Goal: Task Accomplishment & Management: Use online tool/utility

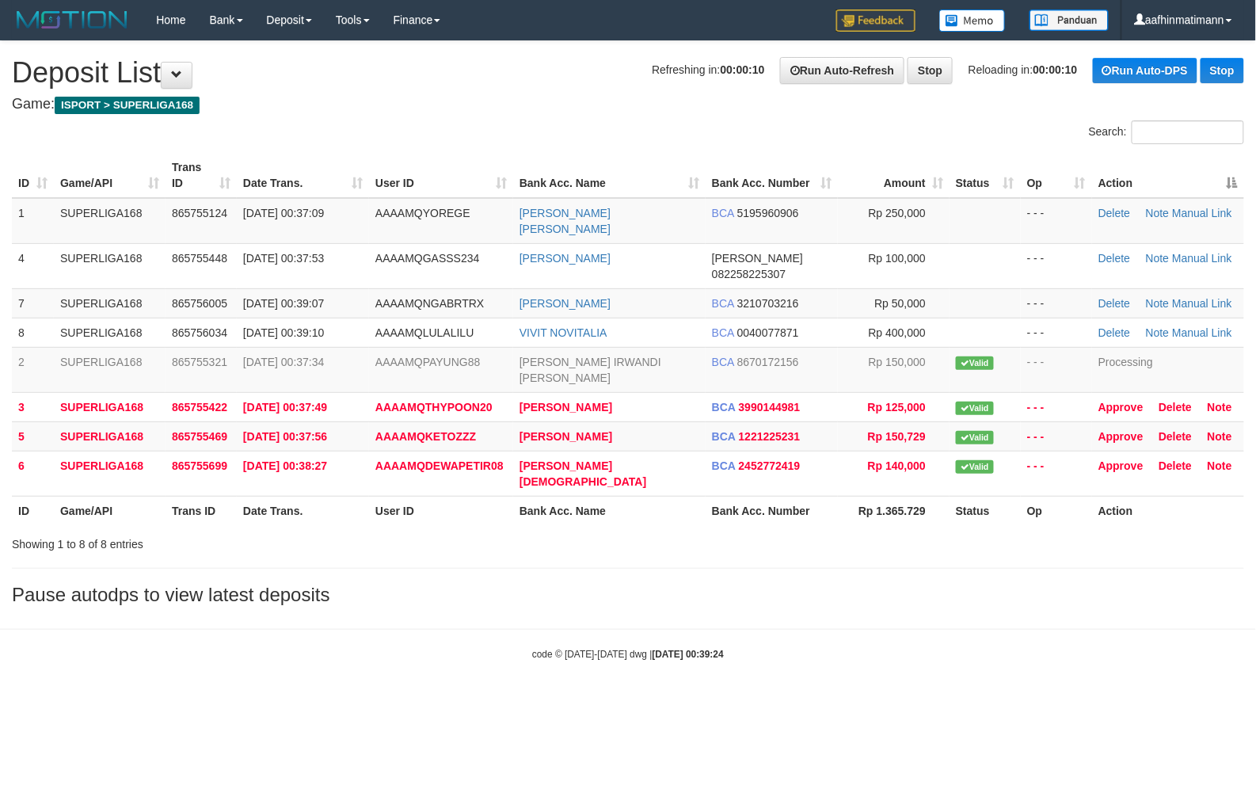
click at [1231, 178] on th "Action" at bounding box center [1168, 175] width 152 height 45
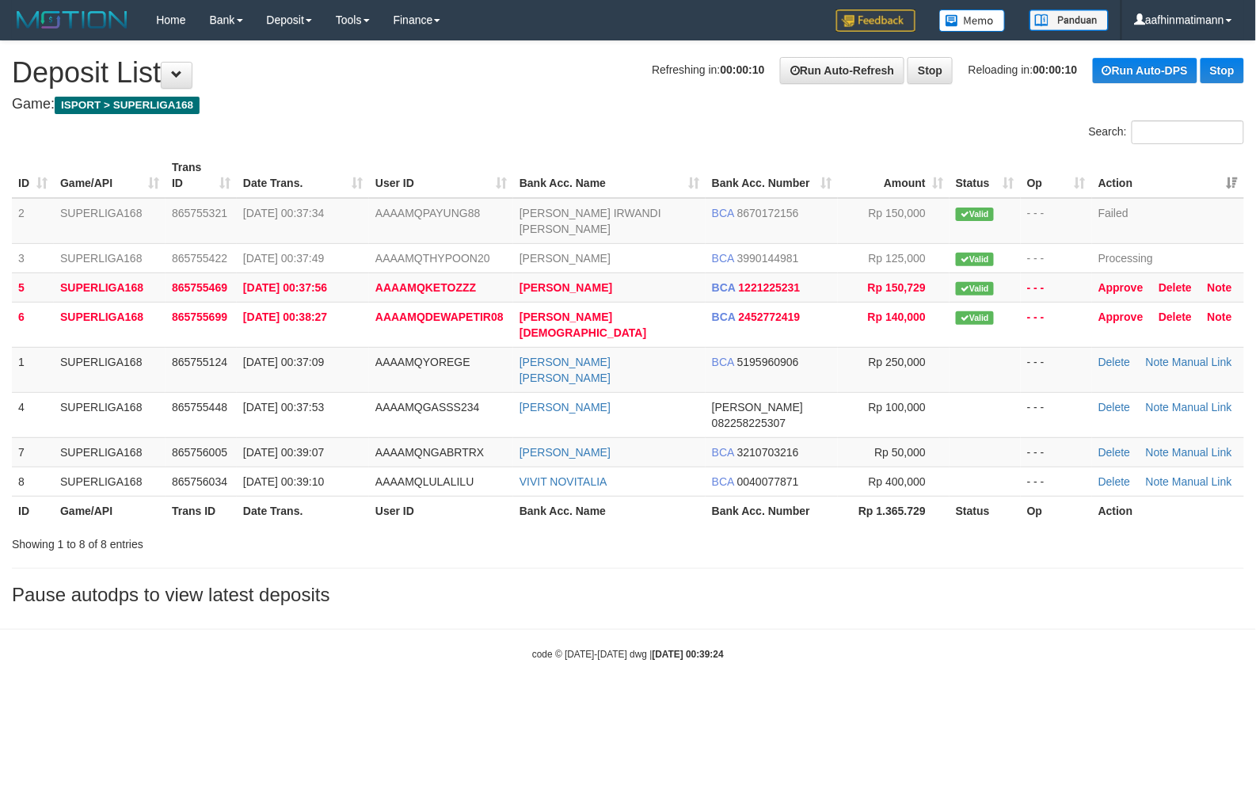
click at [1231, 178] on th "Action" at bounding box center [1168, 175] width 152 height 45
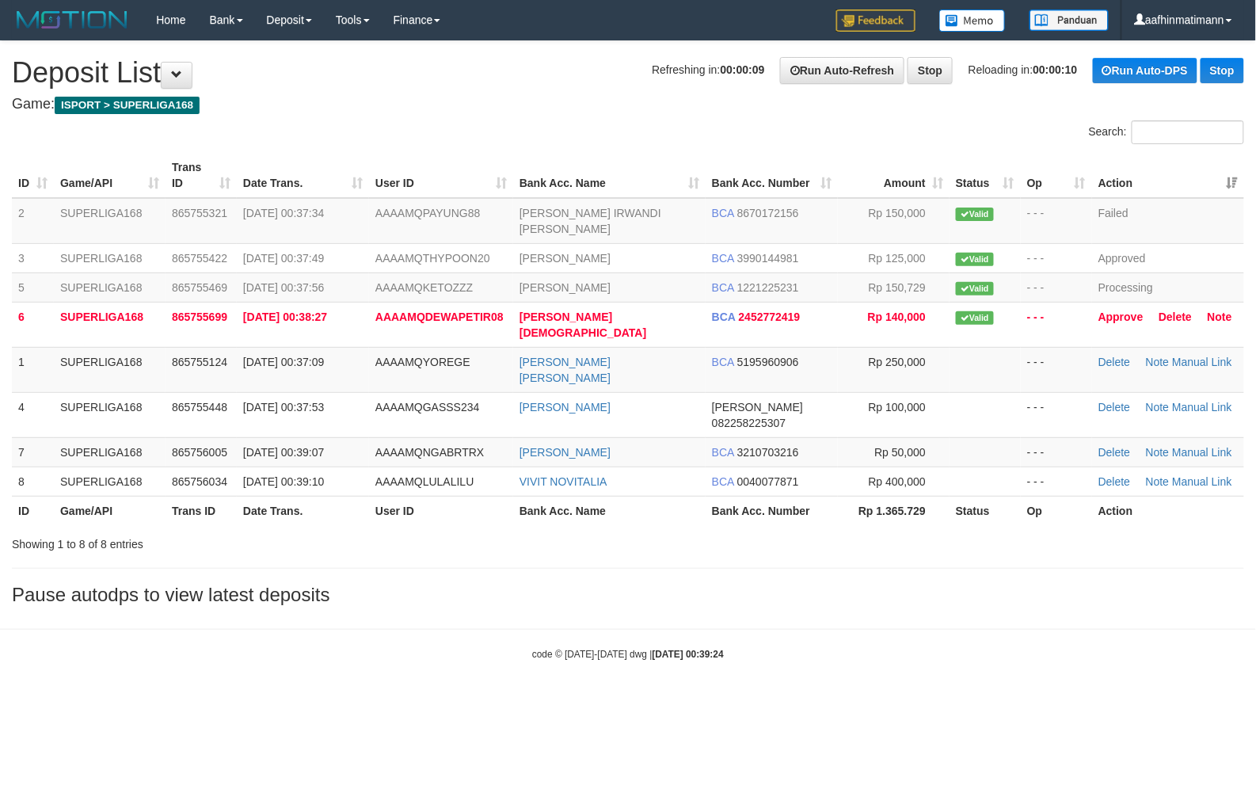
click at [1231, 178] on th "Action" at bounding box center [1168, 175] width 152 height 45
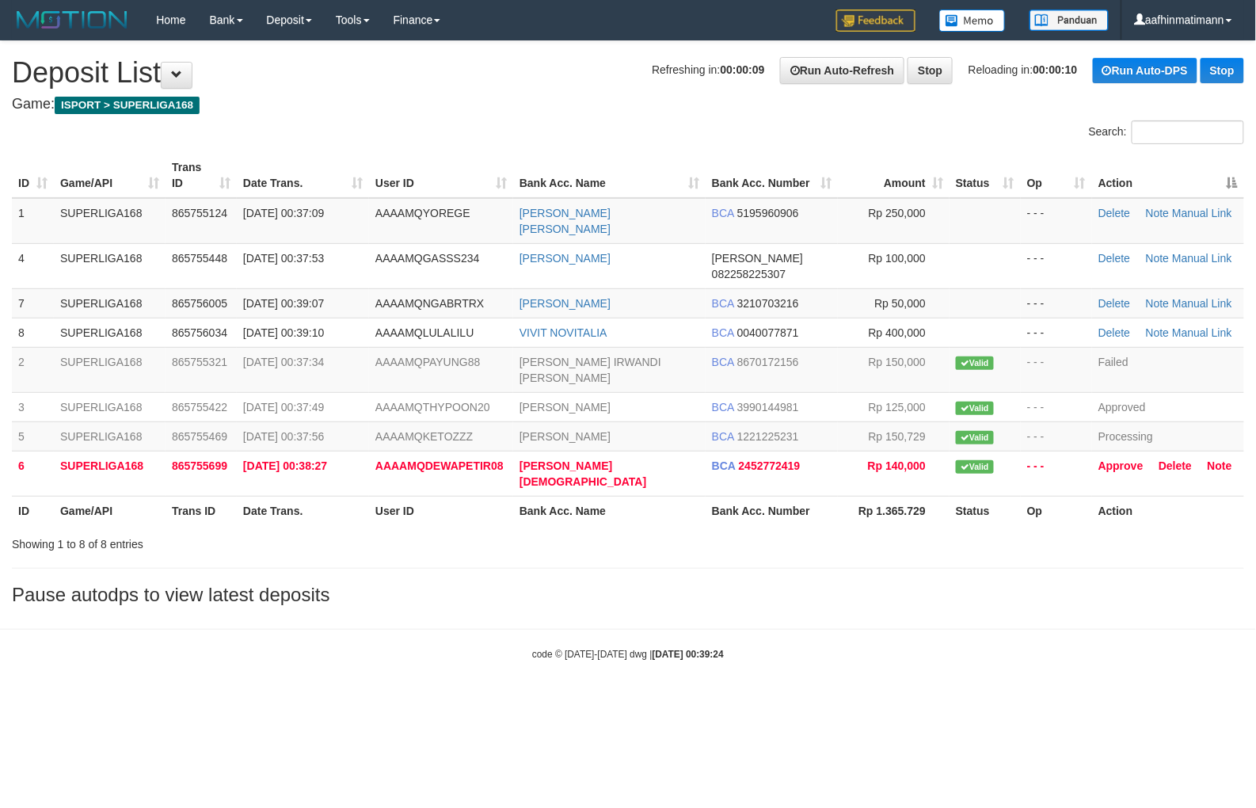
click at [1231, 178] on th "Action" at bounding box center [1168, 175] width 152 height 45
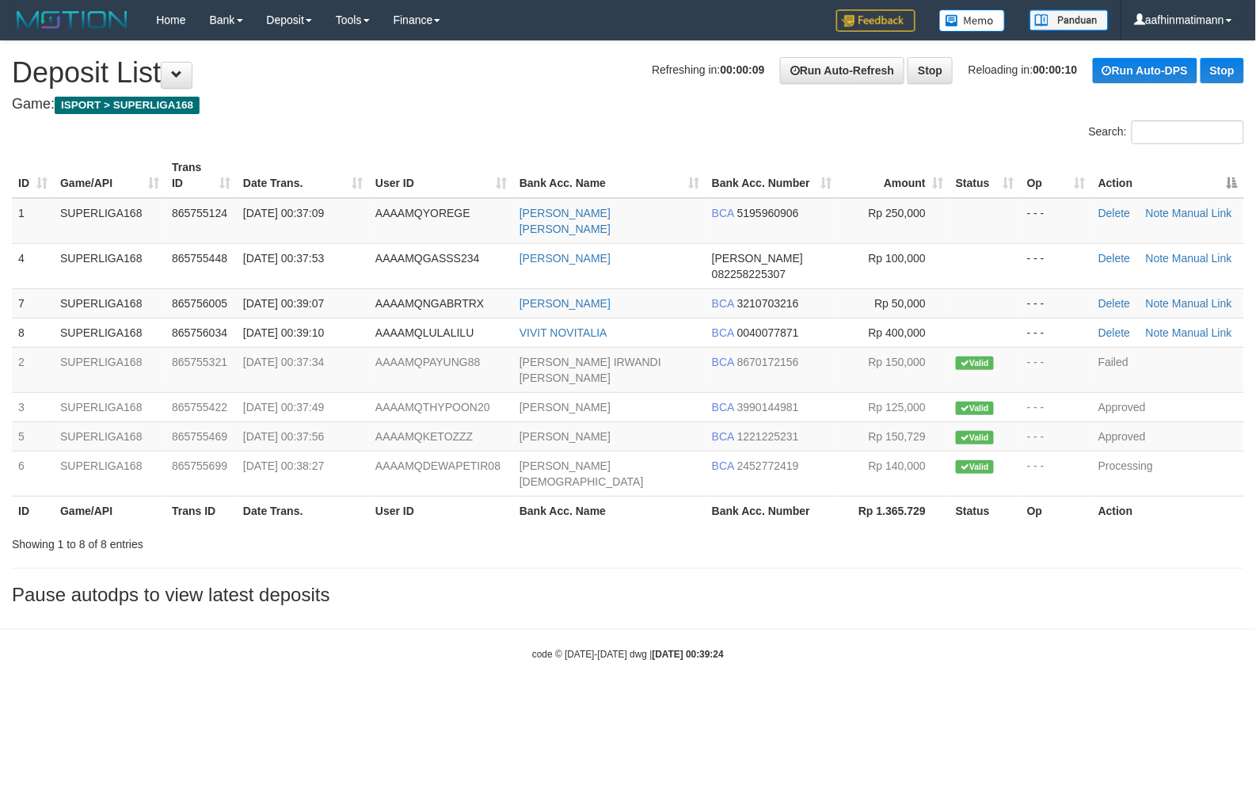
click at [1231, 178] on th "Action" at bounding box center [1168, 175] width 152 height 45
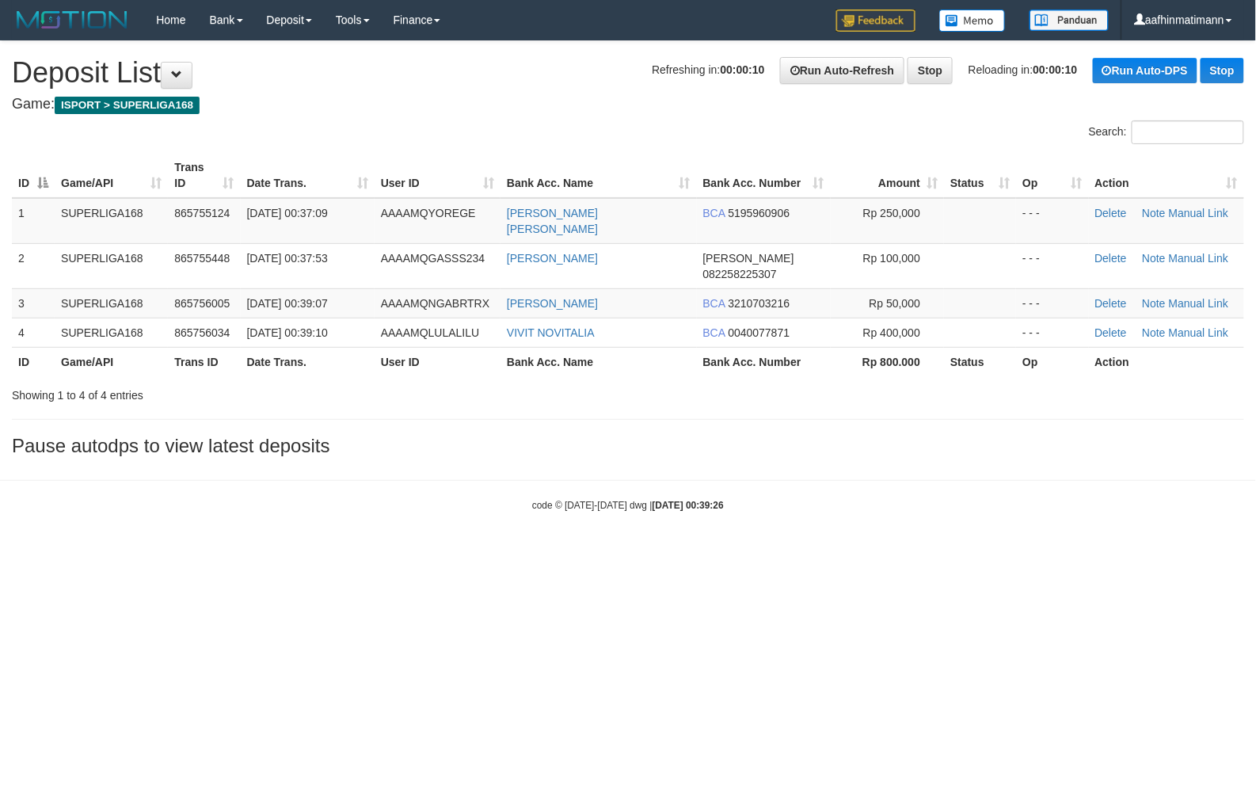
click at [328, 552] on html "Toggle navigation Home Bank Account List Load By Website Group [ISPORT] SUPERLI…" at bounding box center [628, 276] width 1256 height 552
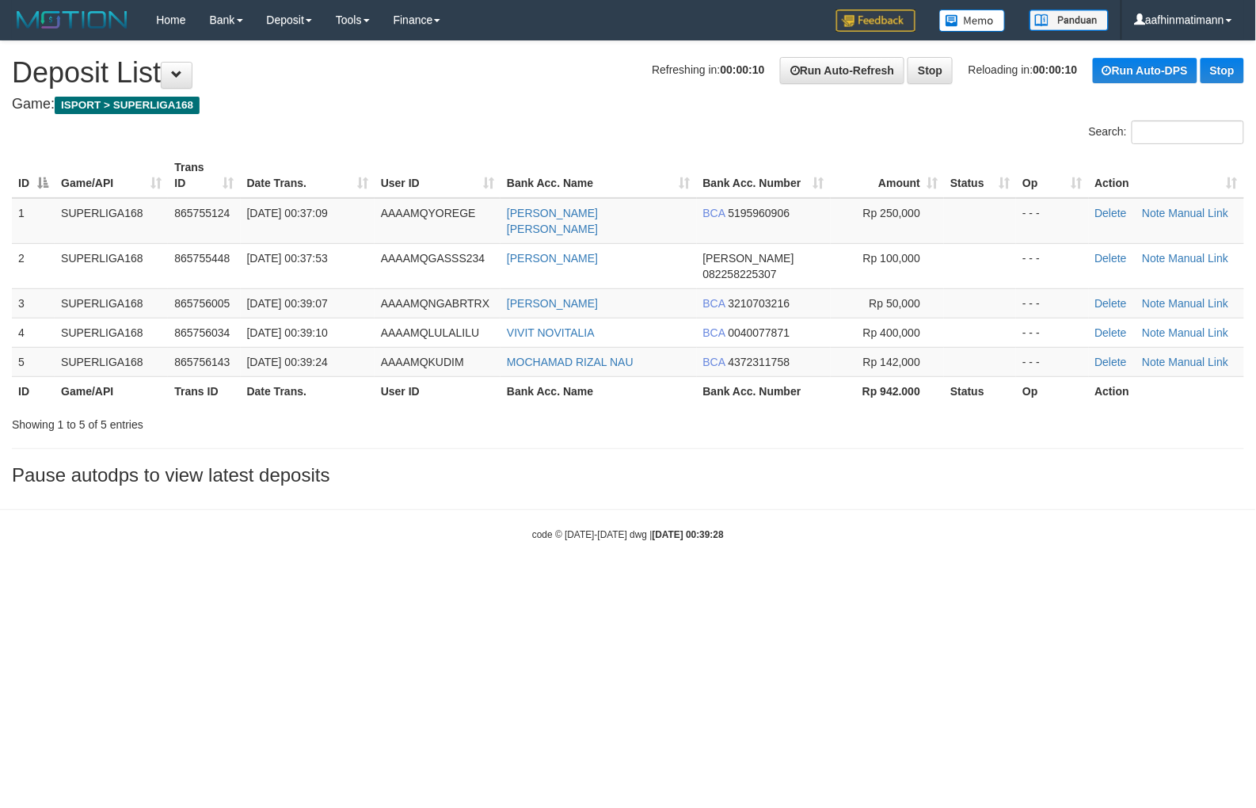
click at [334, 581] on html "Toggle navigation Home Bank Account List Load By Website Group [ISPORT] SUPERLI…" at bounding box center [628, 290] width 1256 height 581
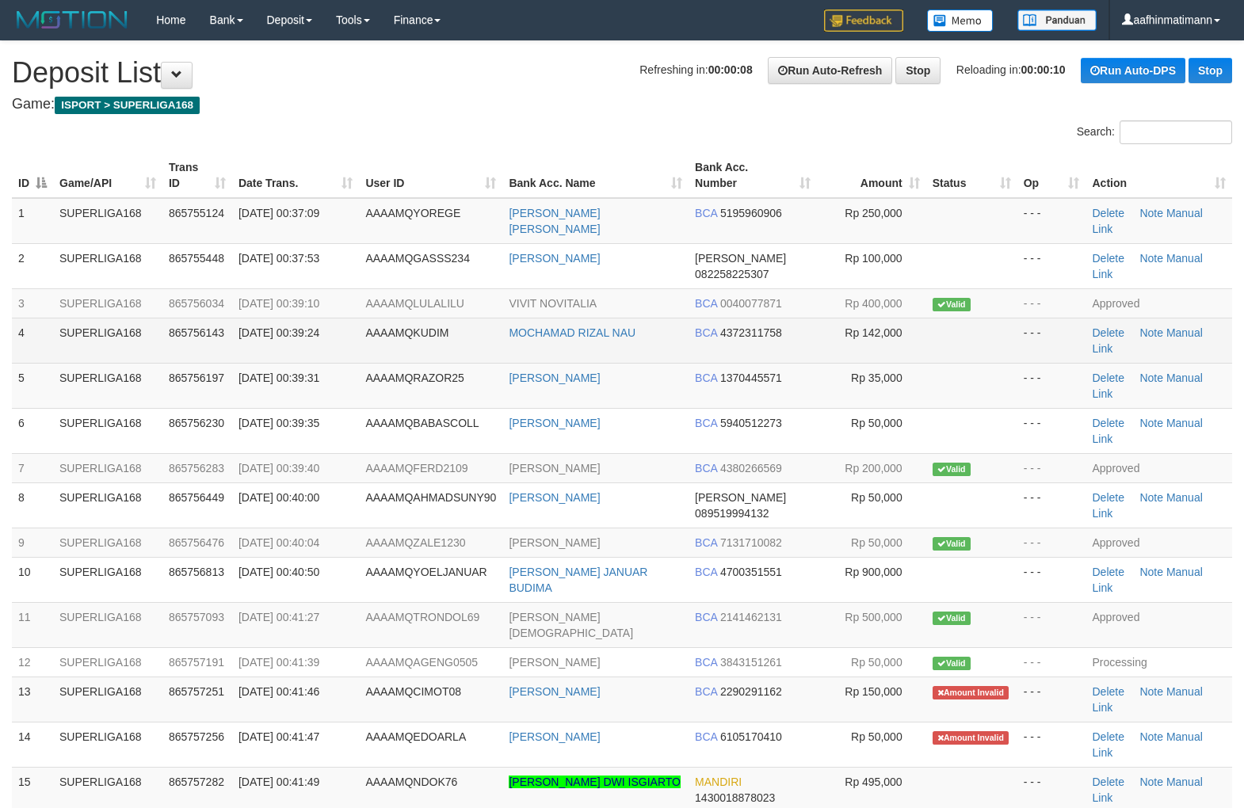
click at [367, 342] on td "AAAAMQKUDIM" at bounding box center [430, 340] width 143 height 45
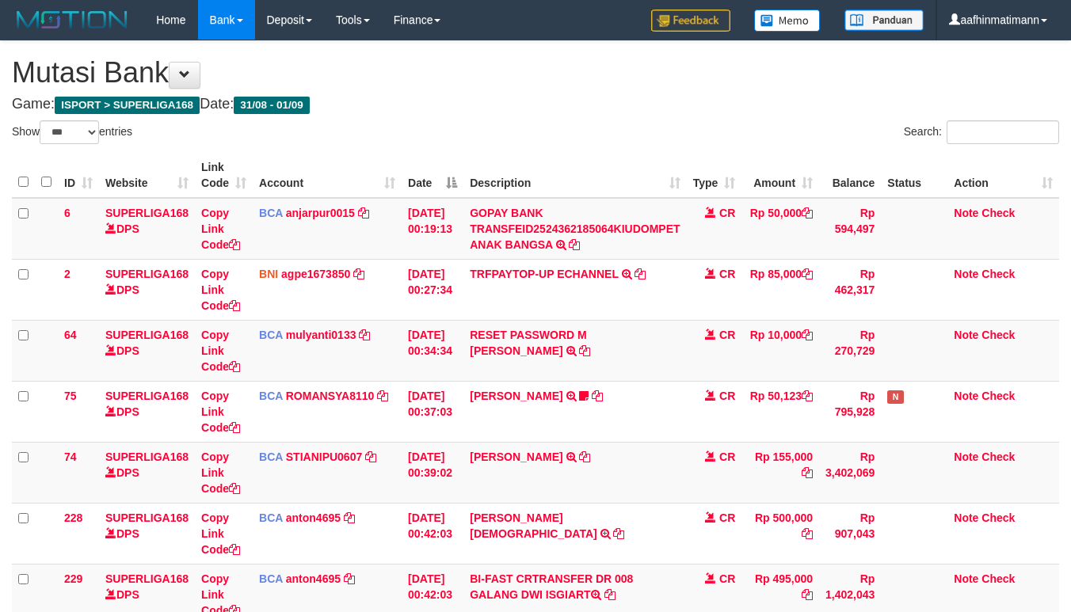
select select "***"
click at [602, 200] on td "GOPAY BANK TRANSFEID2524362185064KIUDOMPET ANAK BANGSA TRSF E-BANKING CR 0109/F…" at bounding box center [574, 229] width 223 height 62
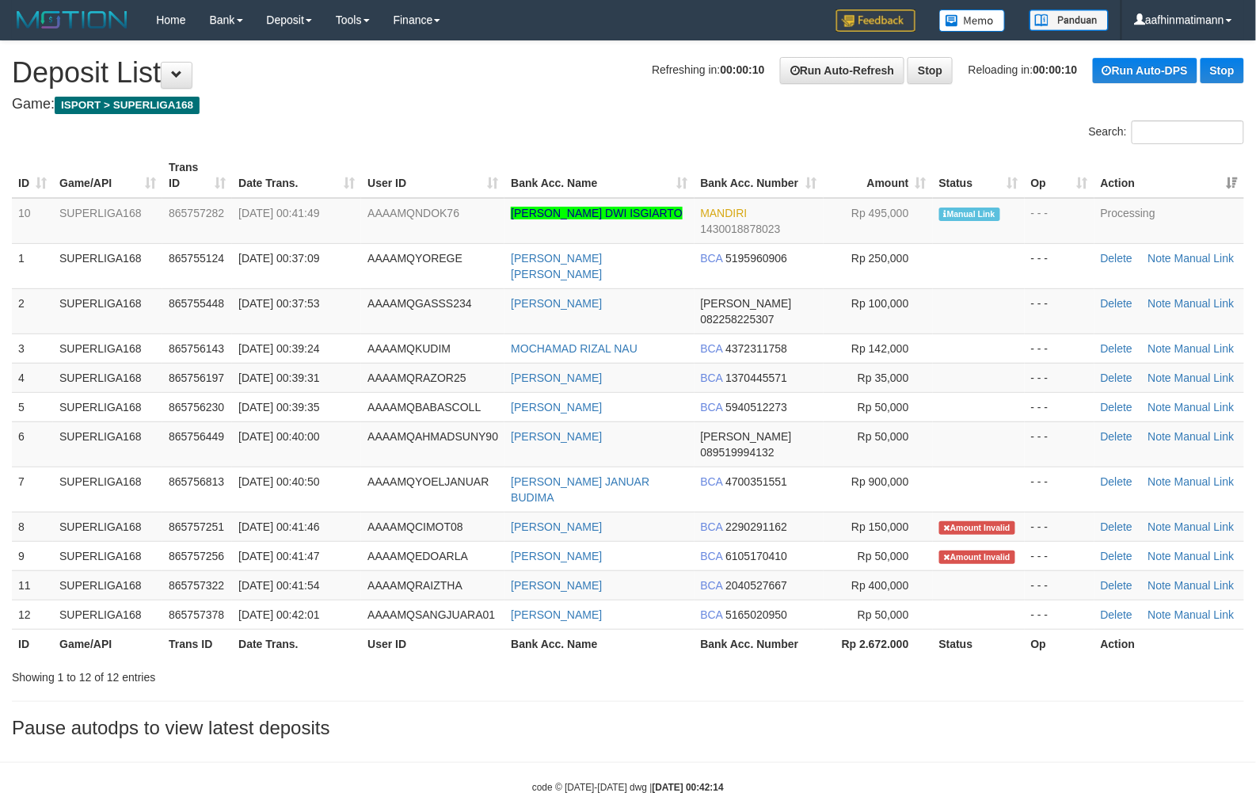
click at [1215, 182] on th "Action" at bounding box center [1170, 175] width 150 height 45
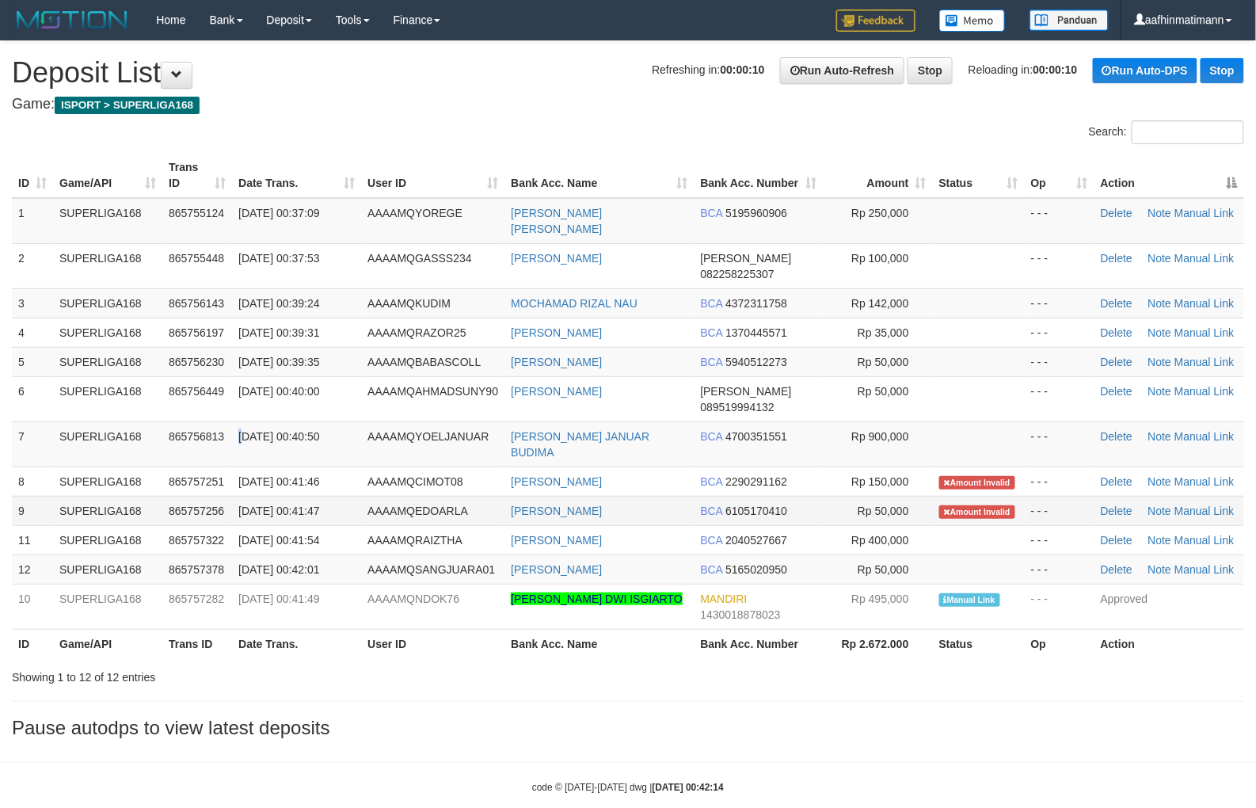
drag, startPoint x: 240, startPoint y: 391, endPoint x: 529, endPoint y: 433, distance: 292.2
click at [254, 430] on span "[DATE] 00:40:50" at bounding box center [278, 436] width 81 height 13
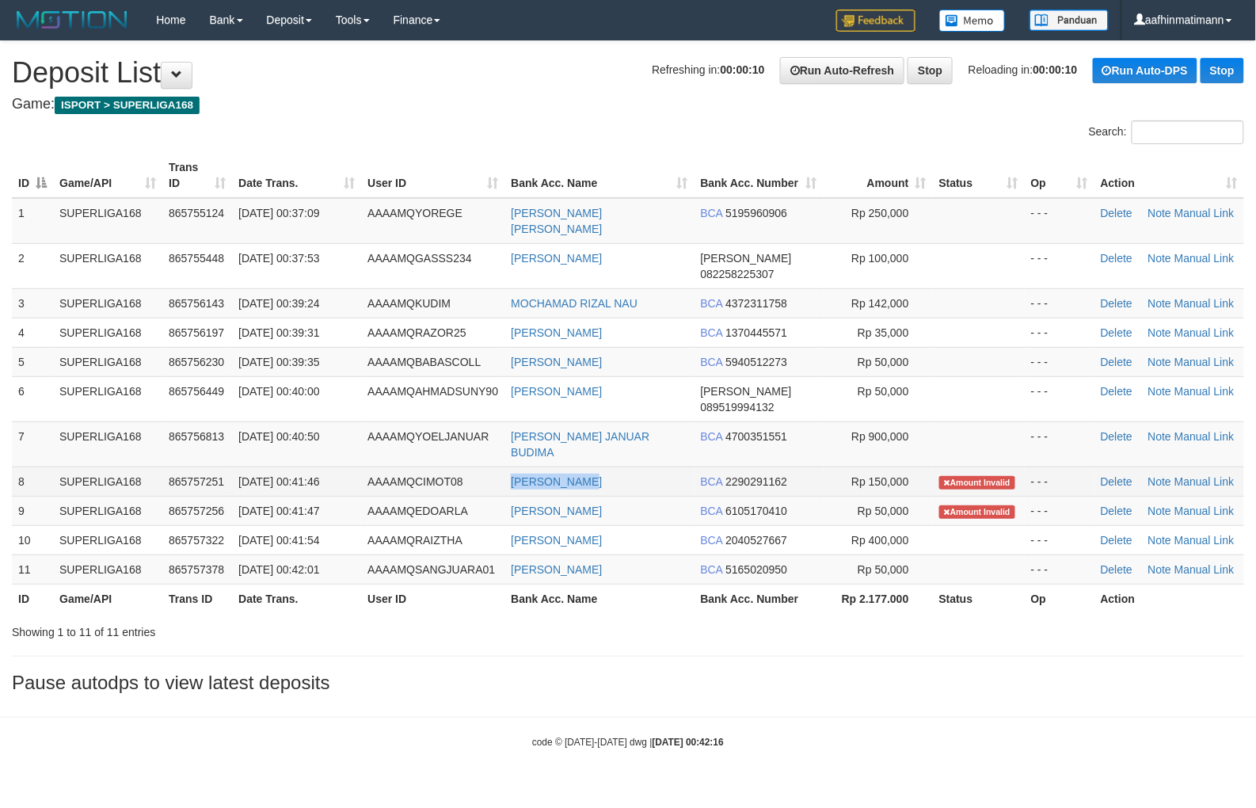
copy link "[PERSON_NAME]"
drag, startPoint x: 512, startPoint y: 429, endPoint x: 595, endPoint y: 429, distance: 83.2
click at [616, 467] on td "ARDHI SOFIAN" at bounding box center [599, 481] width 189 height 29
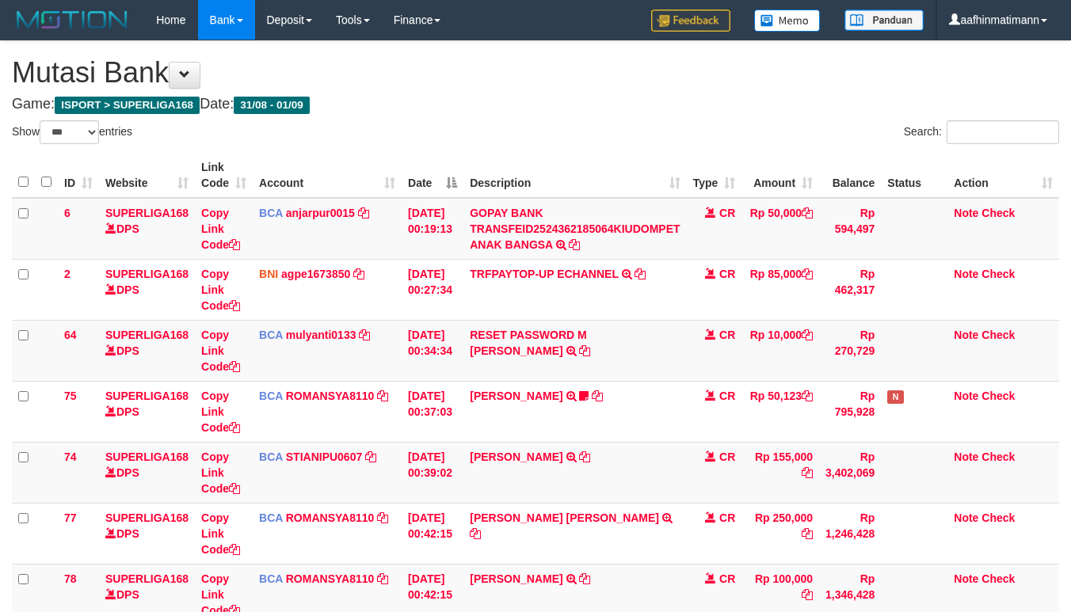
select select "***"
click at [523, 452] on link "[PERSON_NAME]" at bounding box center [516, 457] width 93 height 13
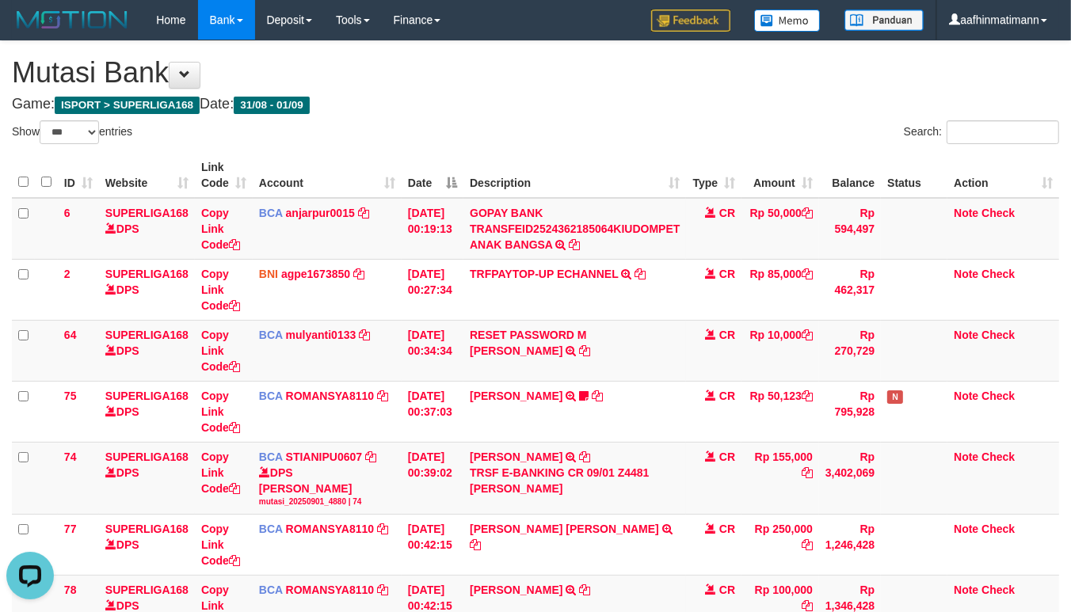
click at [456, 139] on div "Show ** ** ** *** entries" at bounding box center [268, 134] width 512 height 28
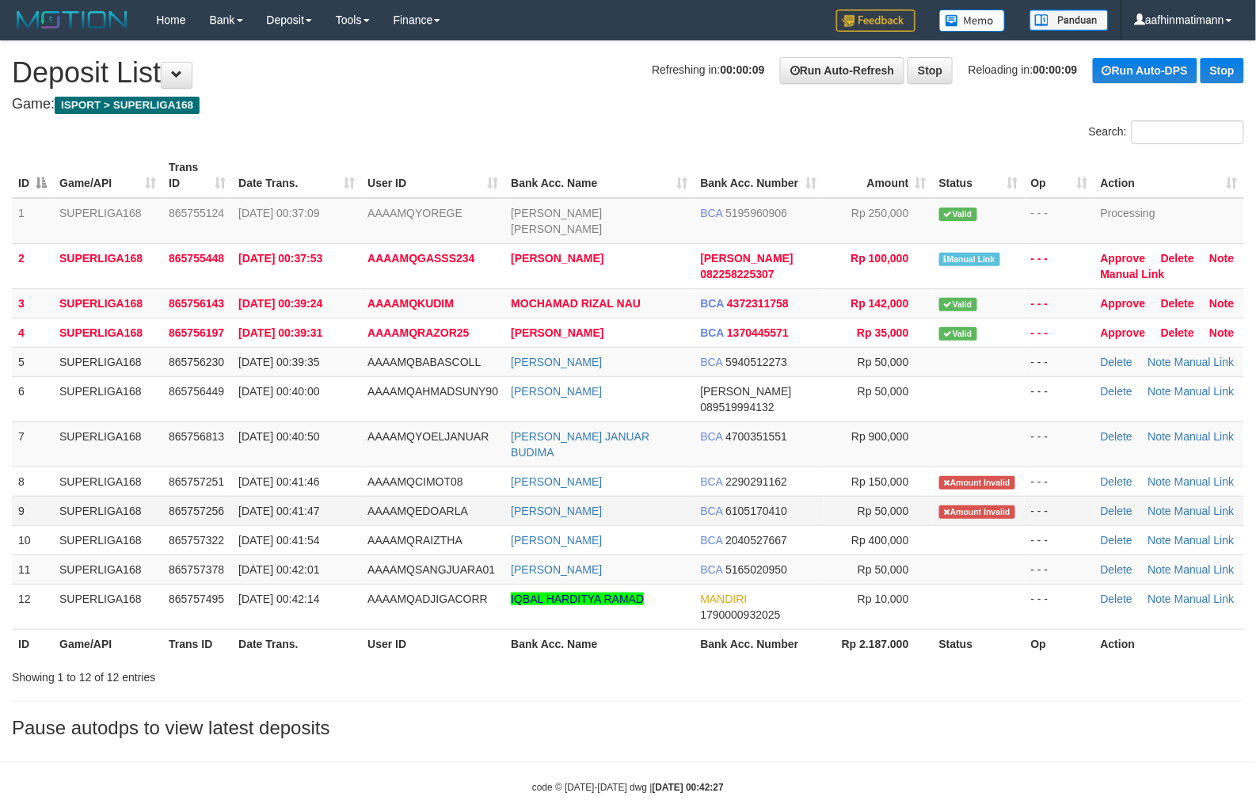
click at [622, 496] on td "EDO HENDRA FIRNAND" at bounding box center [599, 510] width 189 height 29
click at [620, 496] on td "EDO HENDRA FIRNAND" at bounding box center [599, 510] width 189 height 29
copy link "FIRNAND"
click at [621, 496] on td "EDO HENDRA FIRNAND" at bounding box center [599, 510] width 189 height 29
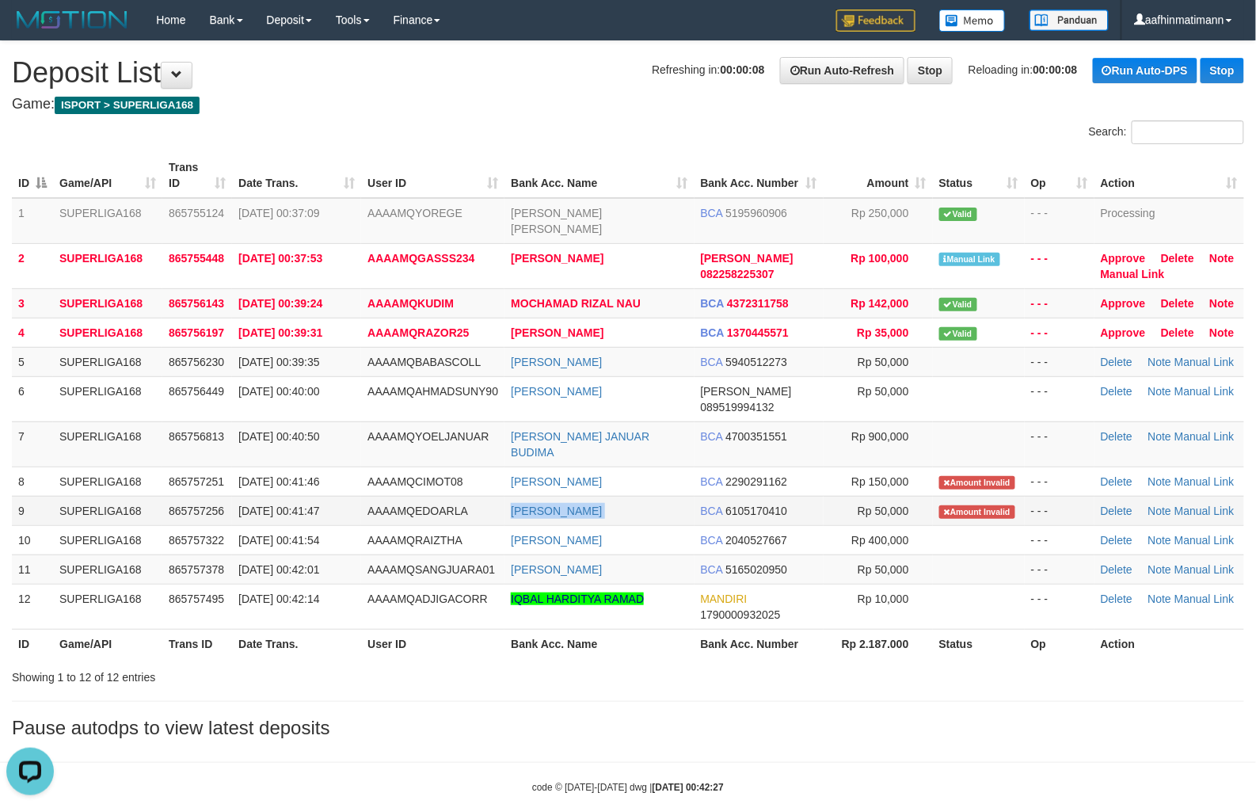
copy tr "EDO HENDRA FIRNAND"
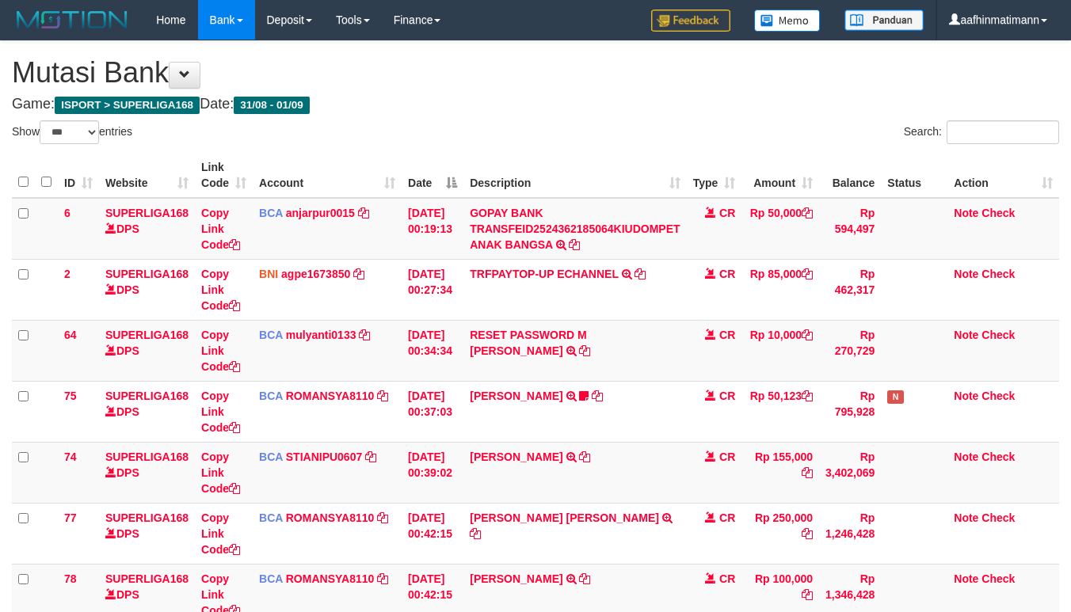
select select "***"
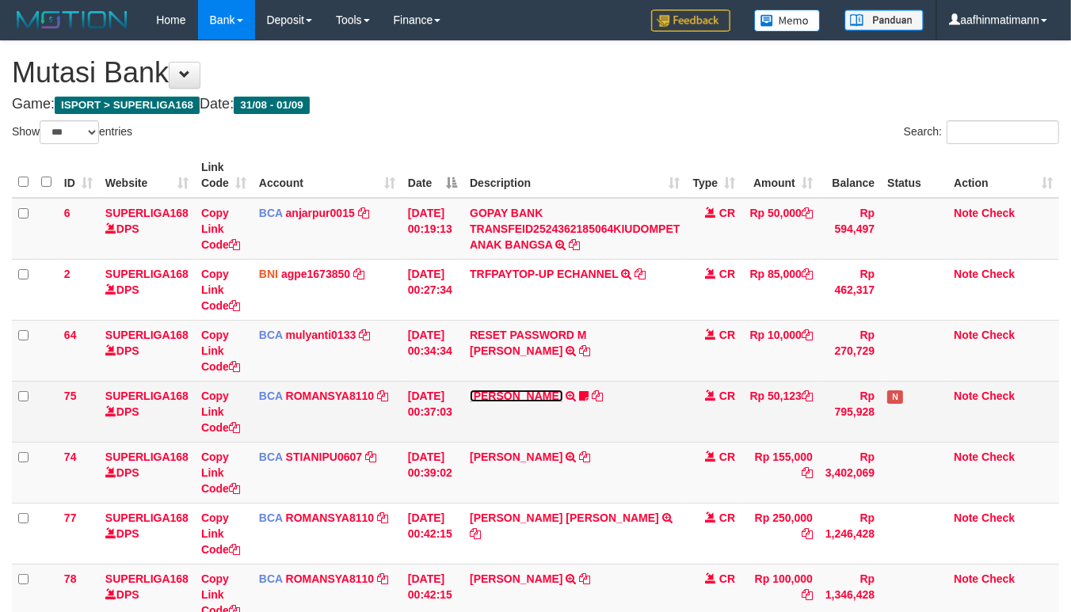
click at [511, 387] on td "EDO HENDRA FIRNAND TRSF E-BANKING CR 0109/FTSCY/WS95031 50123.00EDO HENDRA FIRN…" at bounding box center [574, 411] width 223 height 61
click at [509, 397] on link "EDO HENDRA FIRNAND" at bounding box center [516, 396] width 93 height 13
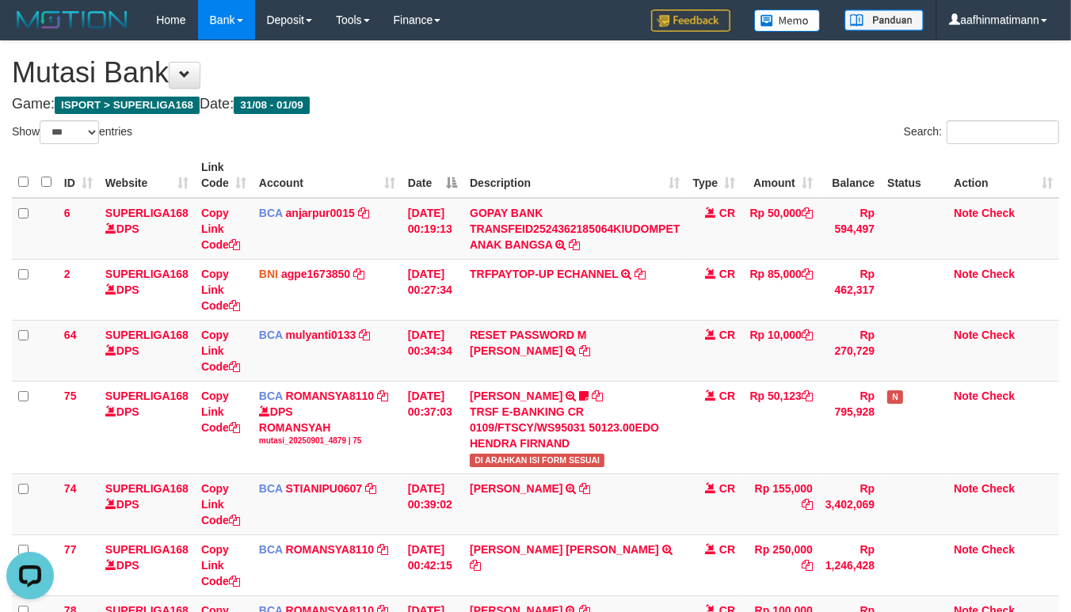
drag, startPoint x: 675, startPoint y: 186, endPoint x: 1075, endPoint y: 293, distance: 414.1
click at [675, 185] on th "Description" at bounding box center [574, 175] width 223 height 45
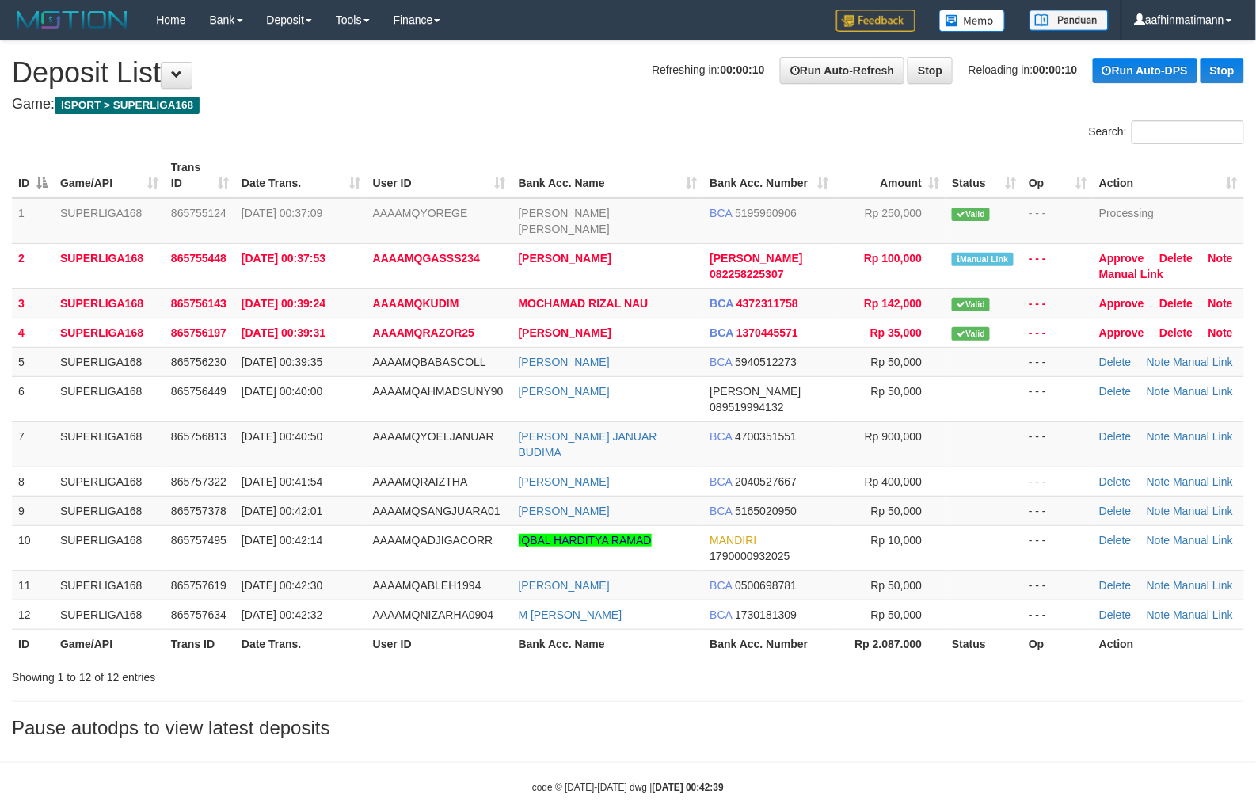
click at [238, 243] on td "[DATE] 00:37:53" at bounding box center [301, 265] width 132 height 45
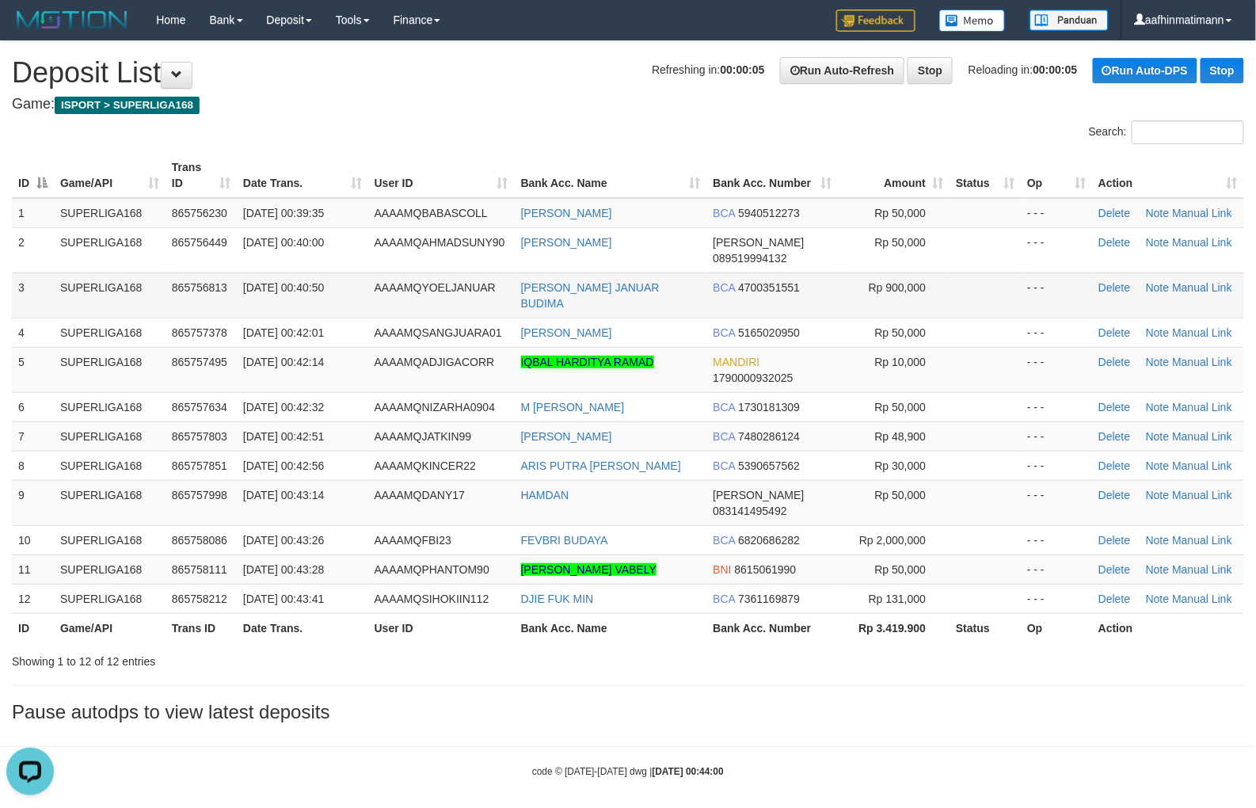
click at [426, 273] on td "AAAAMQYOELJANUAR" at bounding box center [441, 295] width 147 height 45
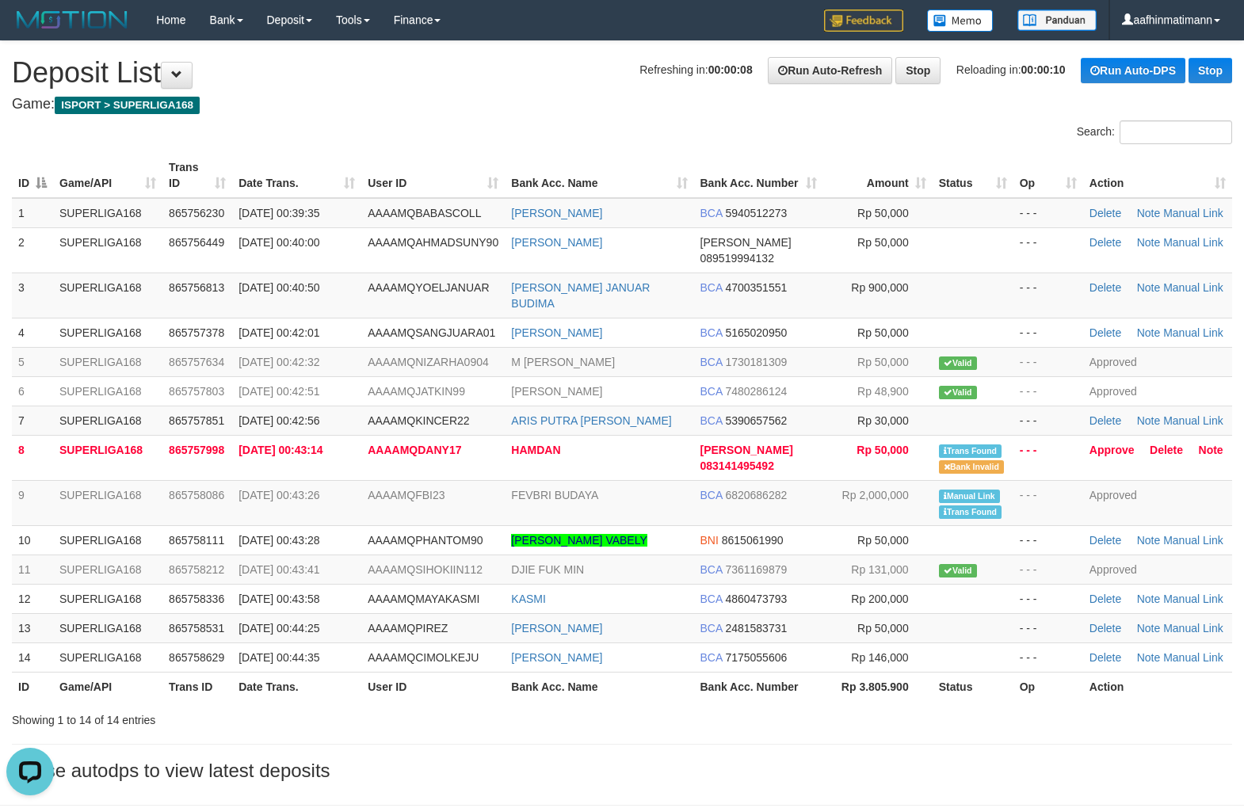
click at [513, 139] on div "Search:" at bounding box center [622, 134] width 1244 height 28
click at [297, 281] on span "[DATE] 00:40:50" at bounding box center [278, 287] width 81 height 13
click at [297, 281] on span "01/09/2025 00:40:50" at bounding box center [278, 287] width 81 height 13
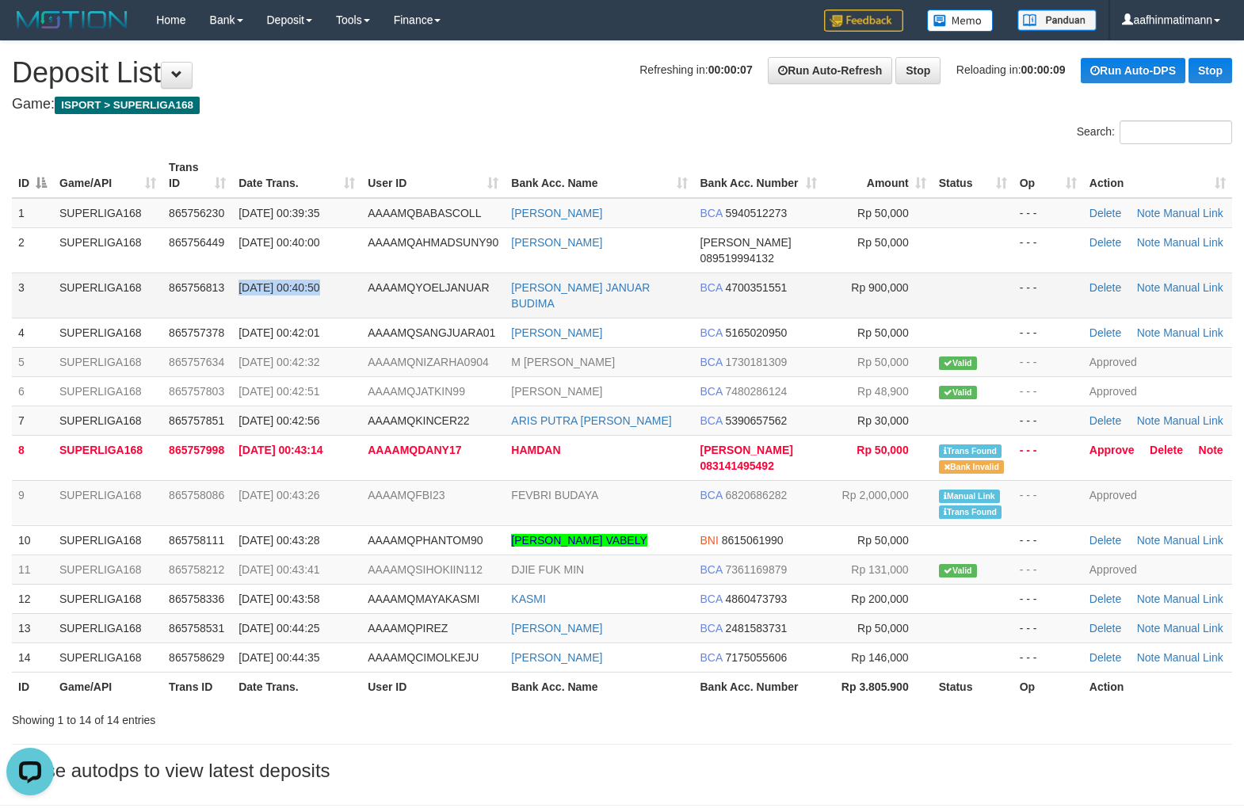
click at [297, 281] on span "01/09/2025 00:40:50" at bounding box center [278, 287] width 81 height 13
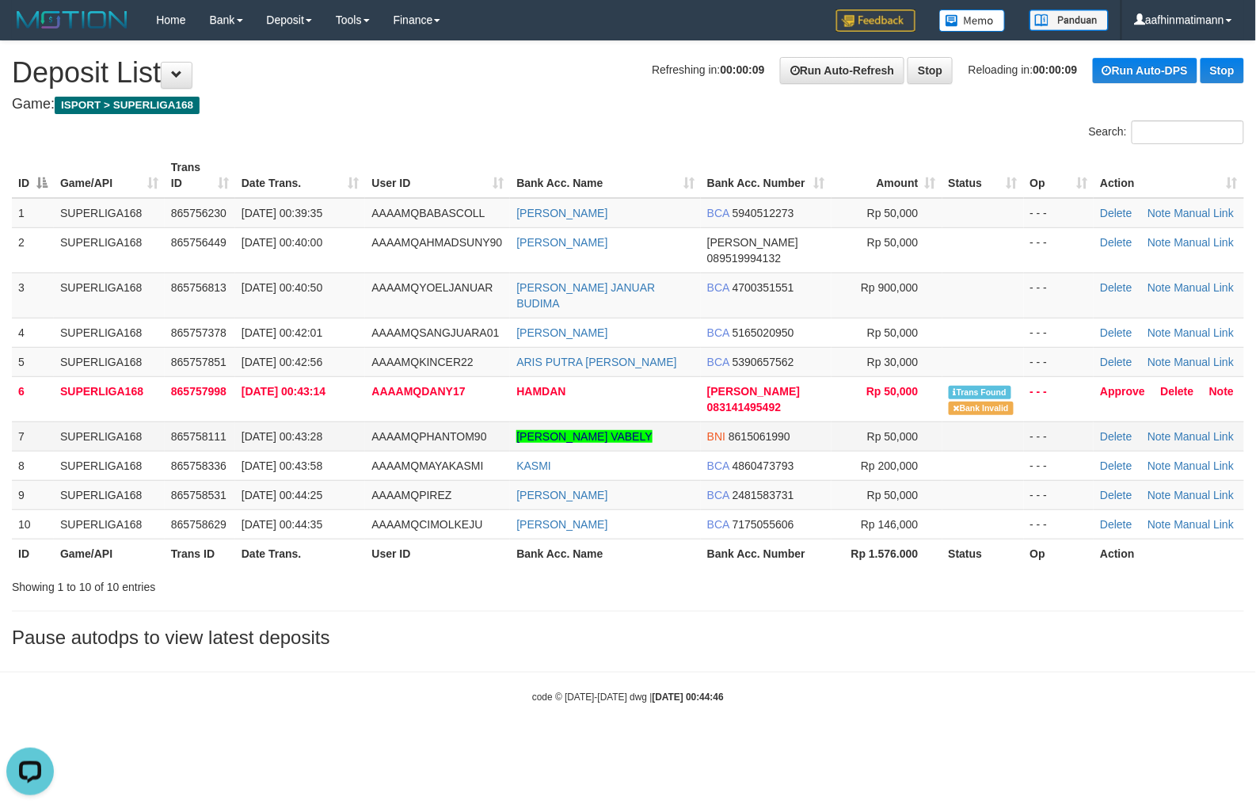
click at [101, 421] on td "SUPERLIGA168" at bounding box center [109, 435] width 111 height 29
click at [103, 421] on td "SUPERLIGA168" at bounding box center [109, 435] width 111 height 29
click at [690, 143] on div "Search: ID Game/API Trans ID Date Trans. User ID Bank Acc. Name Bank Acc. Numbe…" at bounding box center [628, 357] width 1233 height 475
click at [690, 143] on div "Search:" at bounding box center [942, 134] width 604 height 28
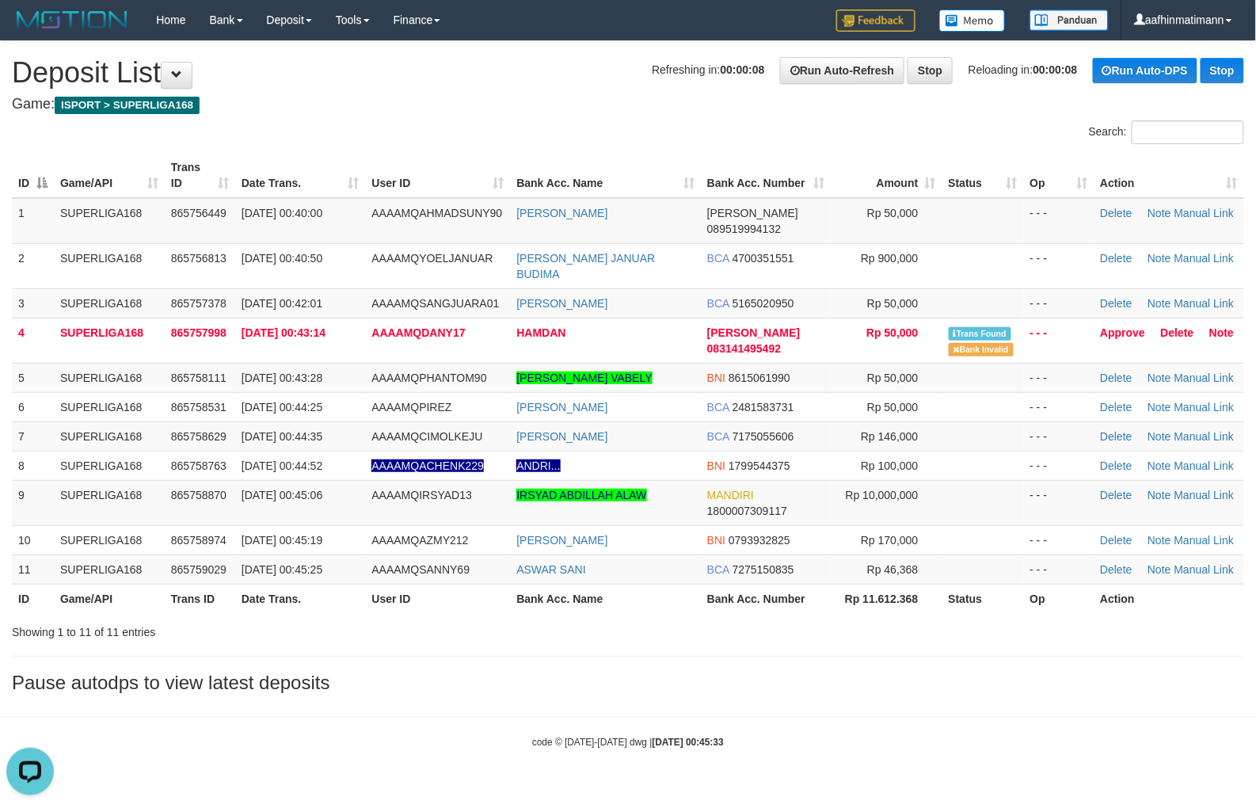
click at [532, 103] on h4 "Game: ISPORT > SUPERLIGA168" at bounding box center [628, 105] width 1233 height 16
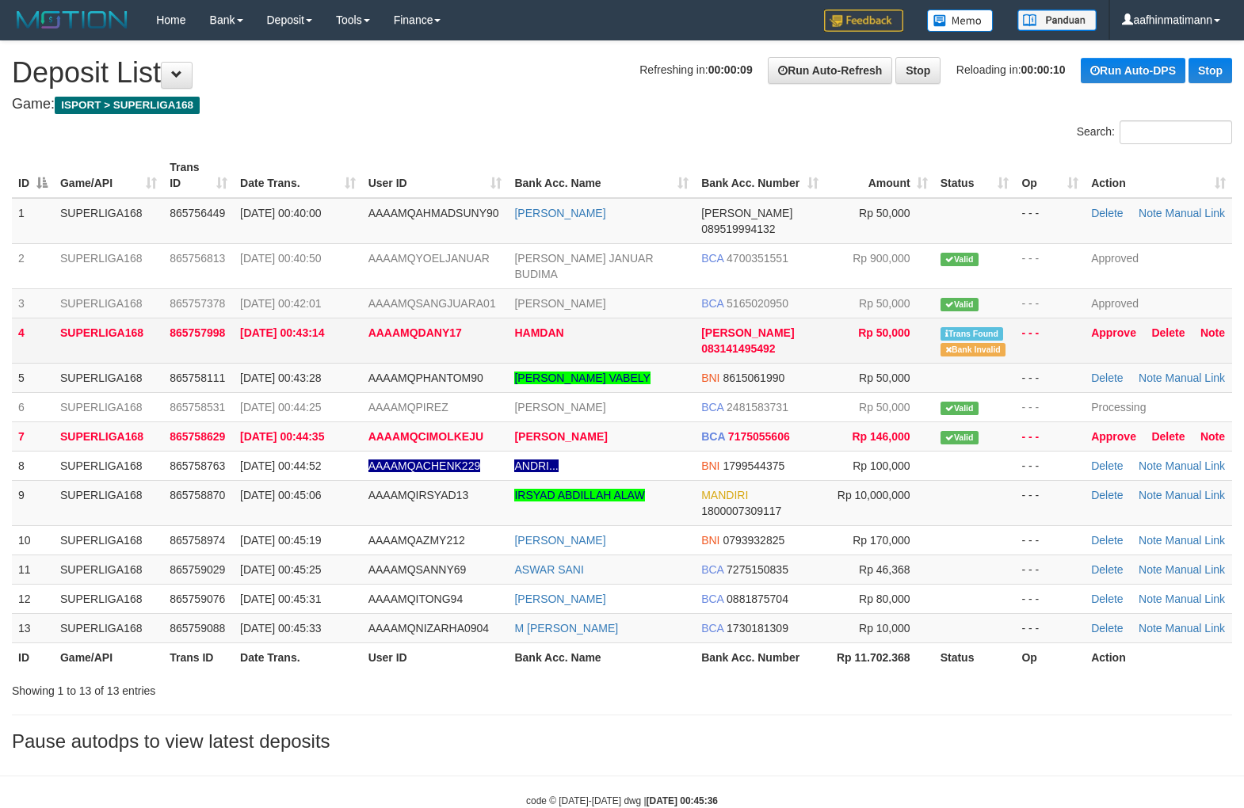
click at [1107, 318] on td "Approve Delete Note" at bounding box center [1158, 340] width 147 height 45
click at [1109, 326] on link "Approve" at bounding box center [1113, 332] width 45 height 13
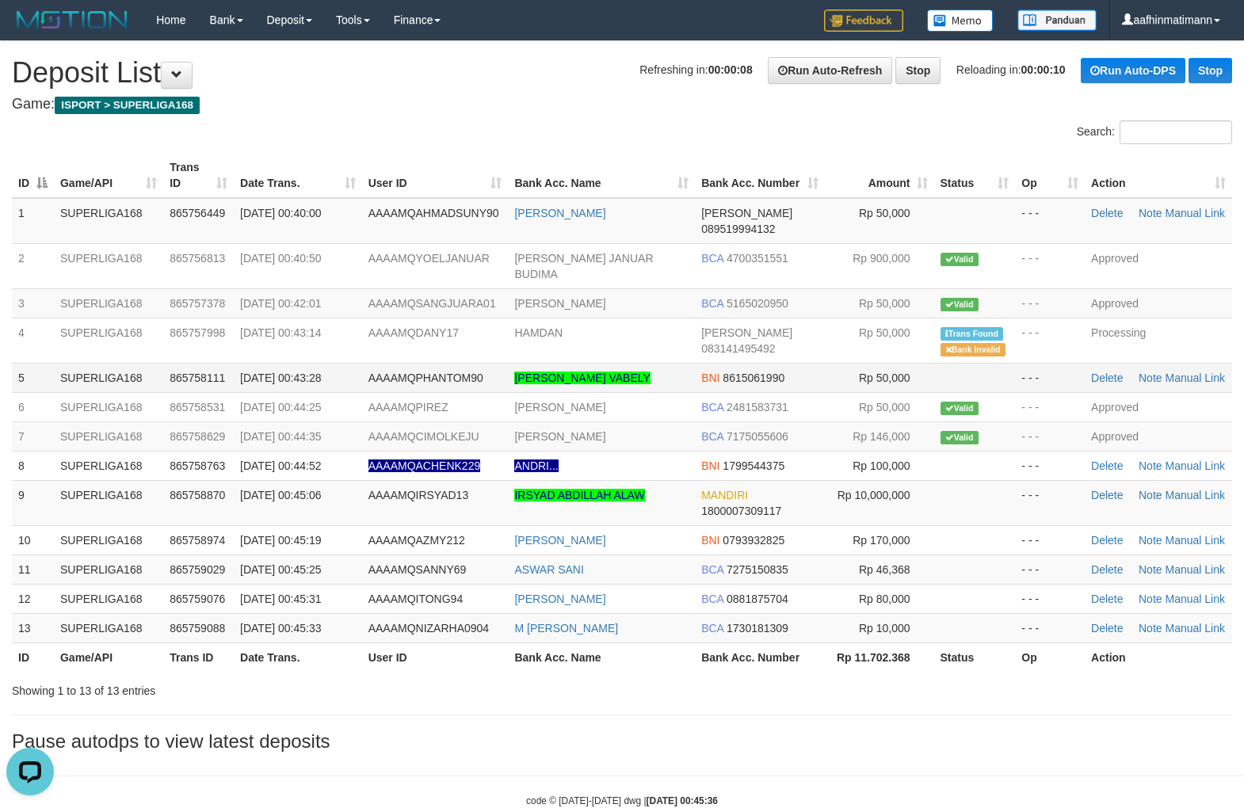
click at [432, 372] on span "AAAAMQPHANTOM90" at bounding box center [425, 378] width 115 height 13
click at [373, 392] on td "AAAAMQPIREZ" at bounding box center [435, 406] width 147 height 29
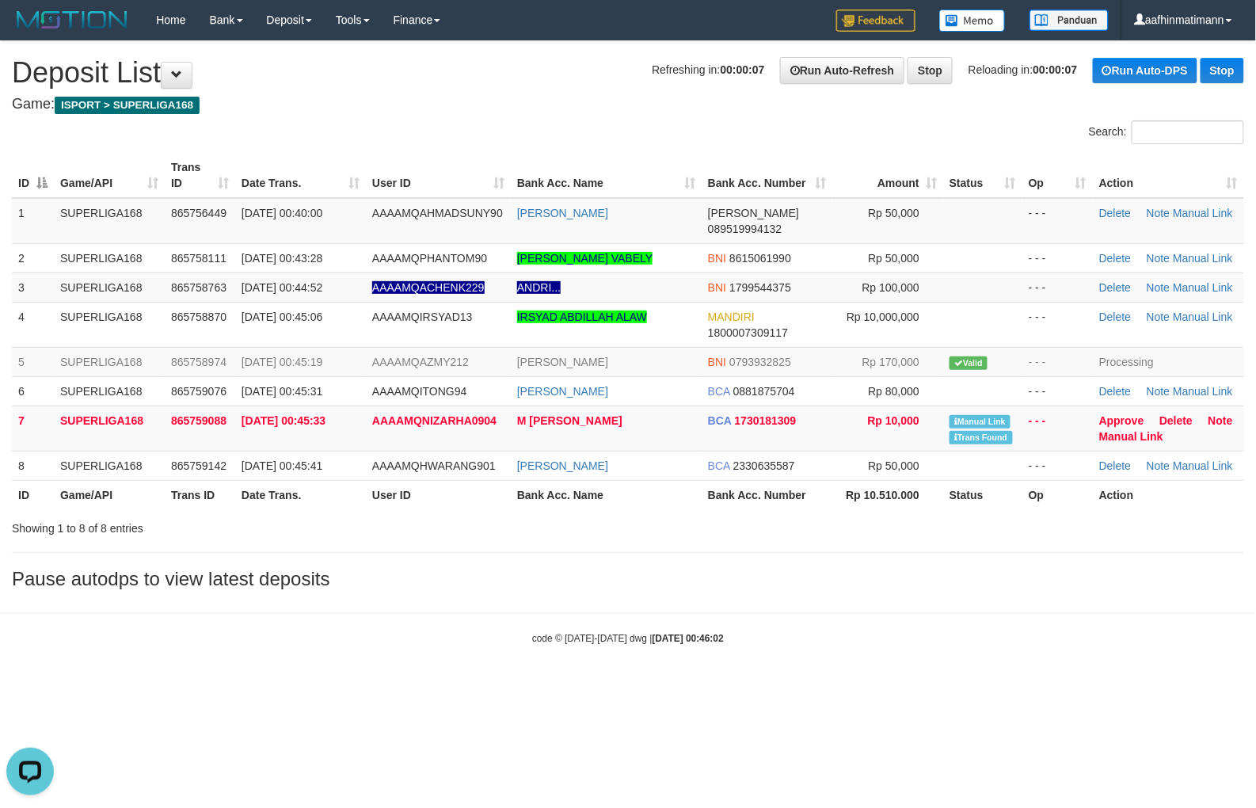
click at [581, 633] on small "code © 2012-2018 dwg | 2025/09/01 00:46:02" at bounding box center [628, 638] width 192 height 11
click at [282, 356] on span "[DATE] 00:45:19" at bounding box center [282, 362] width 81 height 13
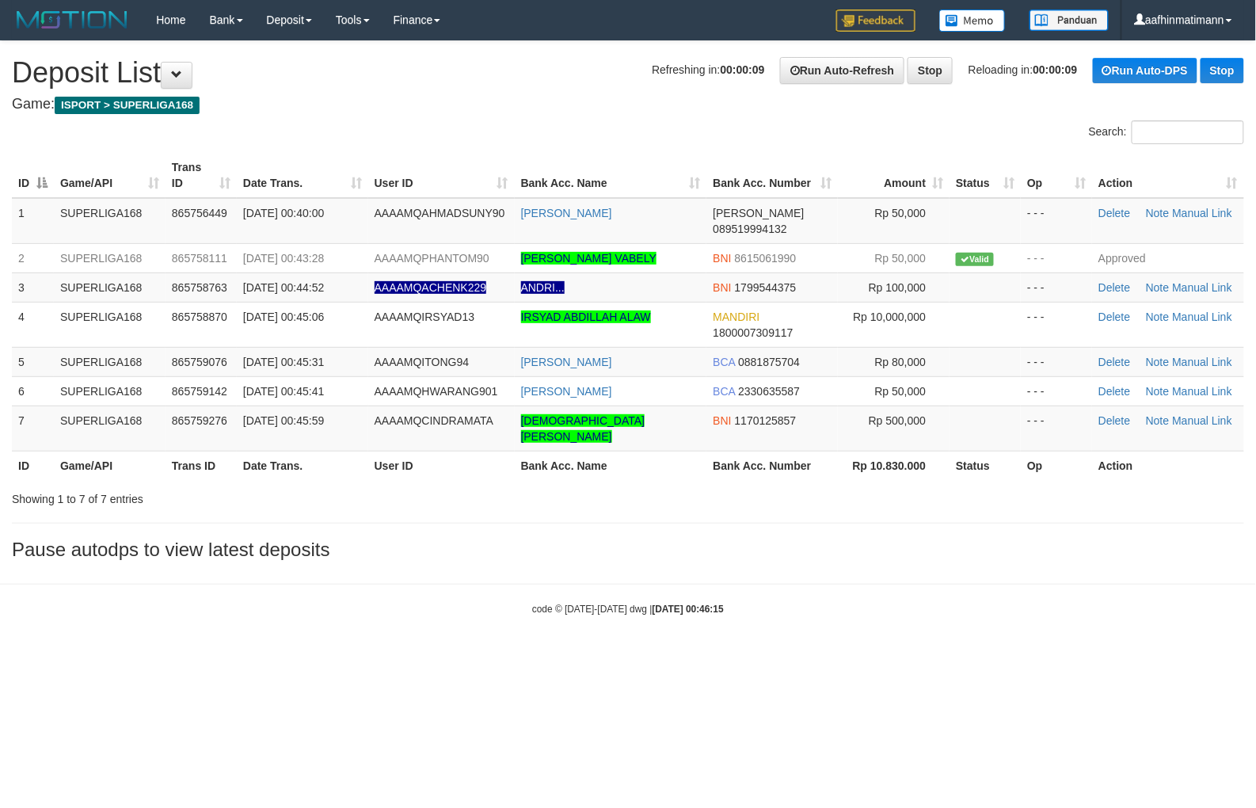
drag, startPoint x: 209, startPoint y: 526, endPoint x: 57, endPoint y: 749, distance: 270.3
click at [208, 539] on h3 "Pause autodps to view latest deposits" at bounding box center [628, 549] width 1233 height 21
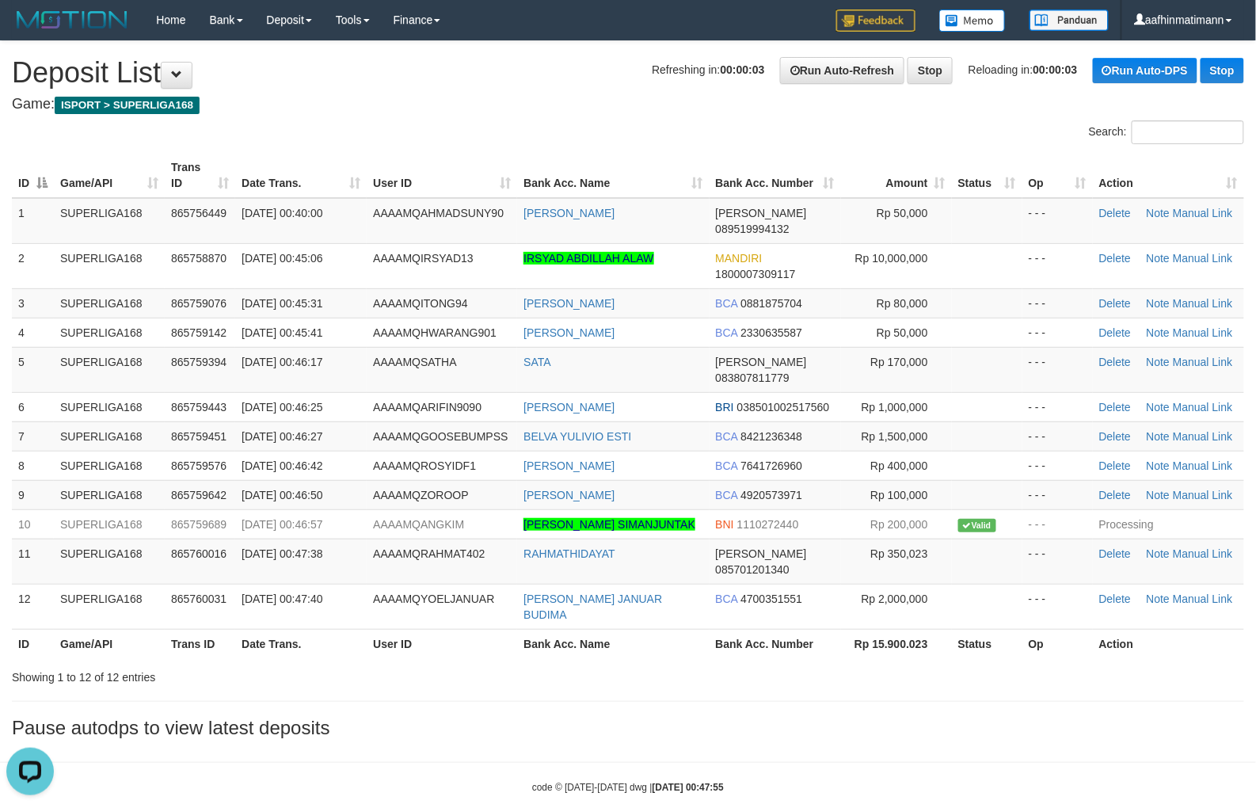
click at [473, 106] on h4 "Game: ISPORT > SUPERLIGA168" at bounding box center [628, 105] width 1233 height 16
drag, startPoint x: 183, startPoint y: 345, endPoint x: 141, endPoint y: 360, distance: 44.6
click at [180, 356] on span "865759394" at bounding box center [198, 362] width 55 height 13
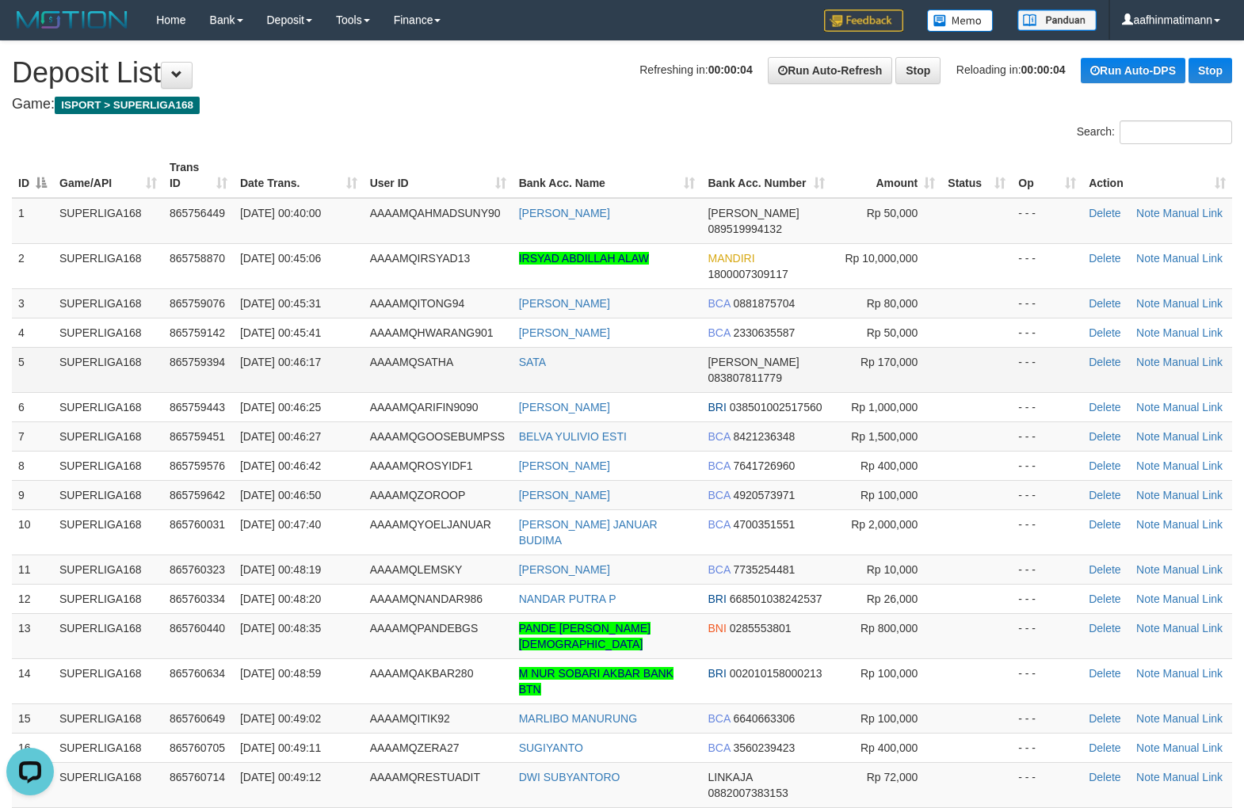
click at [309, 359] on td "[DATE] 00:46:17" at bounding box center [299, 369] width 130 height 45
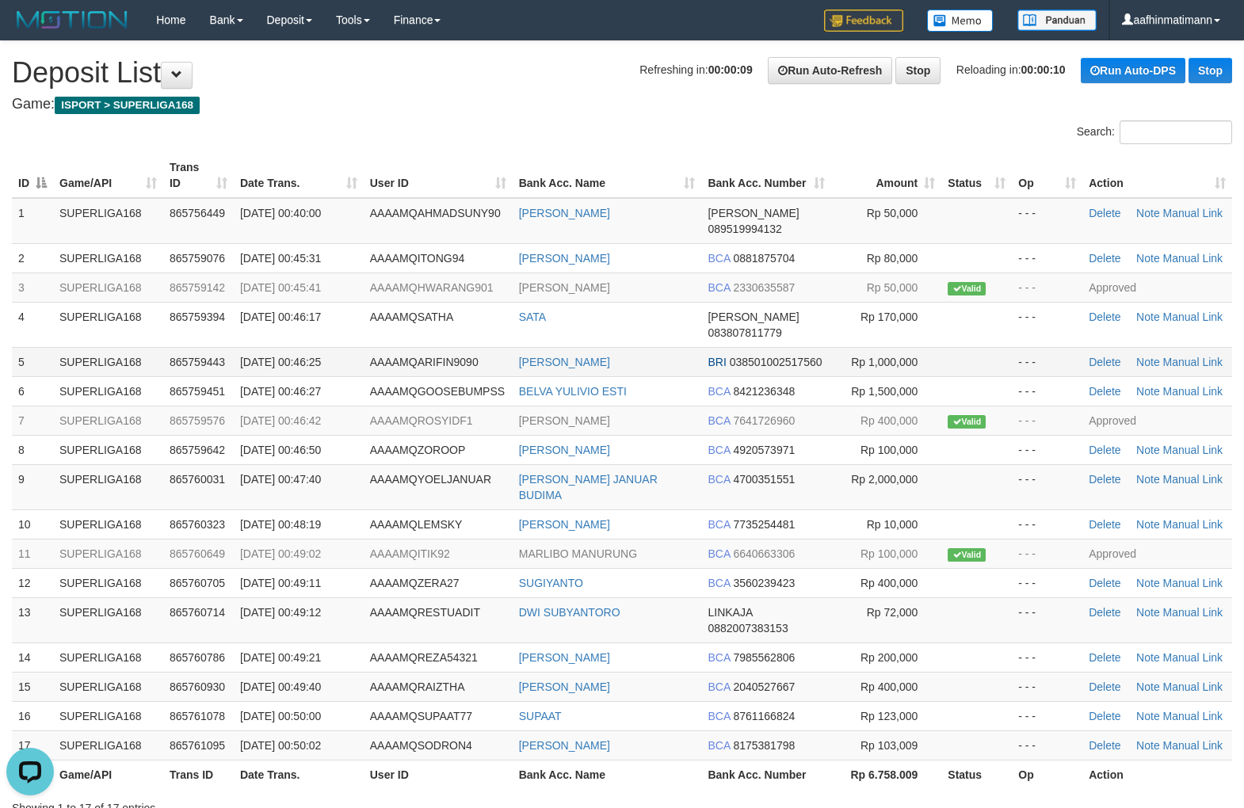
click at [449, 312] on td "AAAAMQSATHA" at bounding box center [438, 324] width 149 height 45
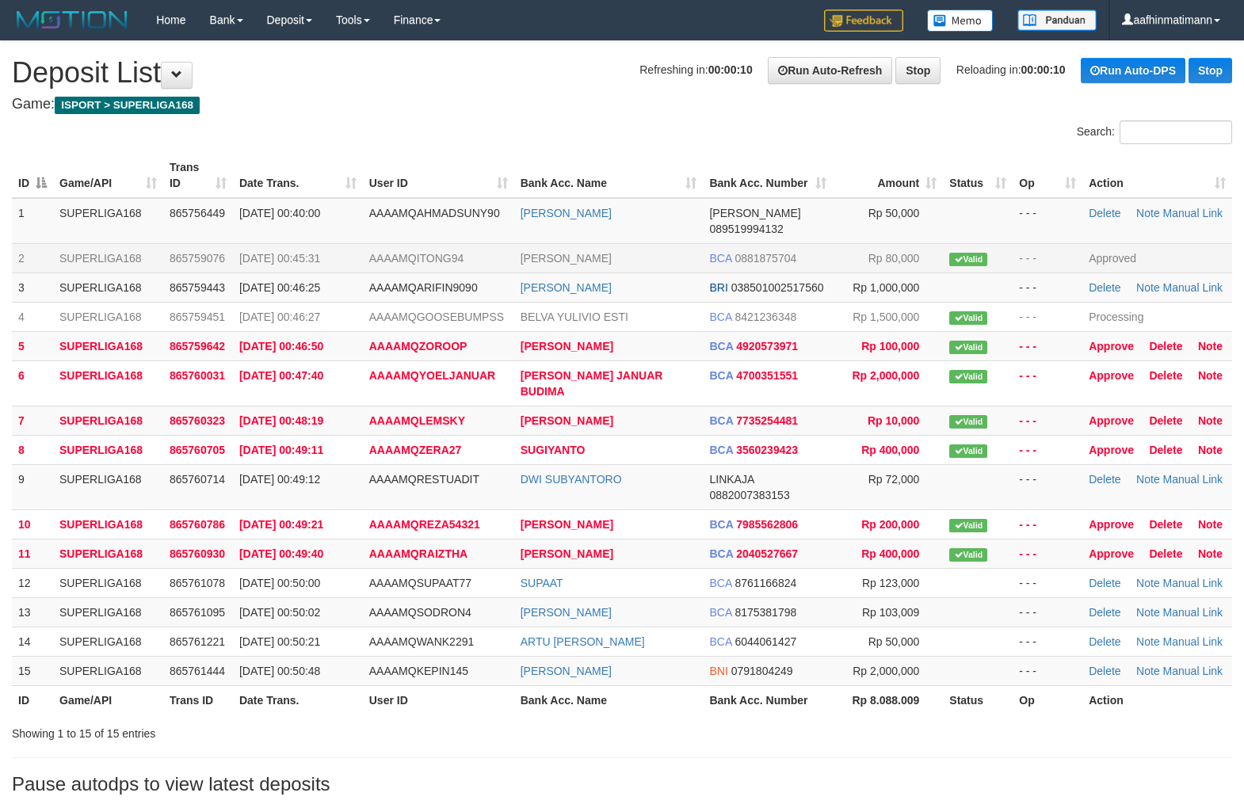
click at [802, 243] on td "BCA 0881875704" at bounding box center [768, 257] width 130 height 29
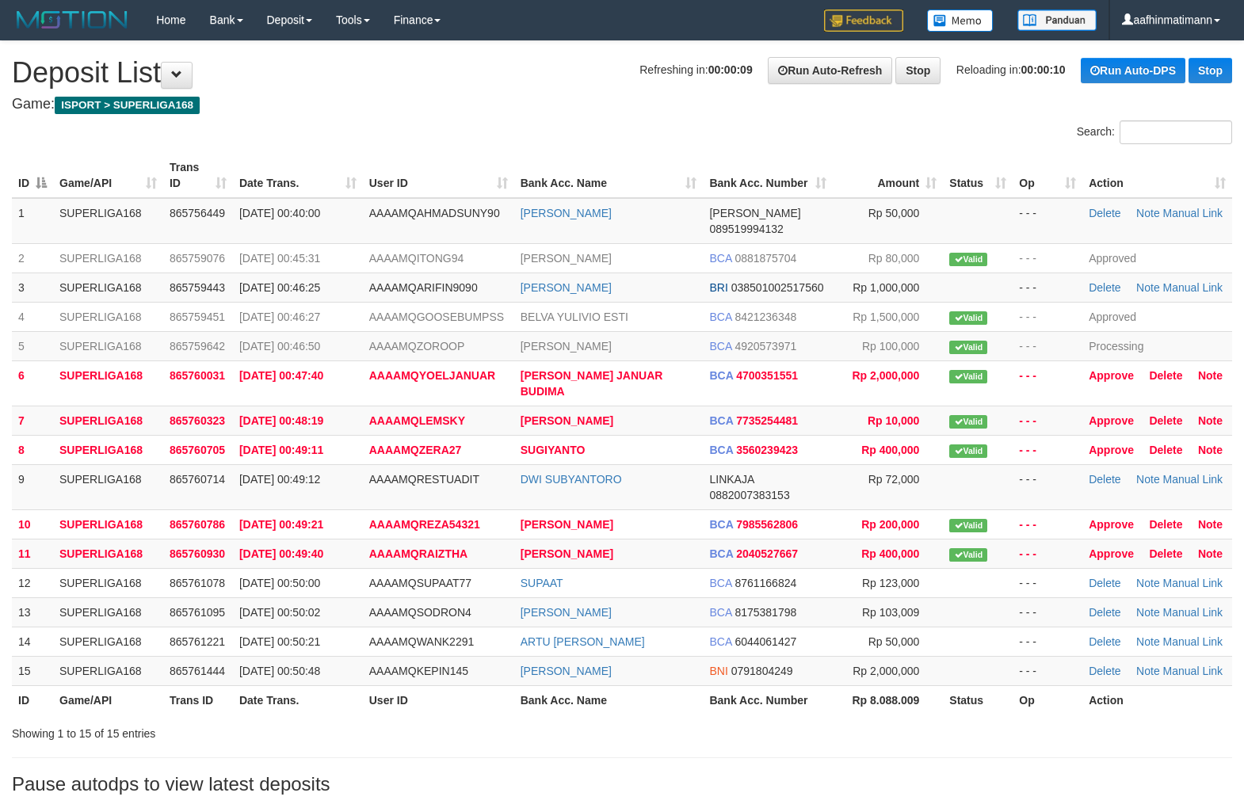
click at [1216, 182] on th "Action" at bounding box center [1157, 175] width 150 height 45
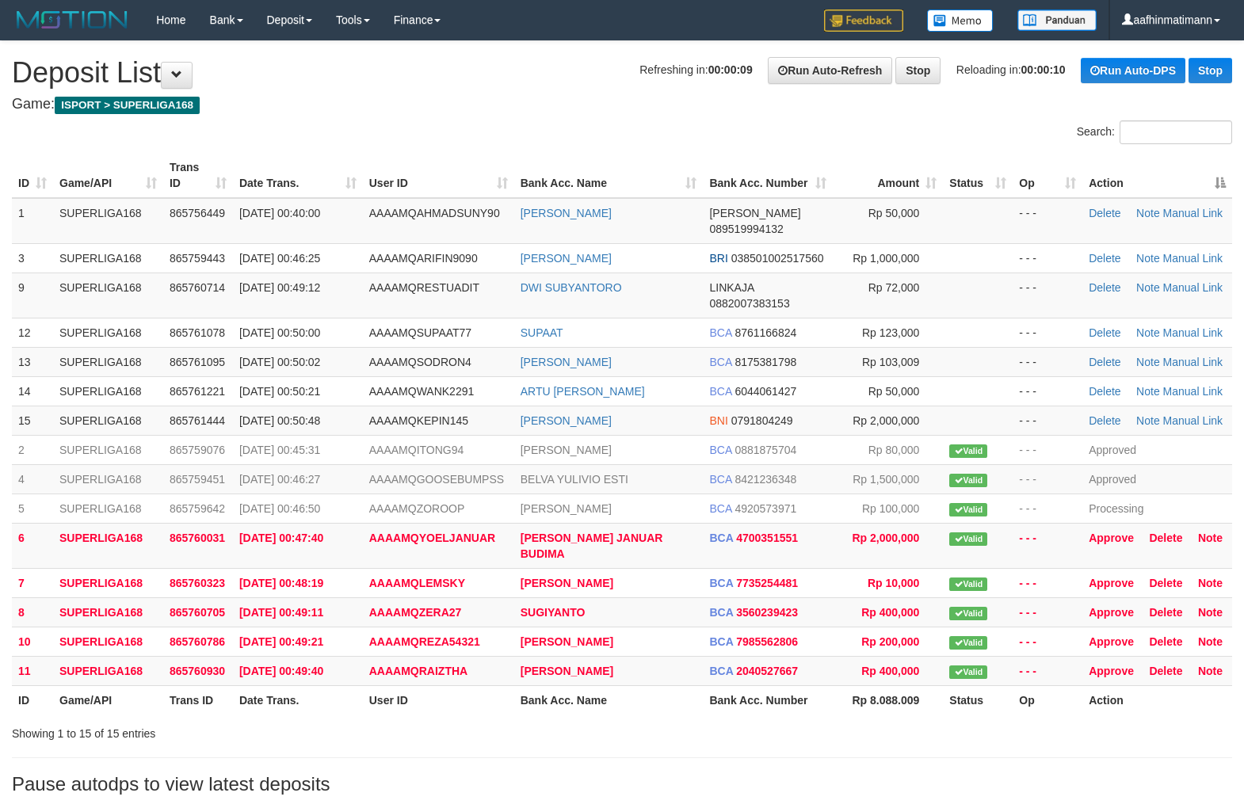
click at [1221, 178] on th "Action" at bounding box center [1157, 175] width 150 height 45
click at [1221, 177] on th "Action" at bounding box center [1157, 175] width 150 height 45
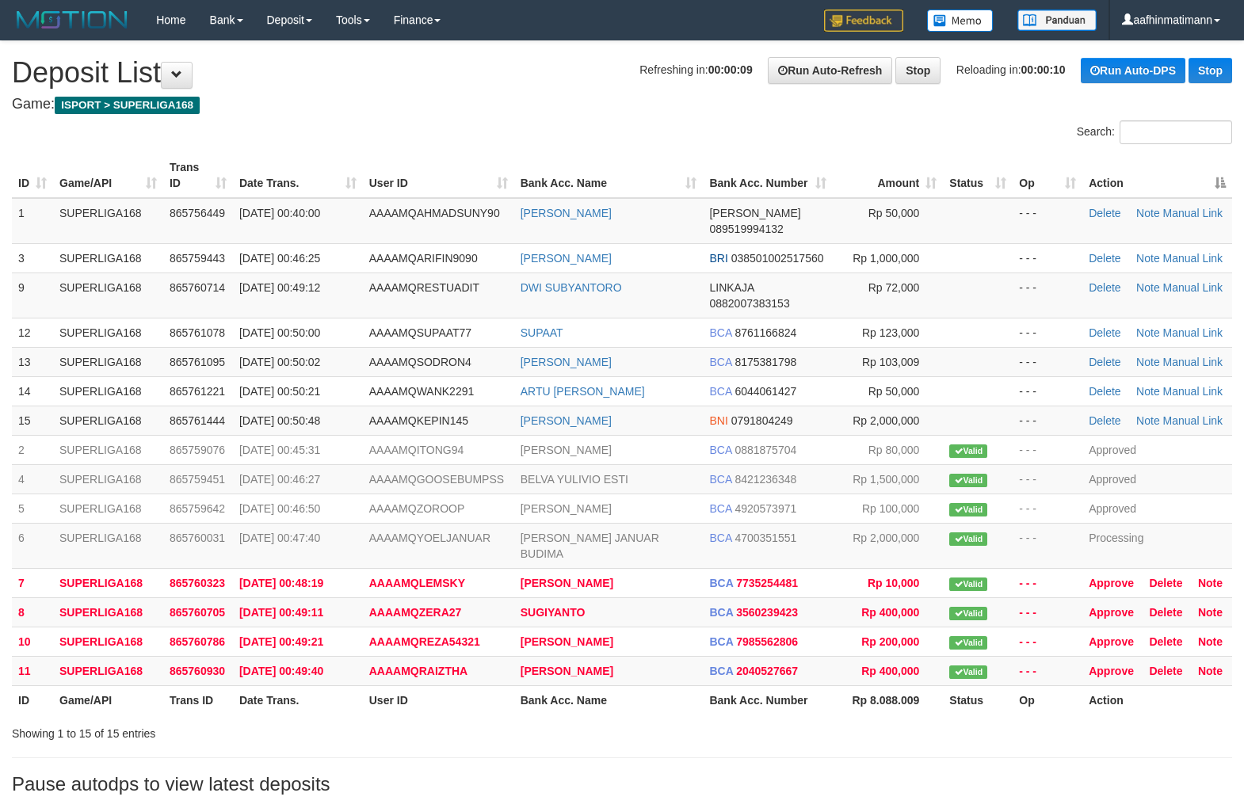
click at [1221, 177] on th "Action" at bounding box center [1157, 175] width 150 height 45
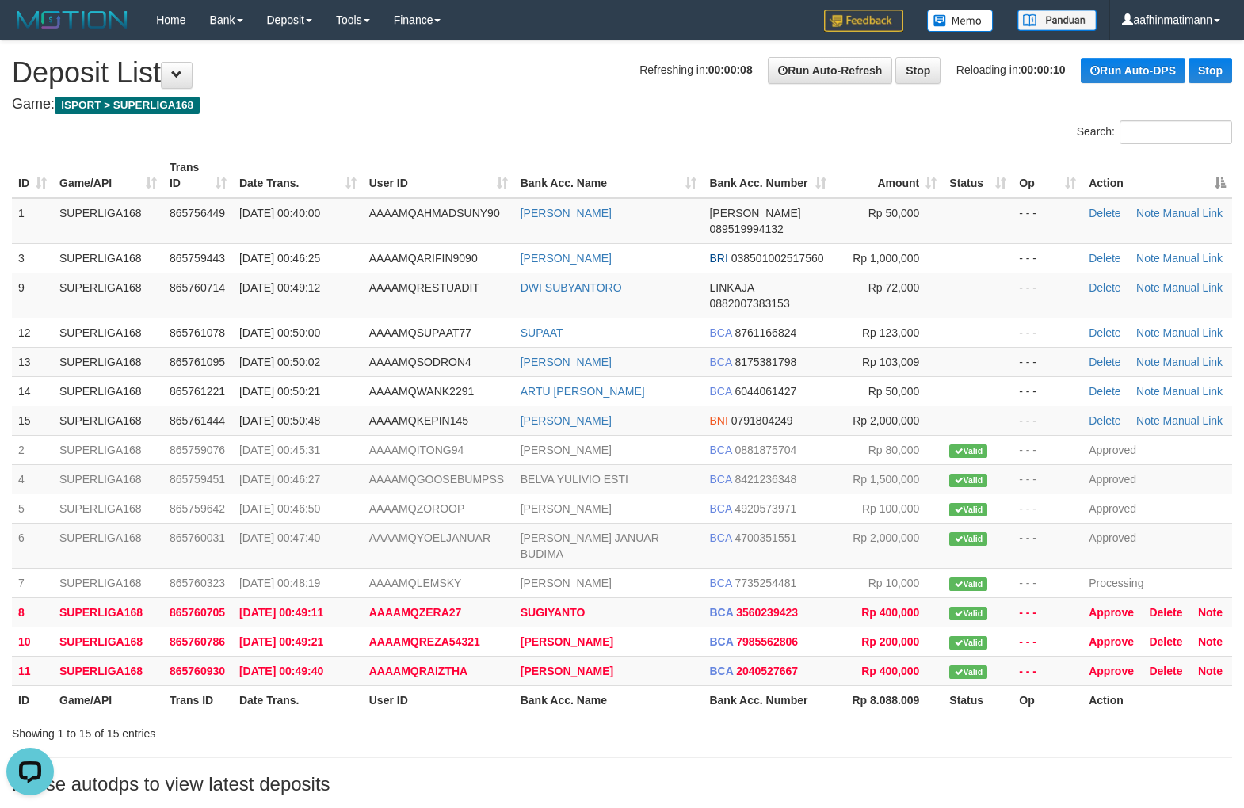
click at [1221, 177] on th "Action" at bounding box center [1157, 175] width 150 height 45
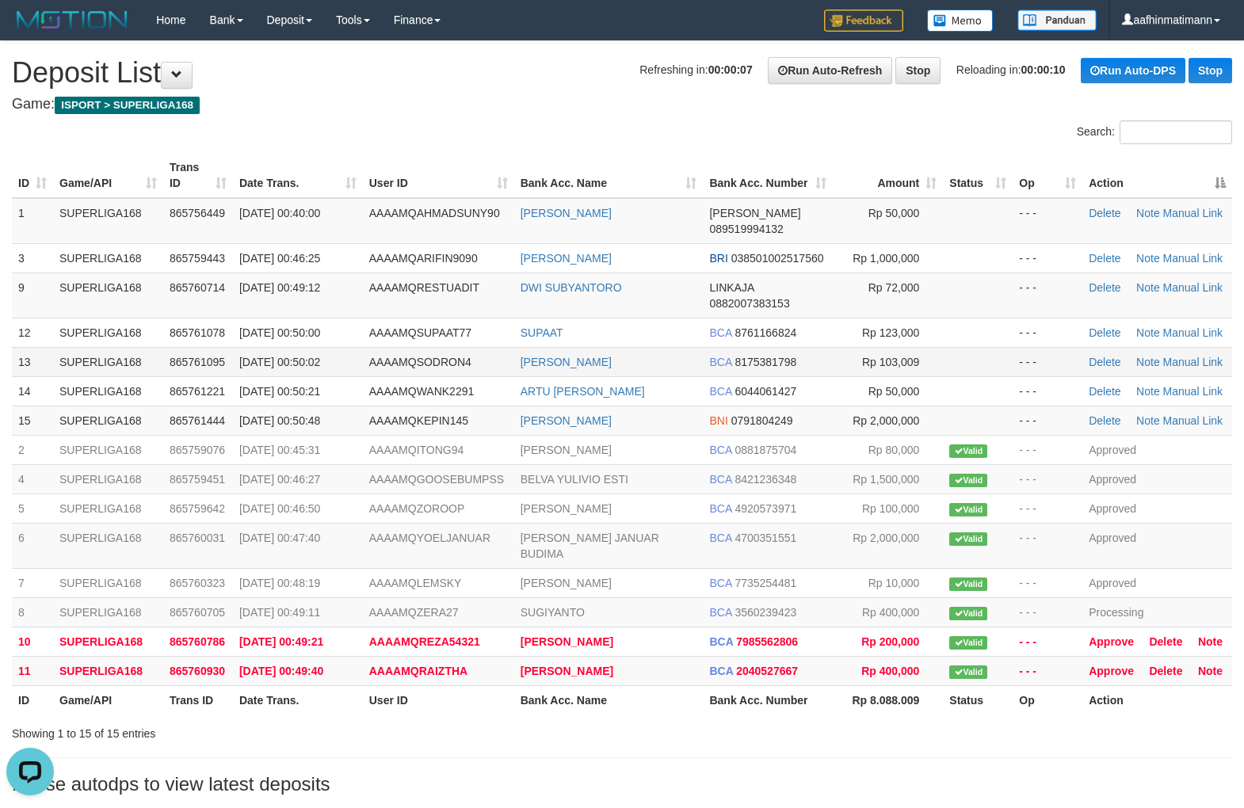
click at [152, 347] on td "SUPERLIGA168" at bounding box center [108, 361] width 110 height 29
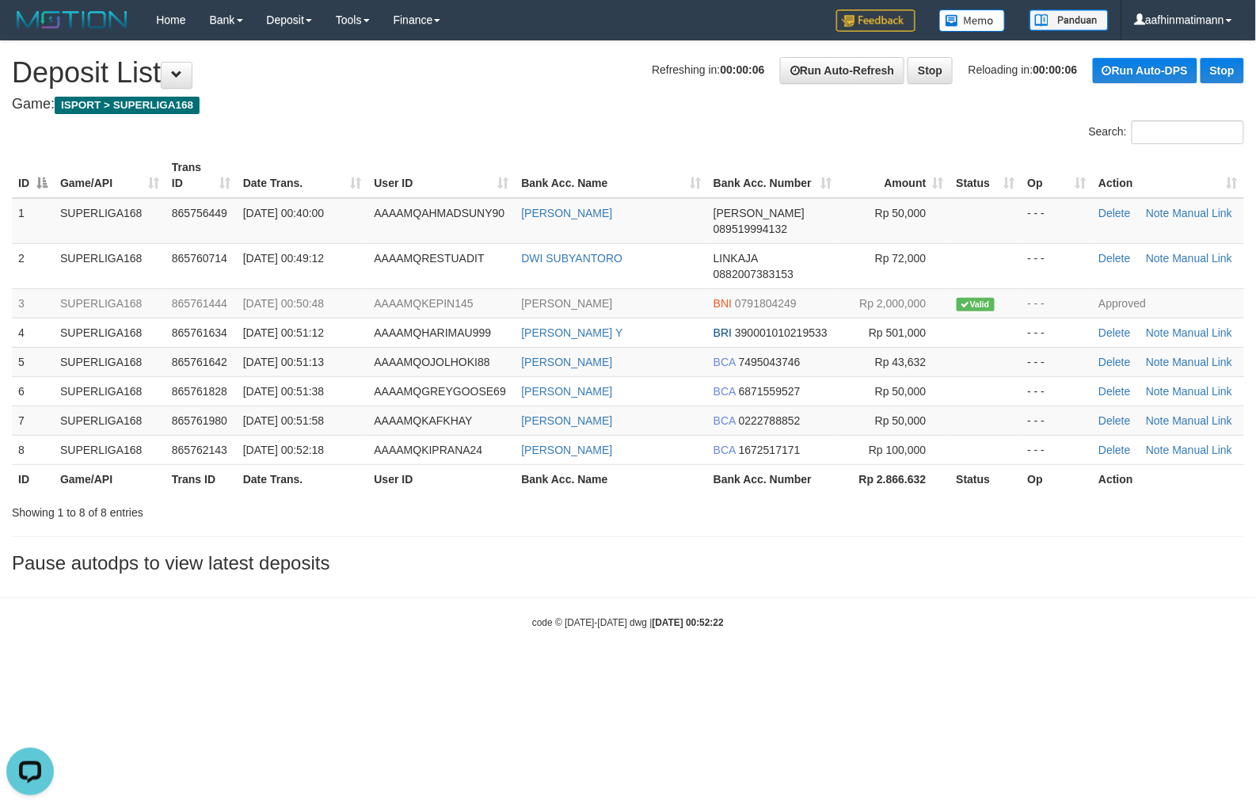
click at [547, 553] on h3 "Pause autodps to view latest deposits" at bounding box center [628, 563] width 1233 height 21
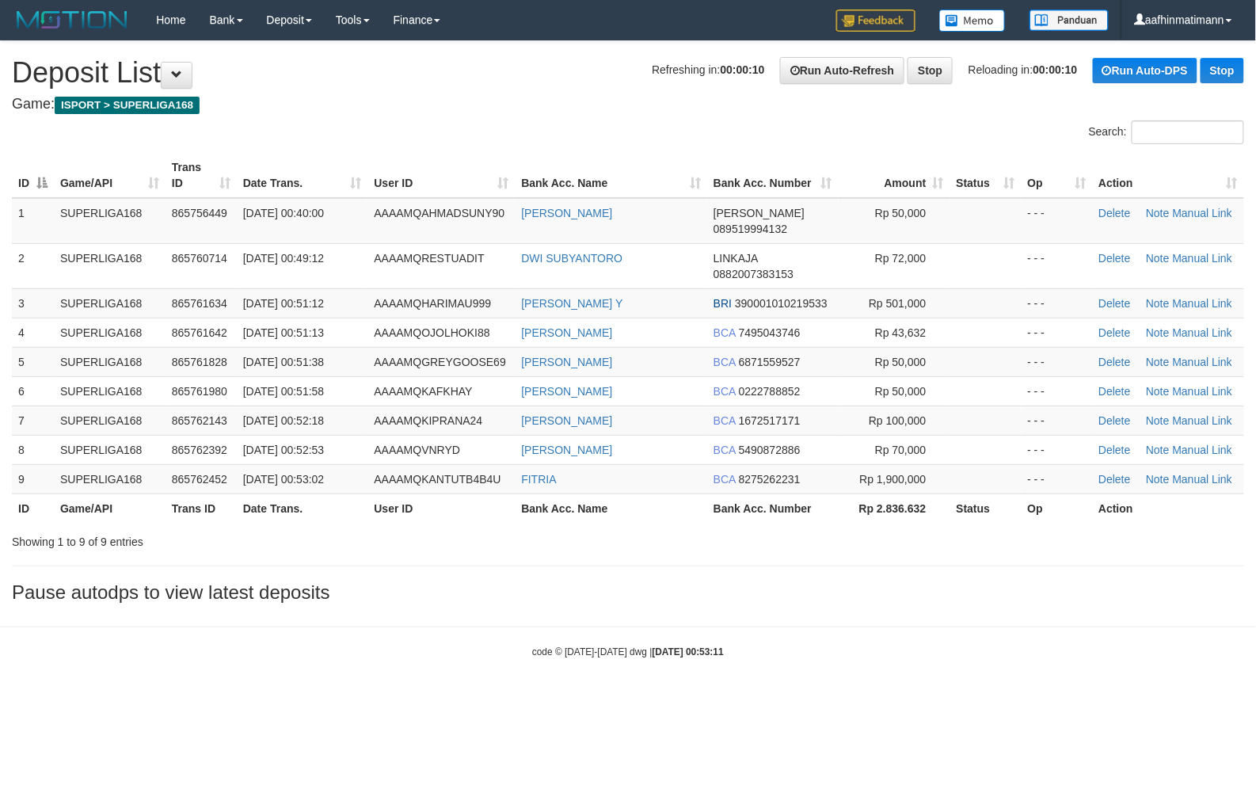
drag, startPoint x: 588, startPoint y: 99, endPoint x: 589, endPoint y: 107, distance: 8.1
drag, startPoint x: 341, startPoint y: 269, endPoint x: 363, endPoint y: 216, distance: 57.5
click at [342, 267] on td "[DATE] 00:49:12" at bounding box center [303, 265] width 132 height 45
click at [257, 356] on span "01/09/2025 00:51:38" at bounding box center [283, 362] width 81 height 13
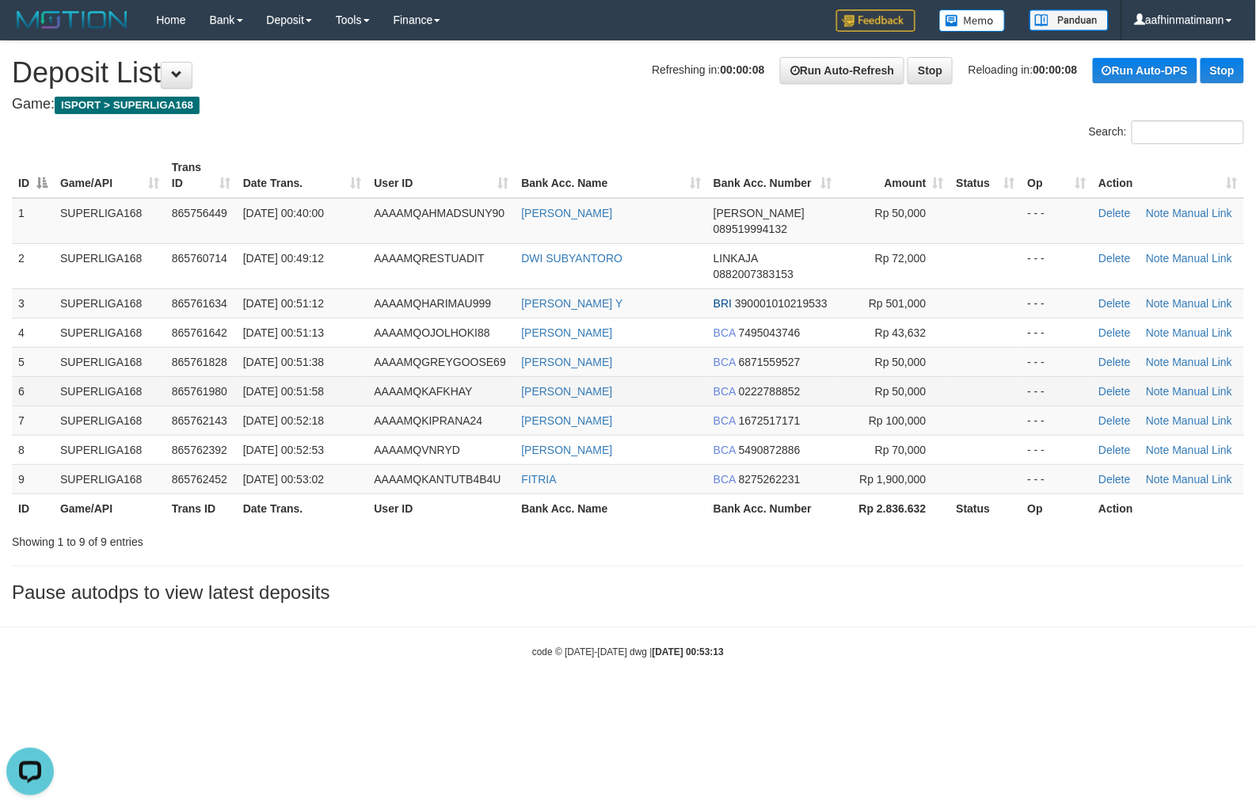
click at [241, 376] on td "01/09/2025 00:51:58" at bounding box center [303, 390] width 132 height 29
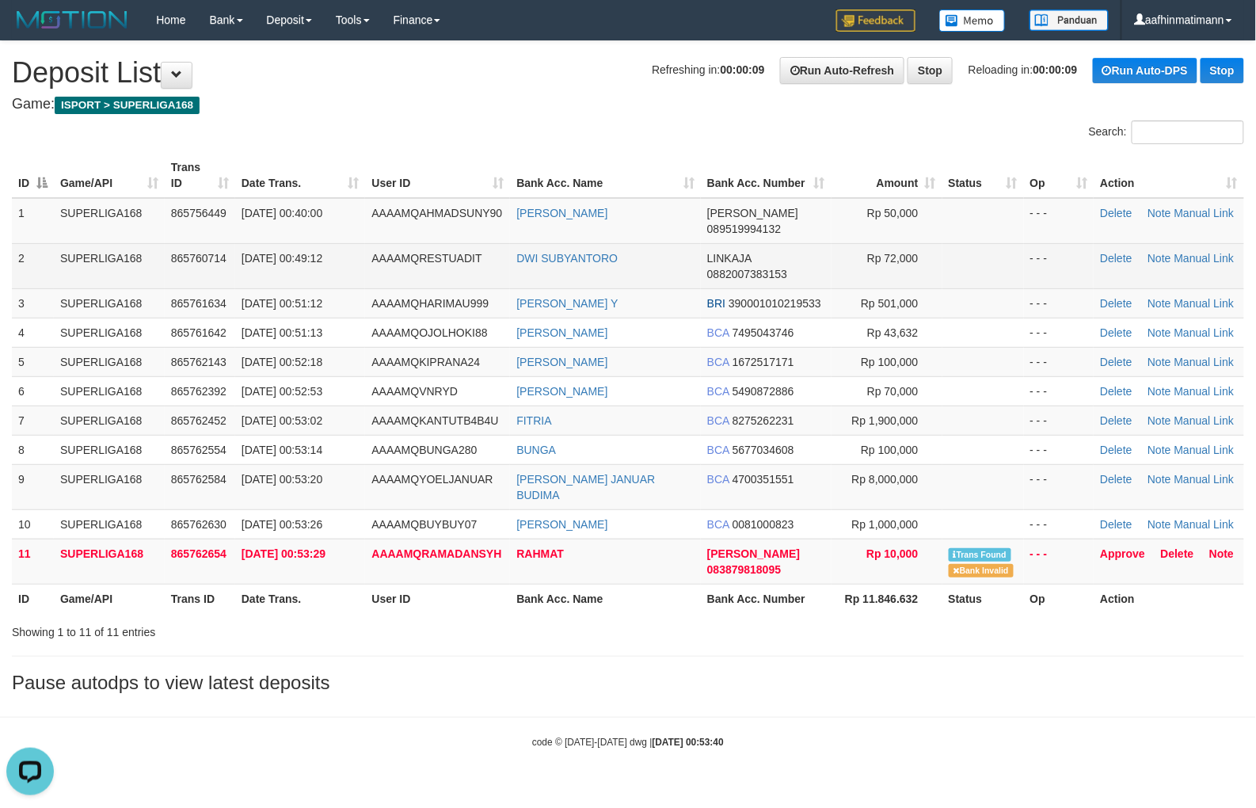
drag, startPoint x: 496, startPoint y: 124, endPoint x: 40, endPoint y: 231, distance: 468.9
click at [494, 124] on div "Search:" at bounding box center [628, 134] width 1256 height 28
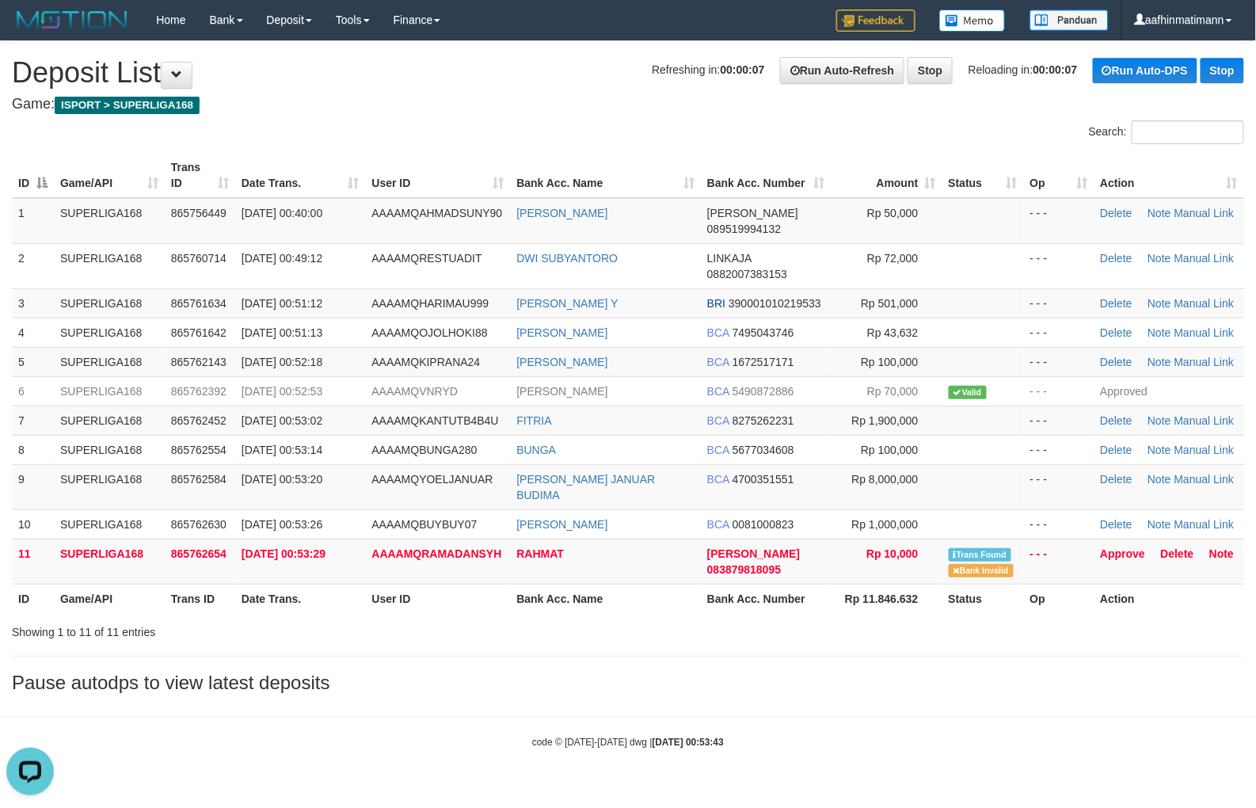
click at [819, 584] on th "Bank Acc. Number" at bounding box center [766, 598] width 131 height 29
click at [1130, 547] on link "Approve" at bounding box center [1122, 553] width 45 height 13
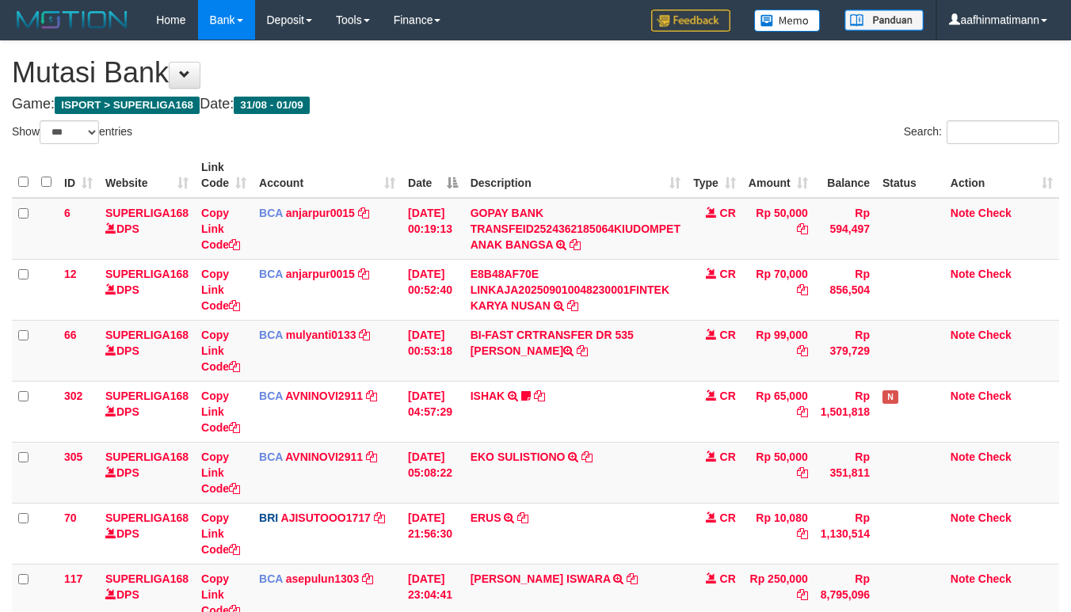
select select "***"
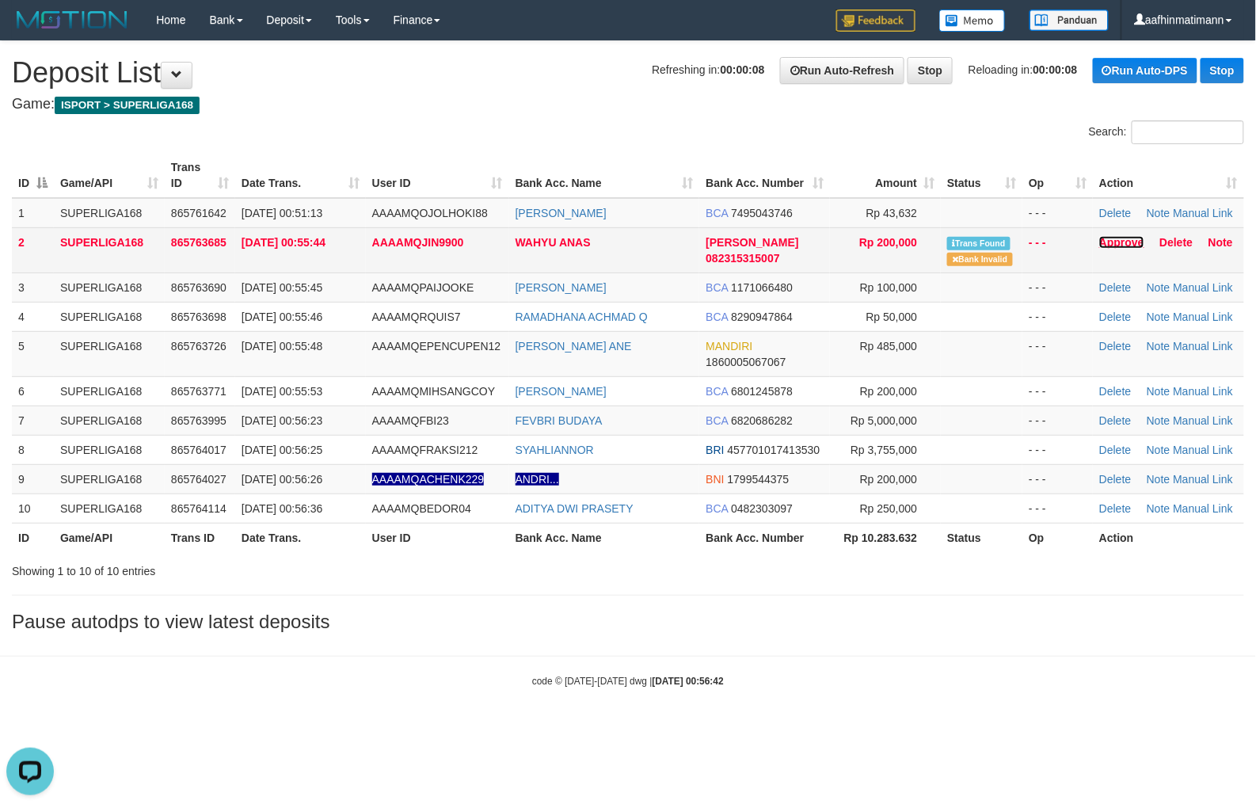
click at [1127, 242] on link "Approve" at bounding box center [1122, 242] width 45 height 13
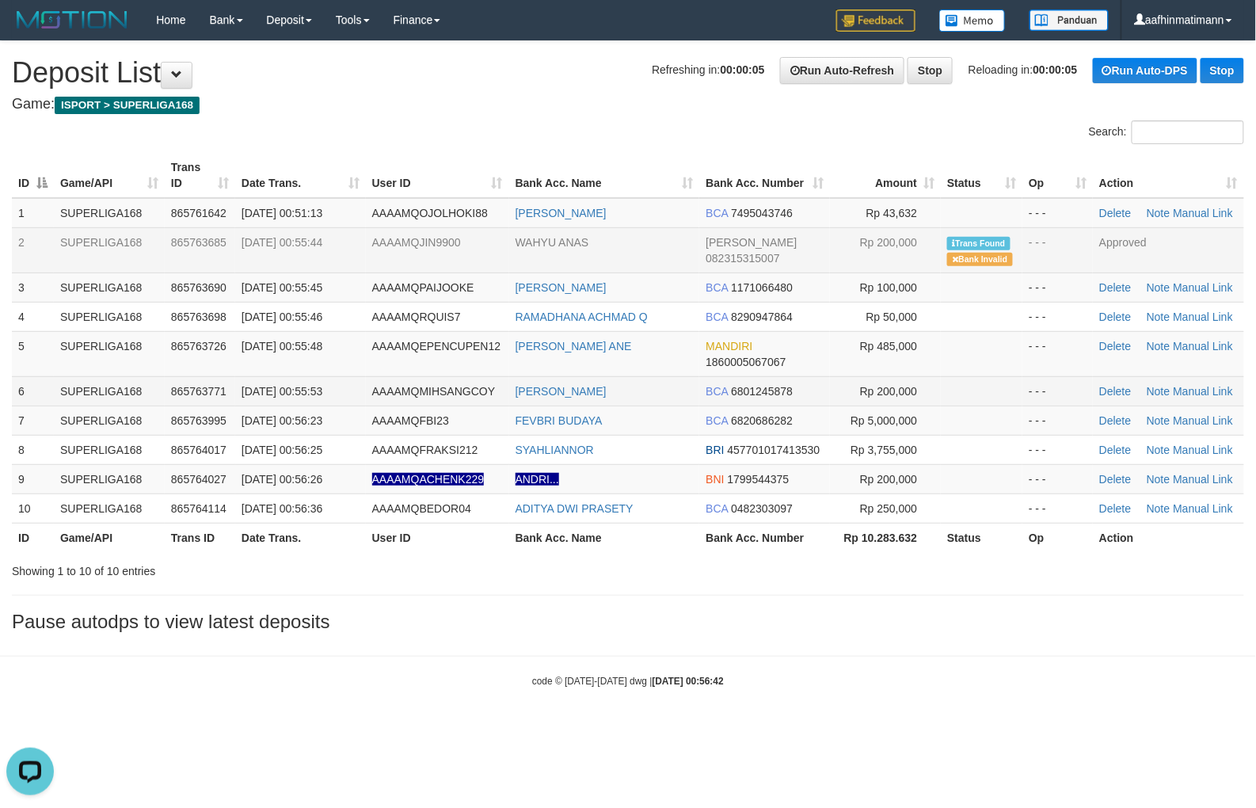
click at [183, 389] on span "865763771" at bounding box center [198, 391] width 55 height 13
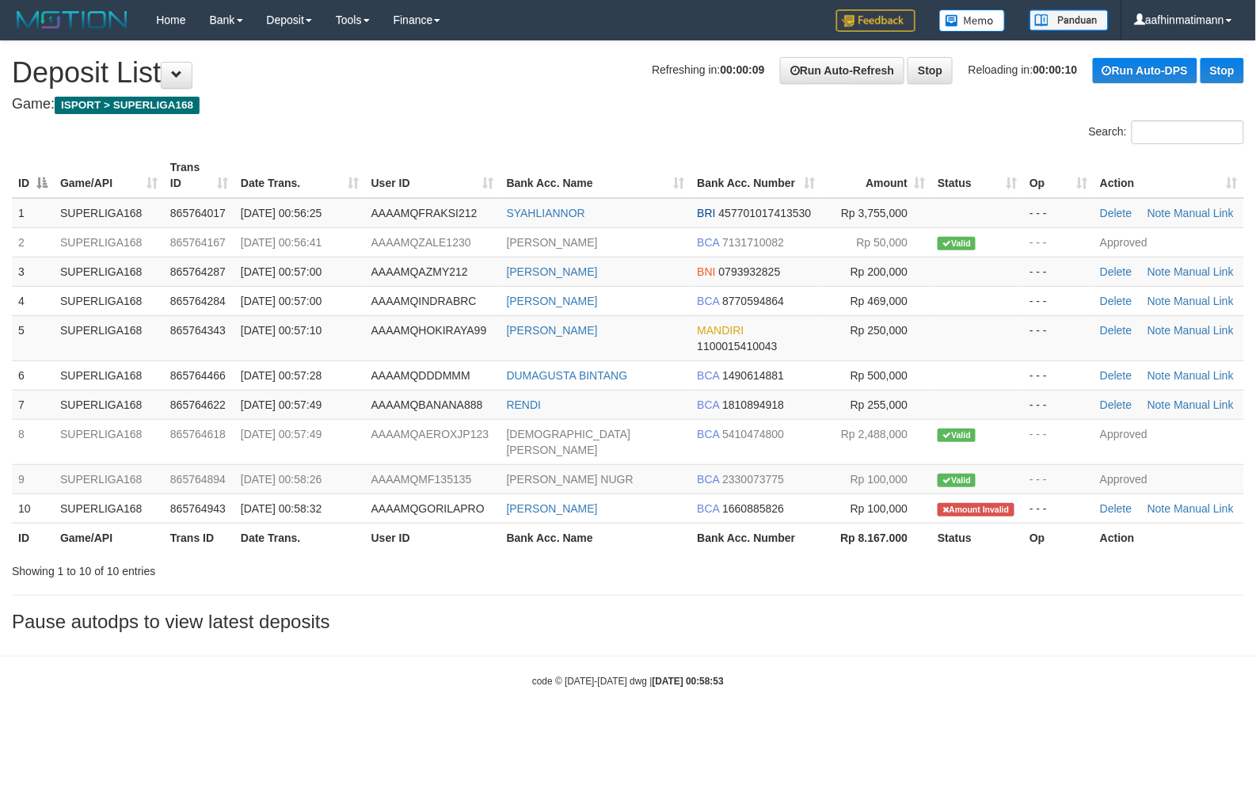
click at [482, 81] on h1 "Refreshing in: 00:00:09 Run Auto-Refresh Stop Reloading in: 00:00:10 Run Auto-D…" at bounding box center [628, 73] width 1233 height 32
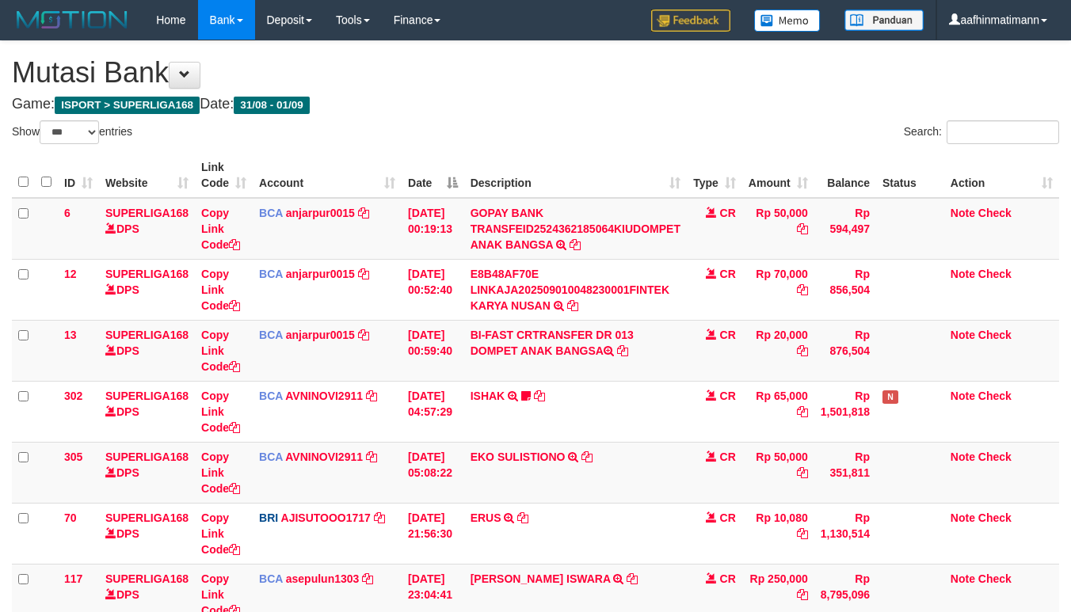
select select "***"
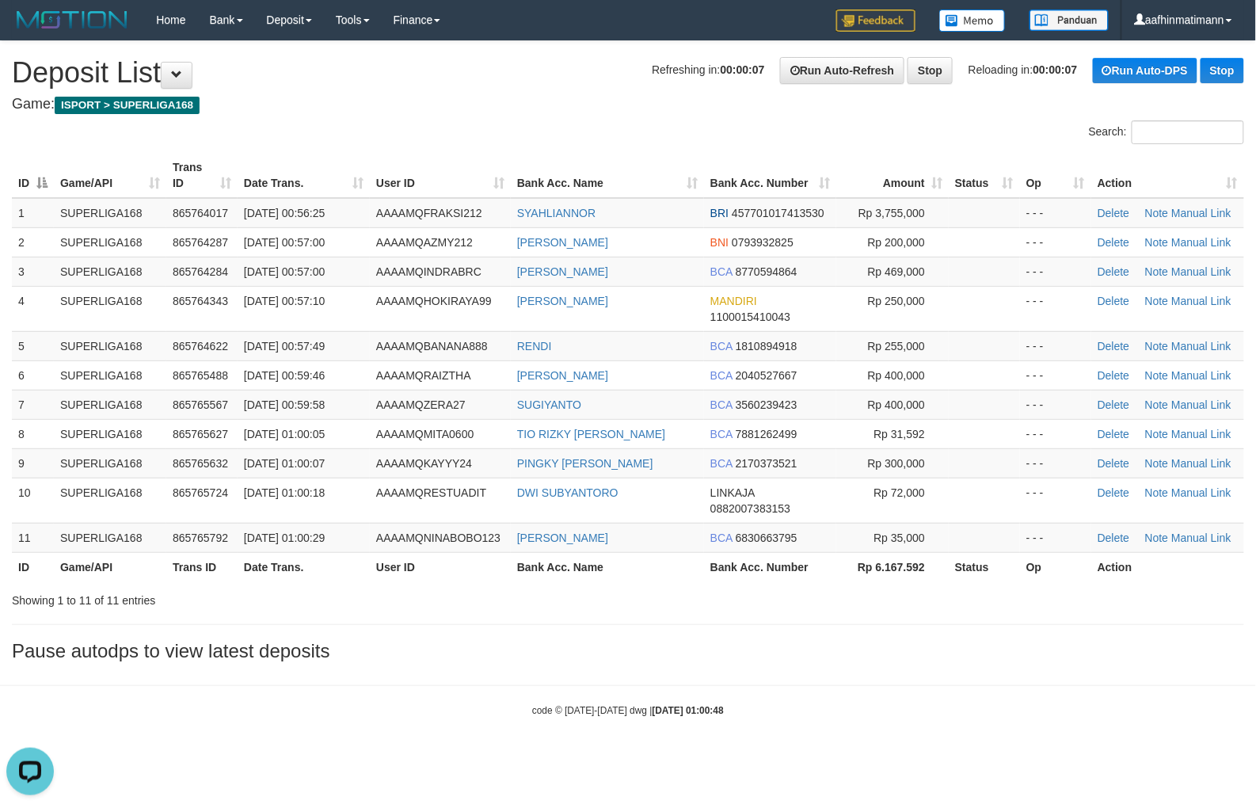
click at [621, 178] on th "Bank Acc. Name" at bounding box center [607, 175] width 193 height 45
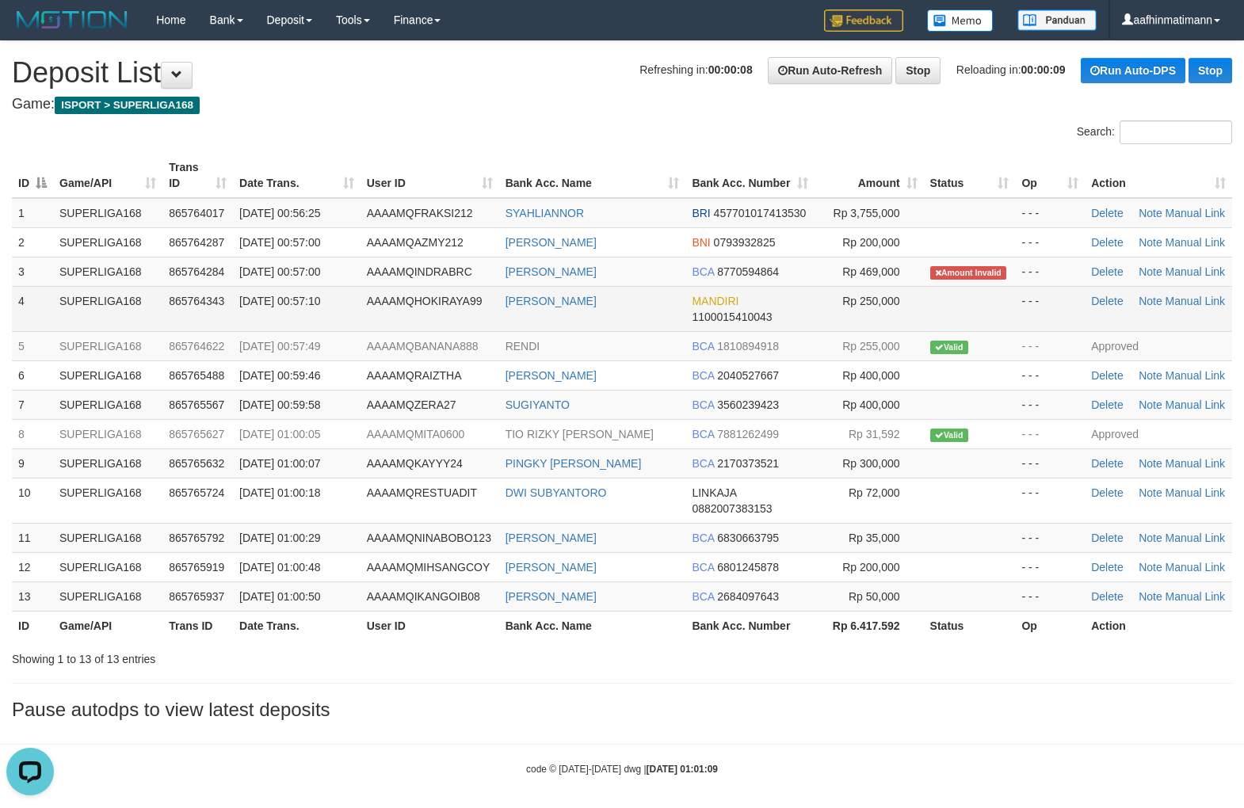
drag, startPoint x: 493, startPoint y: 283, endPoint x: 610, endPoint y: 288, distance: 117.3
click at [610, 288] on tbody "1 SUPERLIGA168 865764017 01/09/2025 00:56:25 AAAAMQFRAKSI212 SYAHLIANNOR BRI 45…" at bounding box center [622, 405] width 1220 height 414
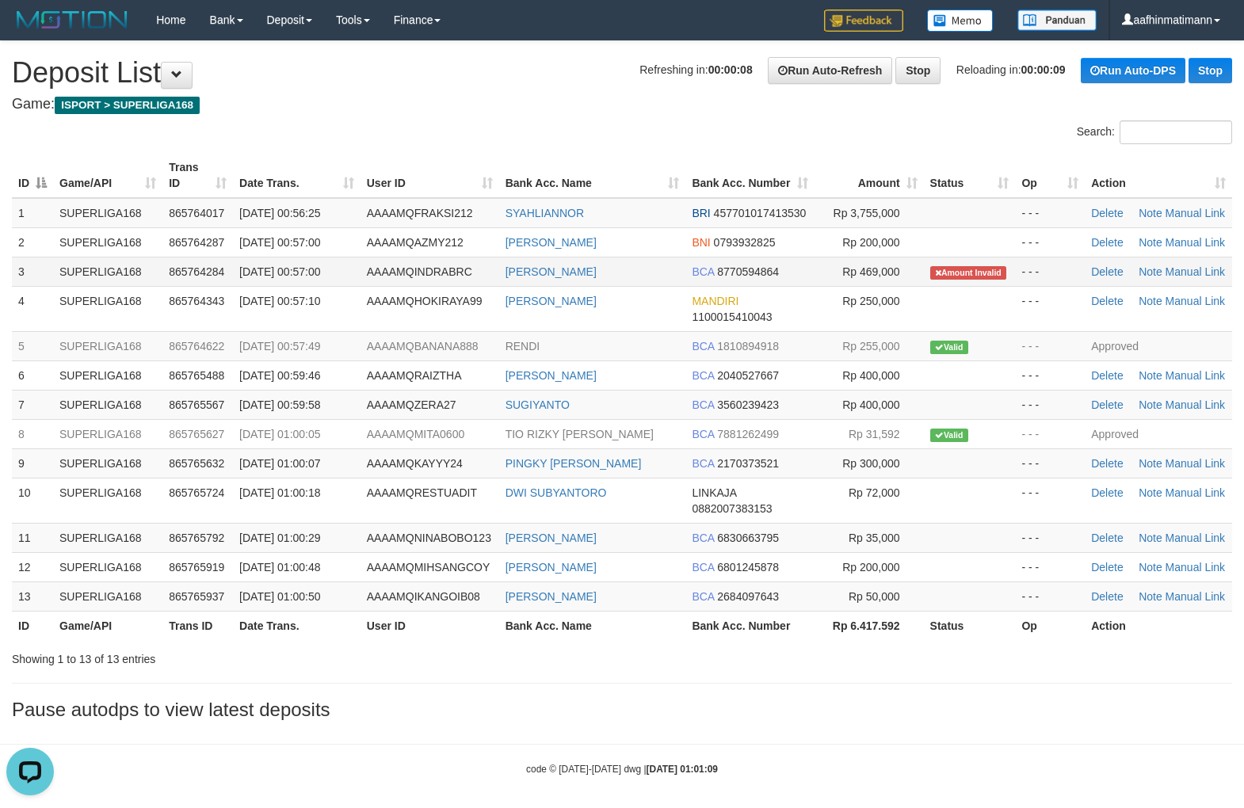
click at [631, 257] on td "SURYA INDRAYANTO" at bounding box center [592, 271] width 187 height 29
click at [640, 261] on td "SURYA INDRAYANTO" at bounding box center [592, 271] width 187 height 29
click at [640, 261] on td "[PERSON_NAME]" at bounding box center [592, 271] width 187 height 29
copy tr "[PERSON_NAME]"
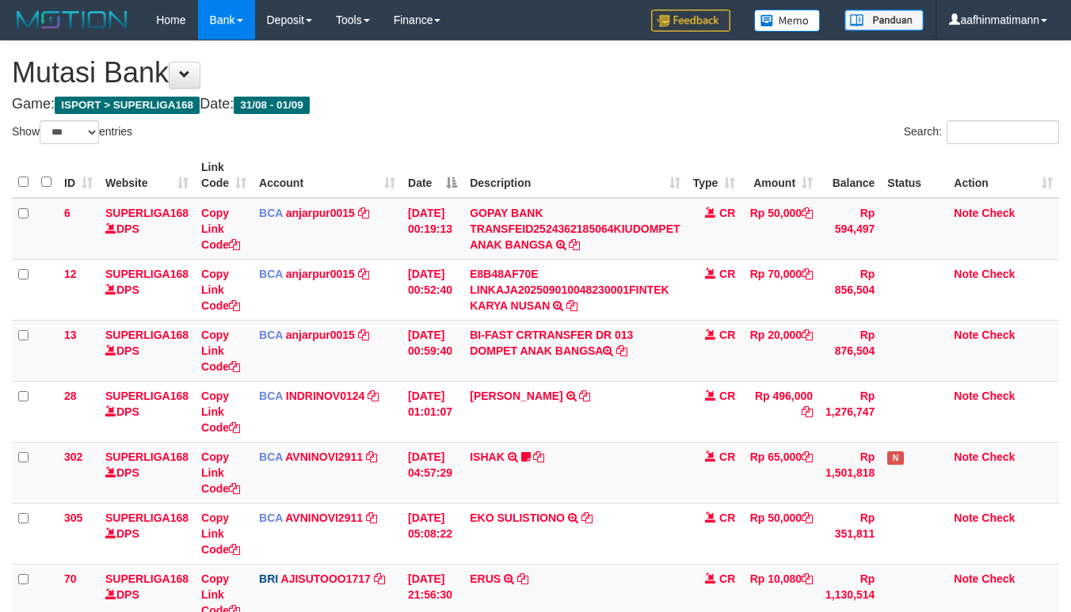
select select "***"
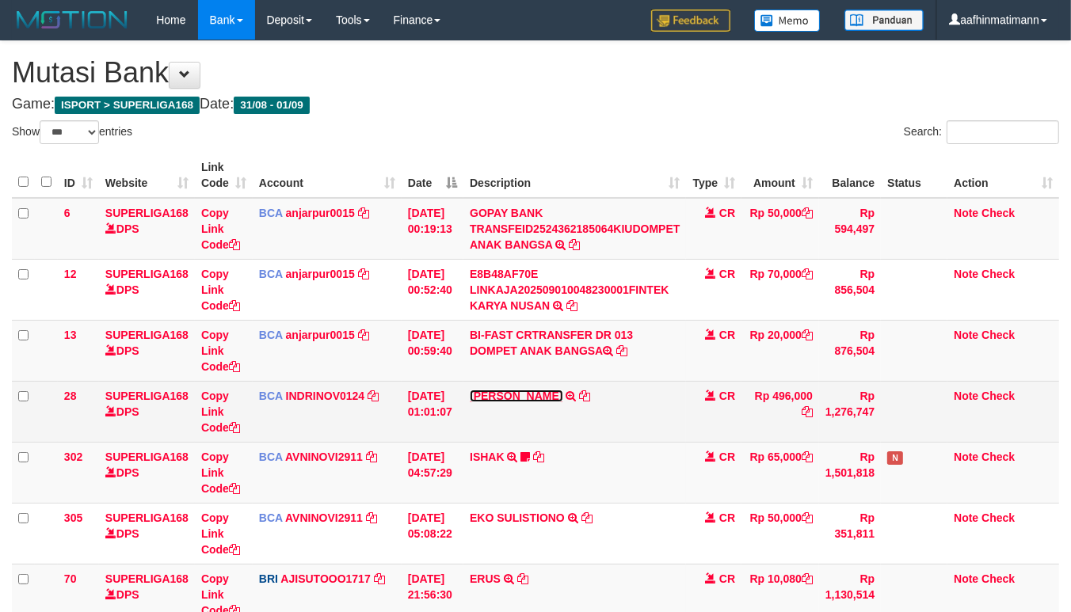
click at [507, 394] on link "SURYA INDRAYANTO" at bounding box center [516, 396] width 93 height 13
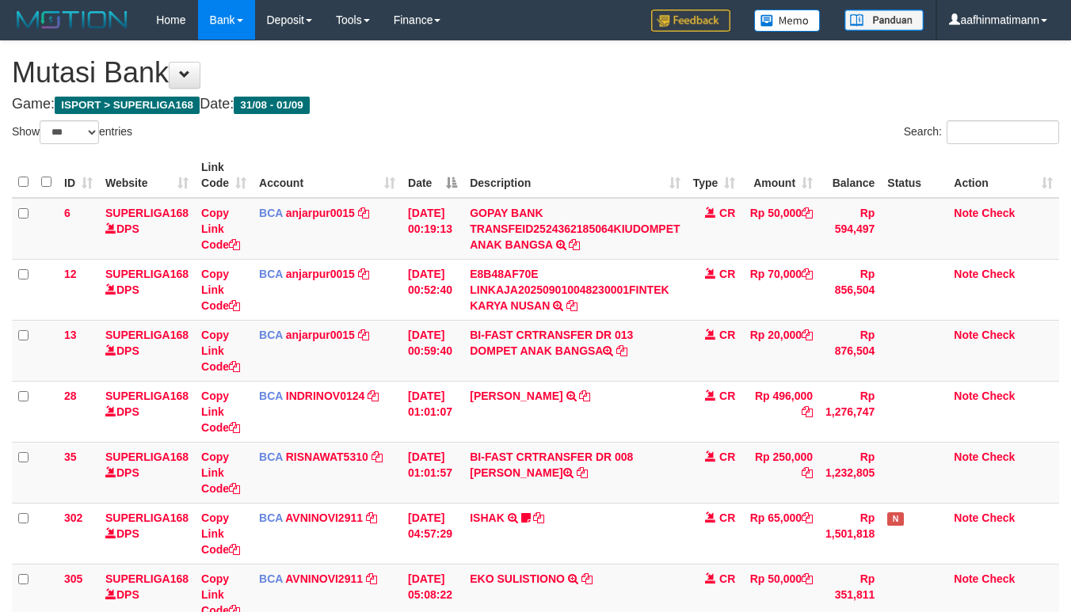
select select "***"
click at [593, 124] on div "Search:" at bounding box center [803, 134] width 512 height 28
select select "***"
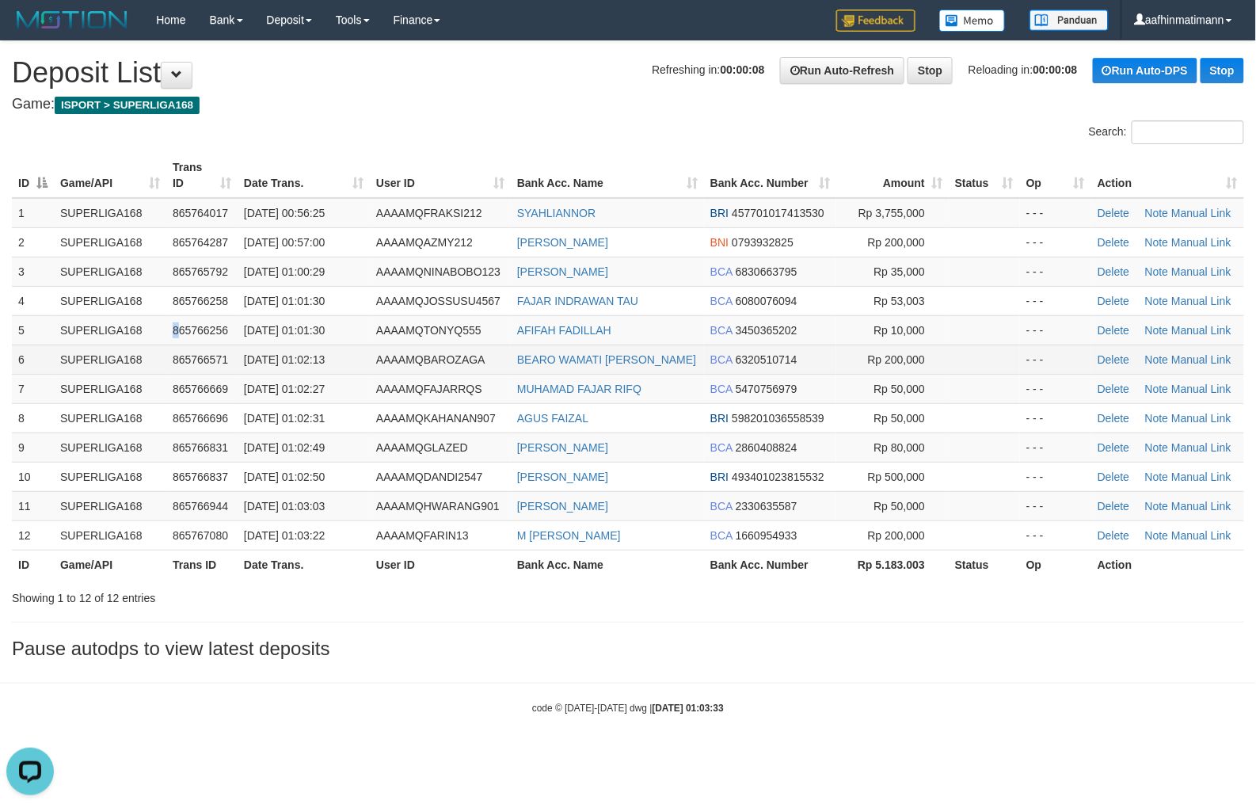
click at [177, 330] on td "865766256" at bounding box center [201, 329] width 71 height 29
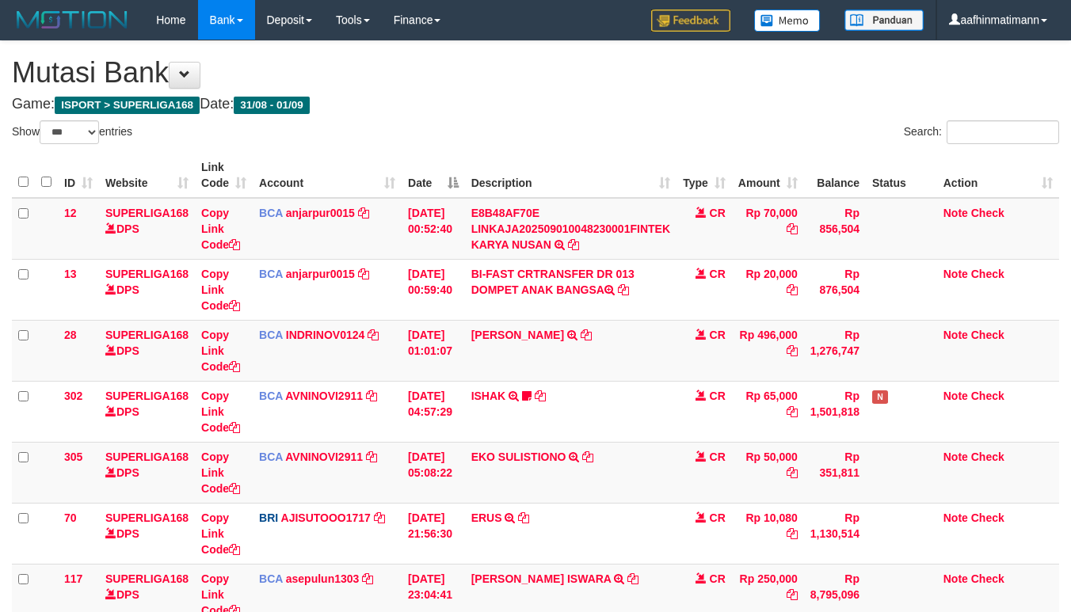
select select "***"
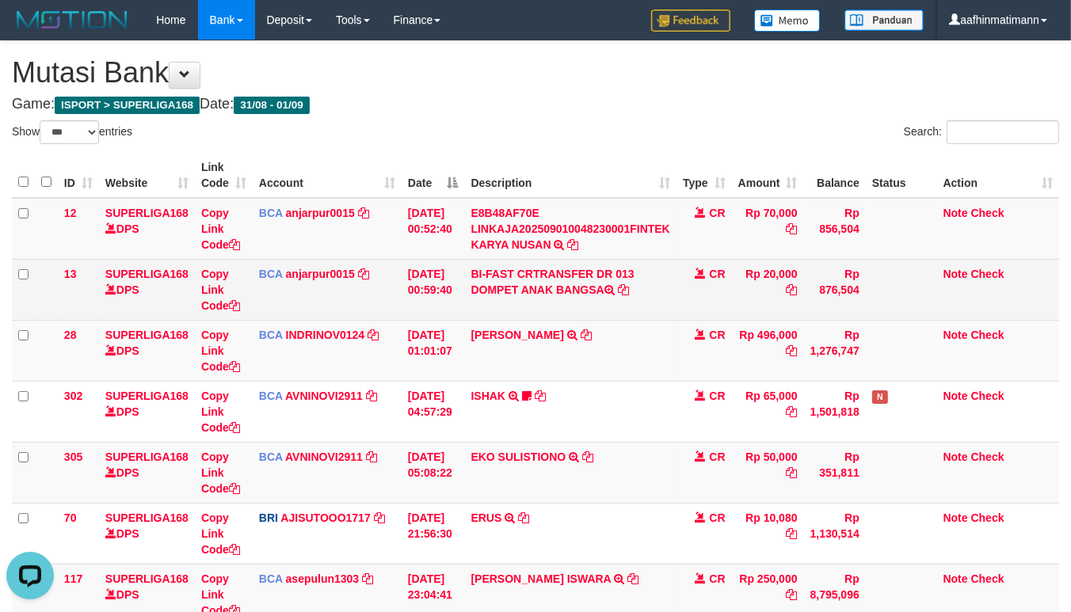
click at [463, 289] on td "01/09/2025 00:59:40" at bounding box center [433, 289] width 63 height 61
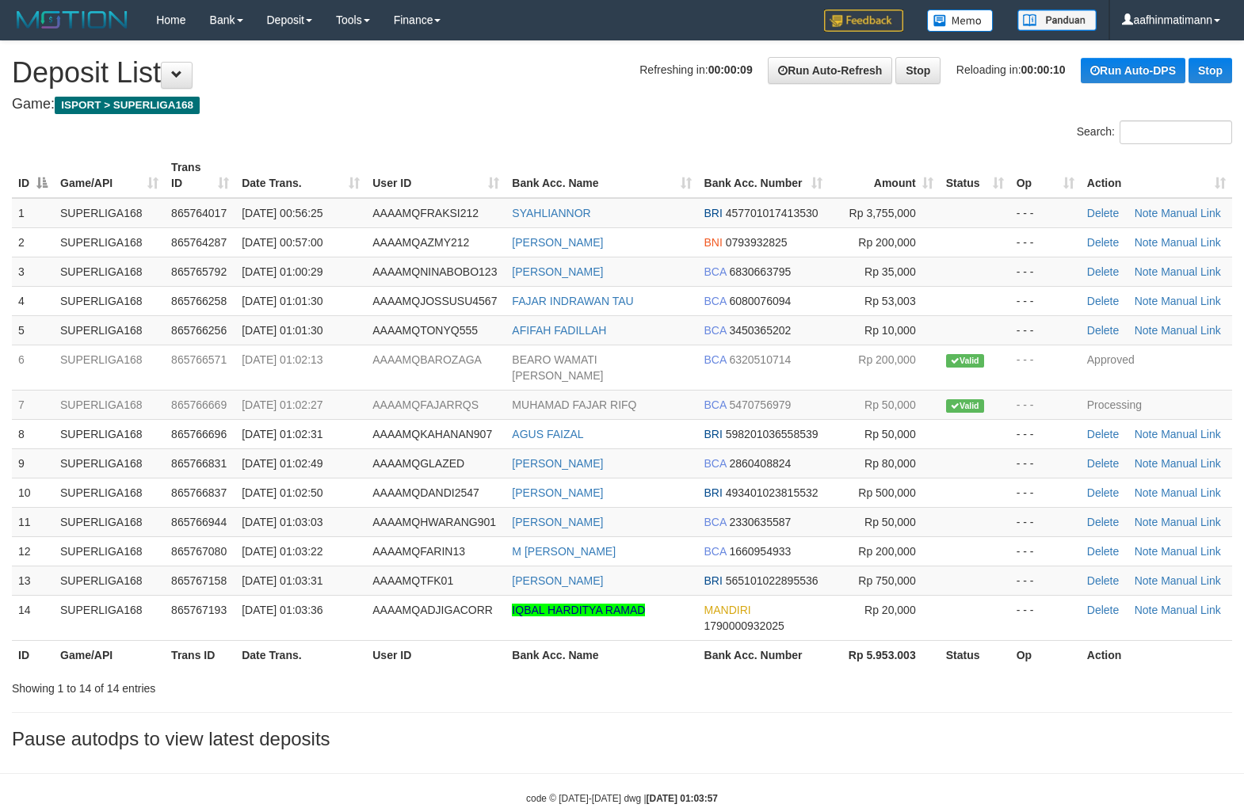
click at [486, 93] on div "**********" at bounding box center [622, 399] width 1244 height 716
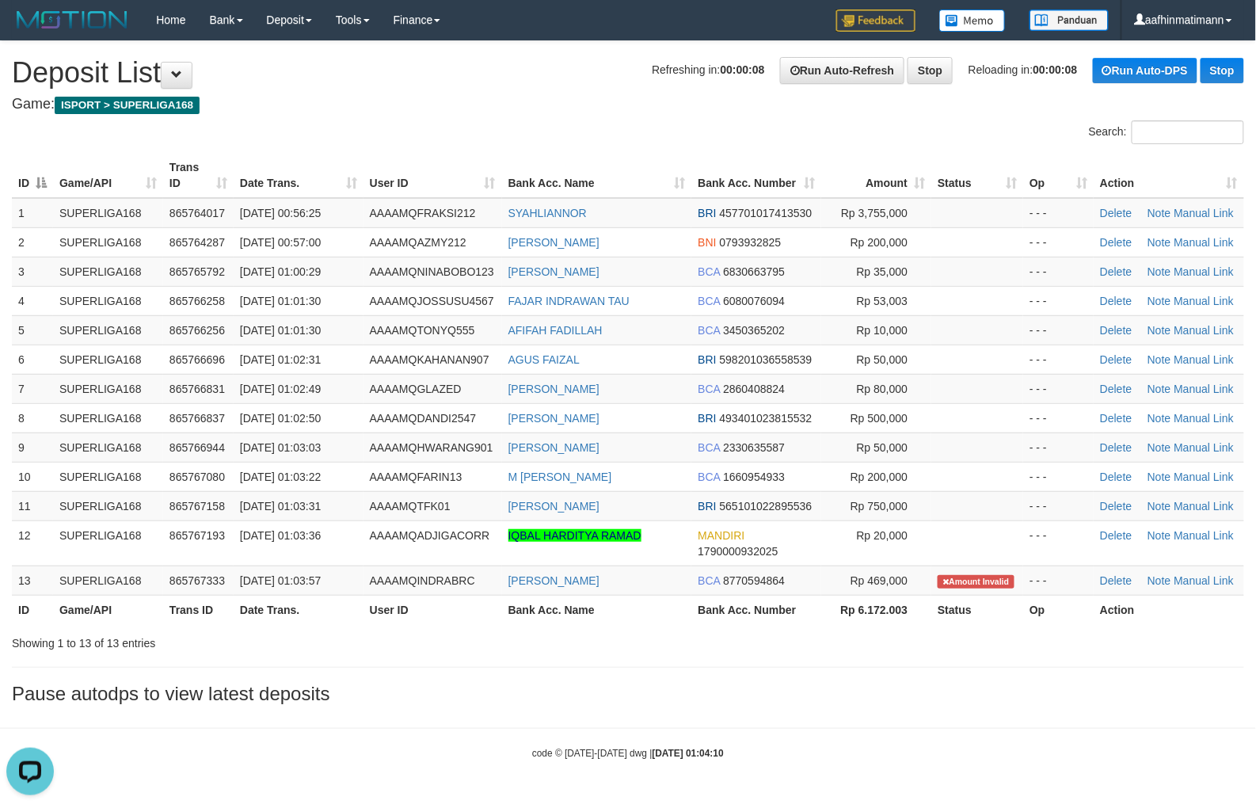
click at [639, 151] on div "ID Game/API Trans ID Date Trans. User ID Bank Acc. Name Bank Acc. Number Amount…" at bounding box center [628, 388] width 1256 height 481
click at [364, 513] on td "AAAAMQTFK01" at bounding box center [433, 505] width 139 height 29
drag, startPoint x: 560, startPoint y: 619, endPoint x: 549, endPoint y: 624, distance: 12.1
click at [560, 619] on th "Bank Acc. Name" at bounding box center [597, 609] width 190 height 29
copy link "[PERSON_NAME]"
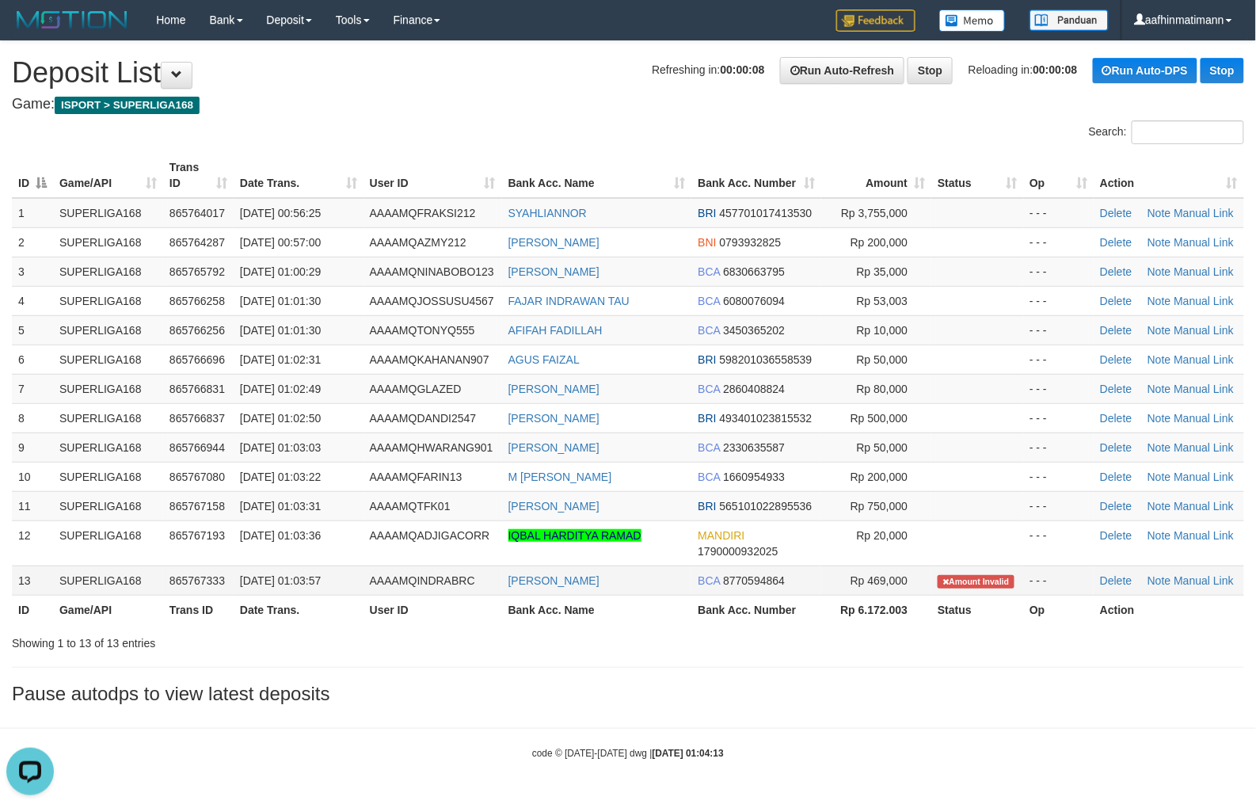
drag, startPoint x: 502, startPoint y: 589, endPoint x: 628, endPoint y: 589, distance: 126.0
click at [628, 589] on td "[PERSON_NAME]" at bounding box center [597, 580] width 190 height 29
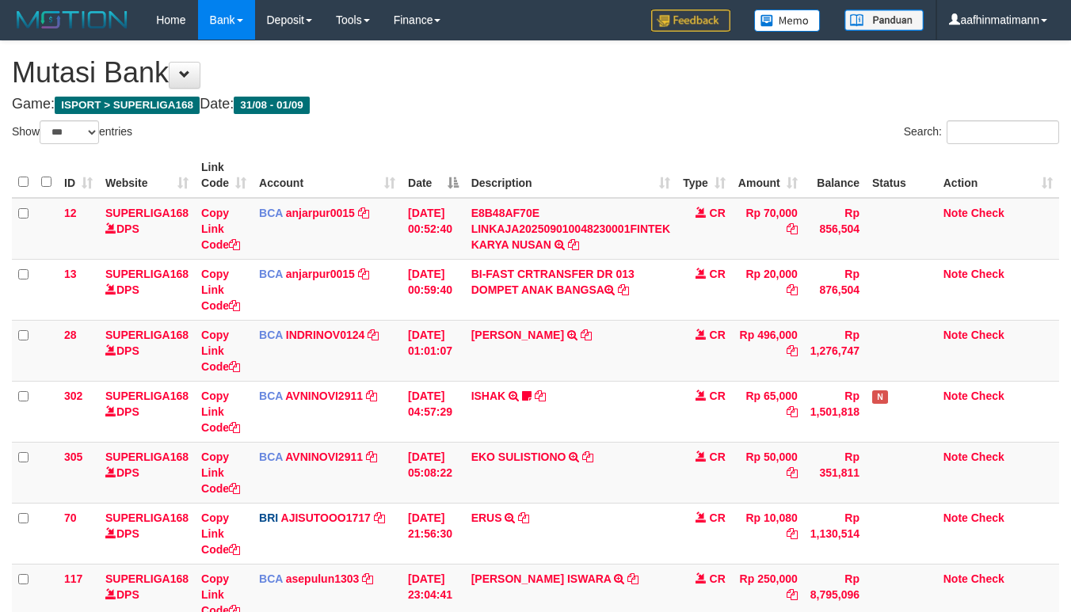
select select "***"
click at [511, 341] on td "[PERSON_NAME] TRSF E-BANKING CR 0109/FTSCY/WS95031 496000.00[PERSON_NAME]" at bounding box center [571, 350] width 212 height 61
click at [512, 330] on link "[PERSON_NAME]" at bounding box center [517, 335] width 93 height 13
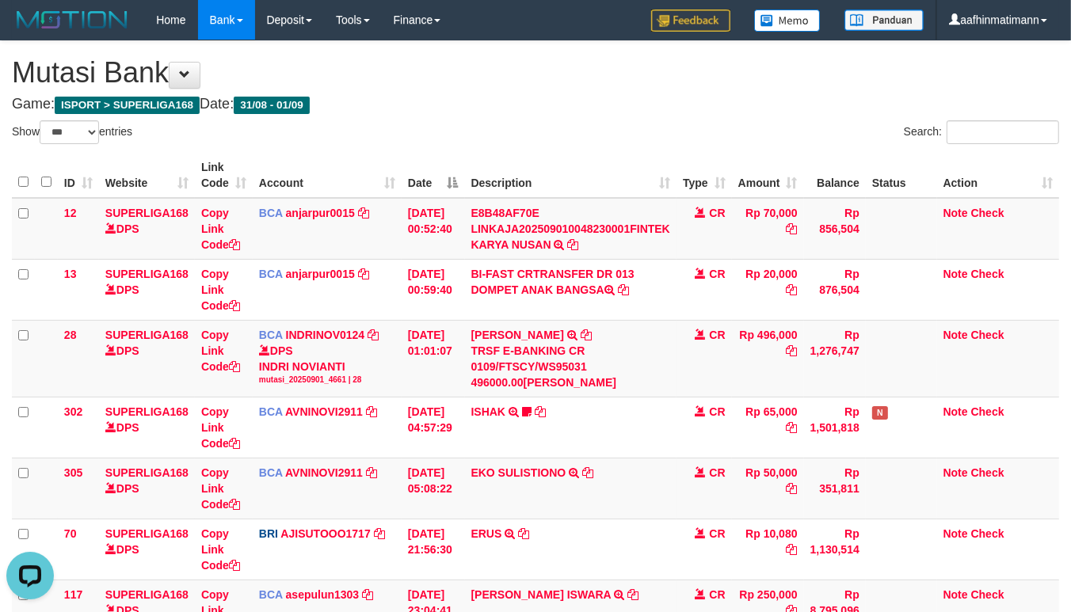
drag, startPoint x: 572, startPoint y: 105, endPoint x: 1063, endPoint y: 275, distance: 519.6
click at [574, 113] on div "**********" at bounding box center [535, 396] width 1071 height 710
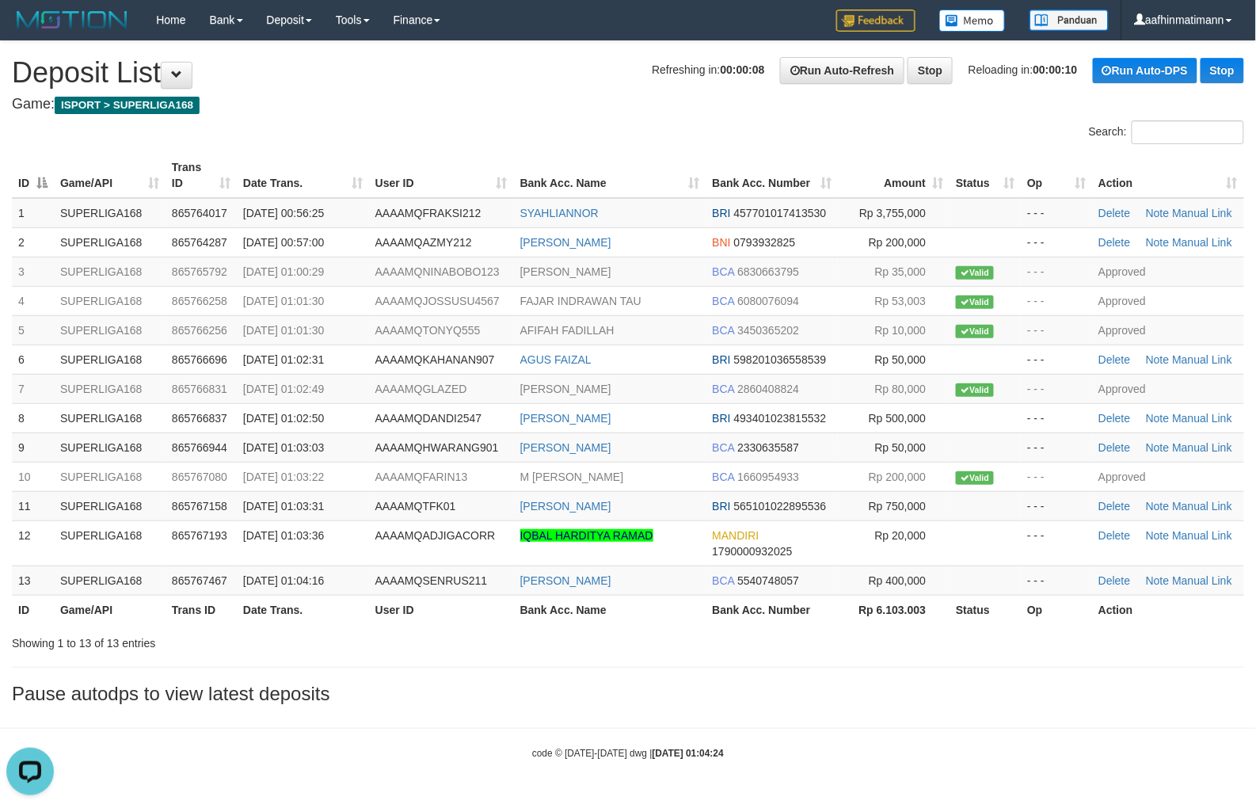
click at [477, 100] on div "**********" at bounding box center [628, 376] width 1256 height 671
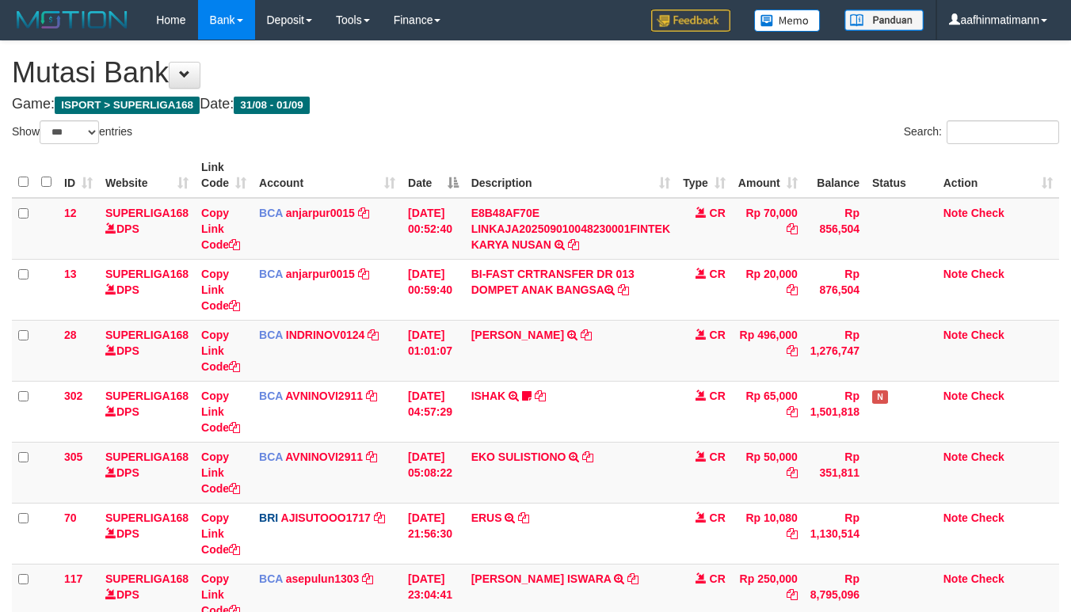
select select "***"
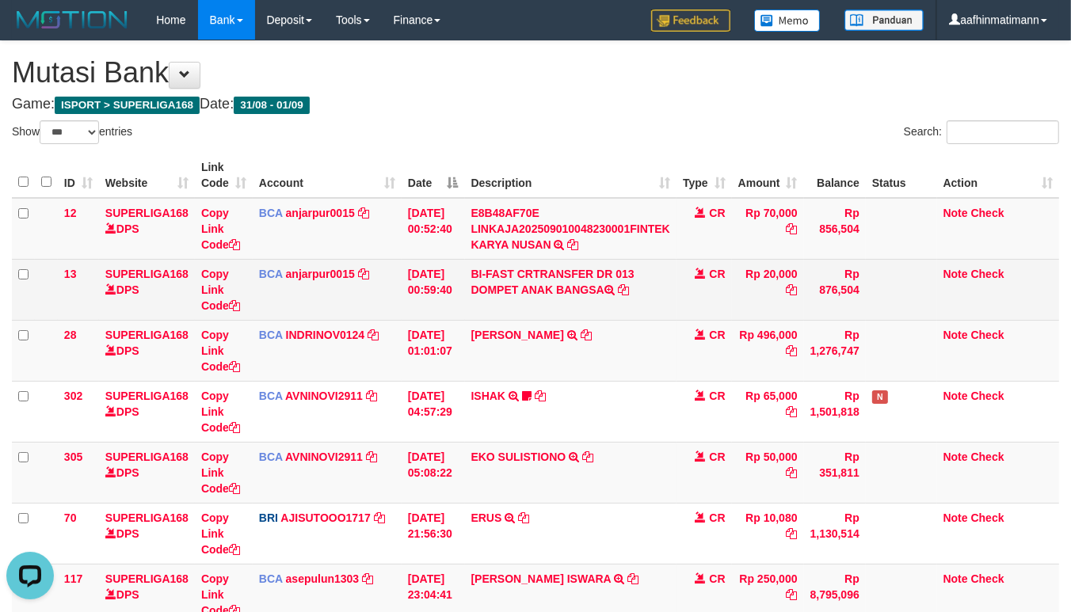
drag, startPoint x: 456, startPoint y: 281, endPoint x: 666, endPoint y: 318, distance: 213.2
click at [519, 293] on tr "13 SUPERLIGA168 DPS Copy Link Code BCA anjarpur0015 DPS ANJAR PURNAMA mutasi_20…" at bounding box center [535, 289] width 1047 height 61
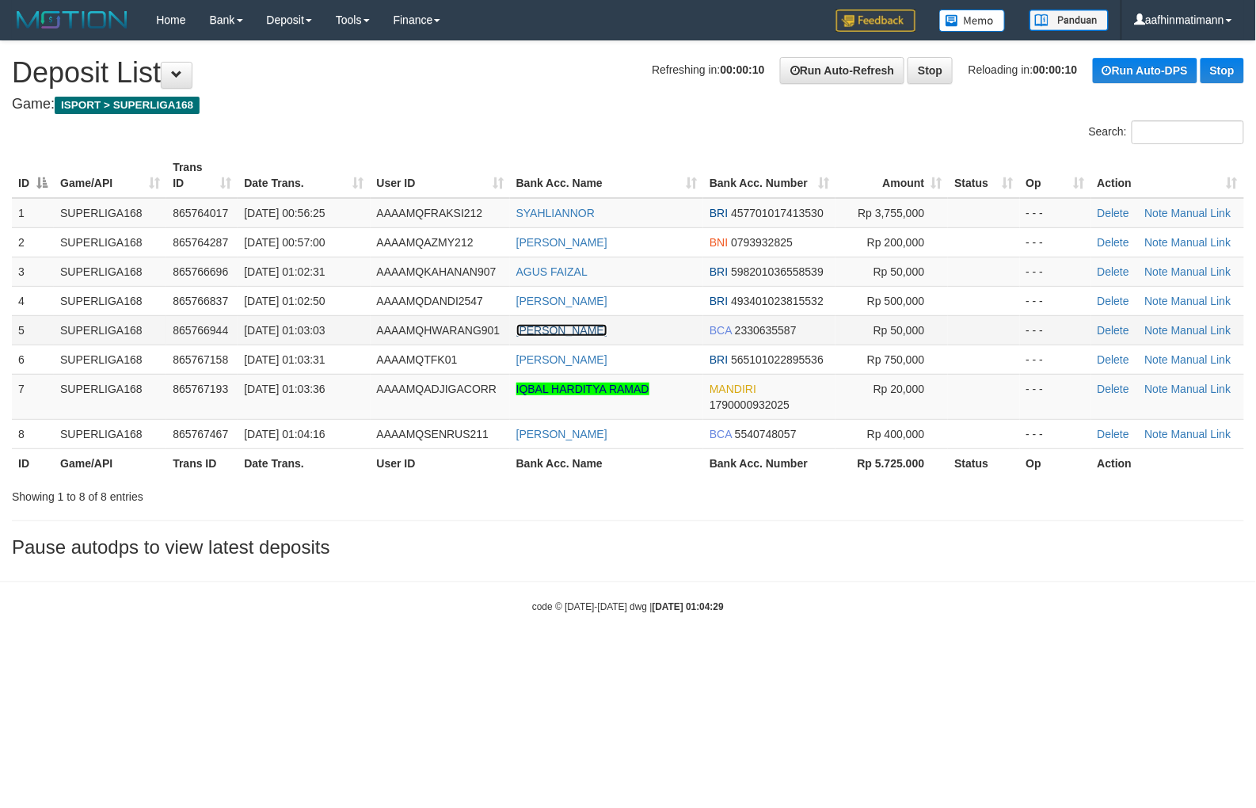
click at [608, 329] on link "[PERSON_NAME]" at bounding box center [562, 330] width 91 height 13
click at [347, 524] on div "**********" at bounding box center [628, 303] width 1256 height 524
click at [347, 526] on div "**********" at bounding box center [628, 303] width 1256 height 524
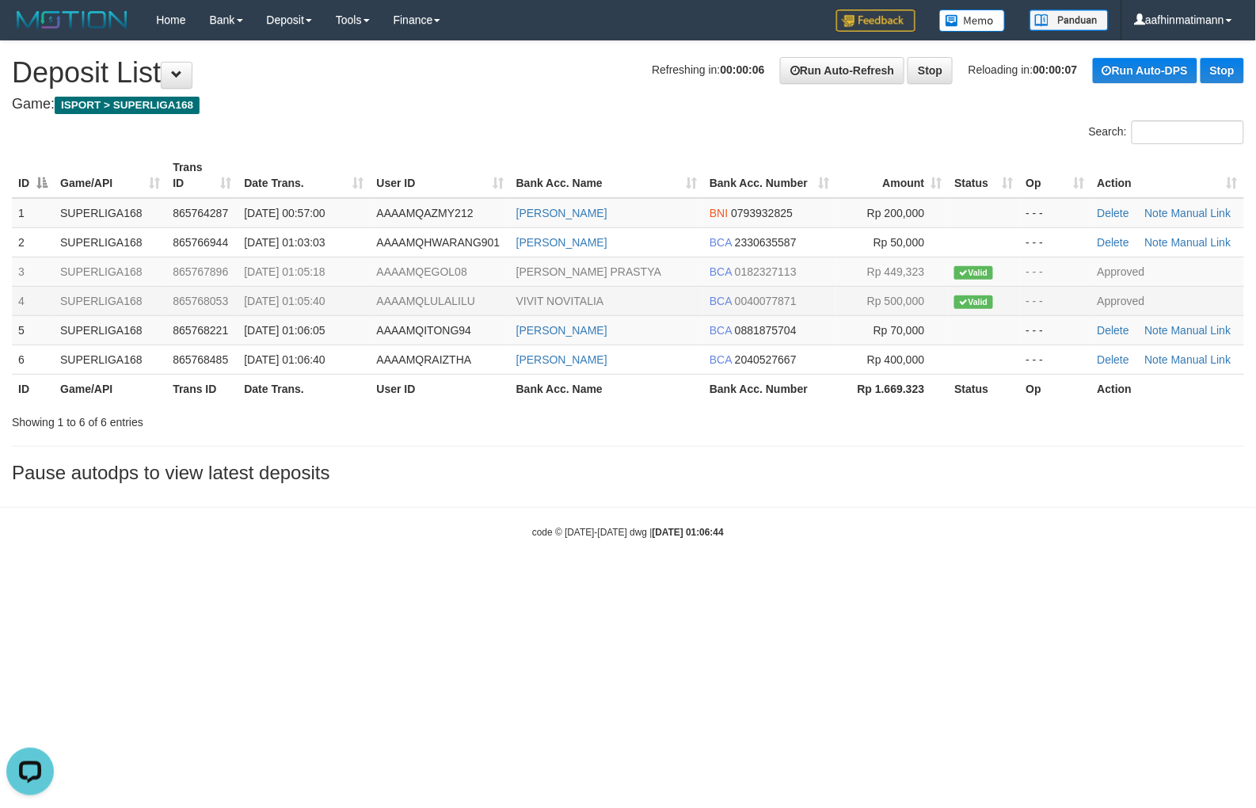
click at [759, 283] on td "BCA 0182327113" at bounding box center [769, 271] width 132 height 29
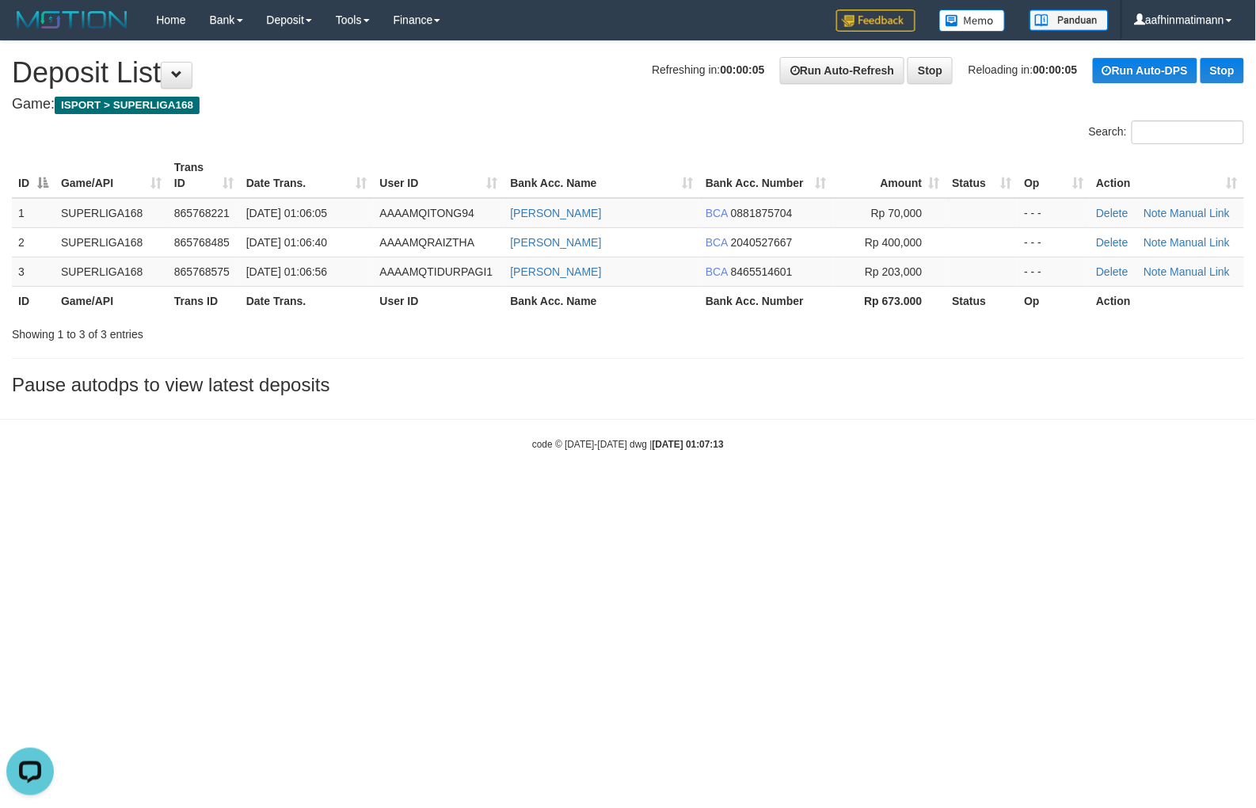
click at [540, 491] on html "Toggle navigation Home Bank Account List Load By Website Group [ISPORT] SUPERLI…" at bounding box center [628, 245] width 1256 height 491
click at [637, 491] on html "Toggle navigation Home Bank Account List Load By Website Group [ISPORT] SUPERLI…" at bounding box center [628, 245] width 1256 height 491
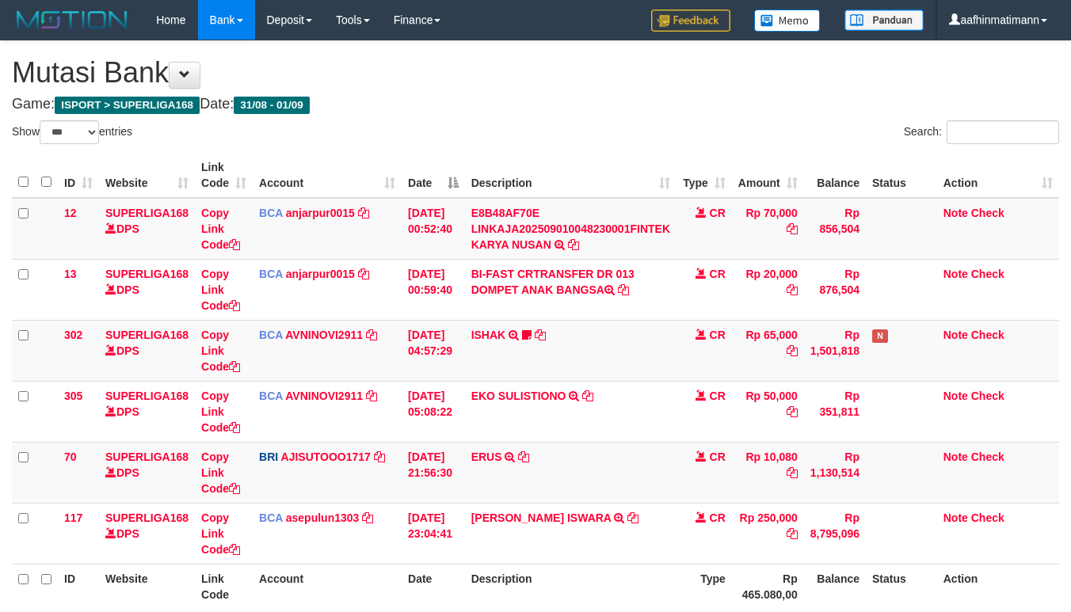
select select "***"
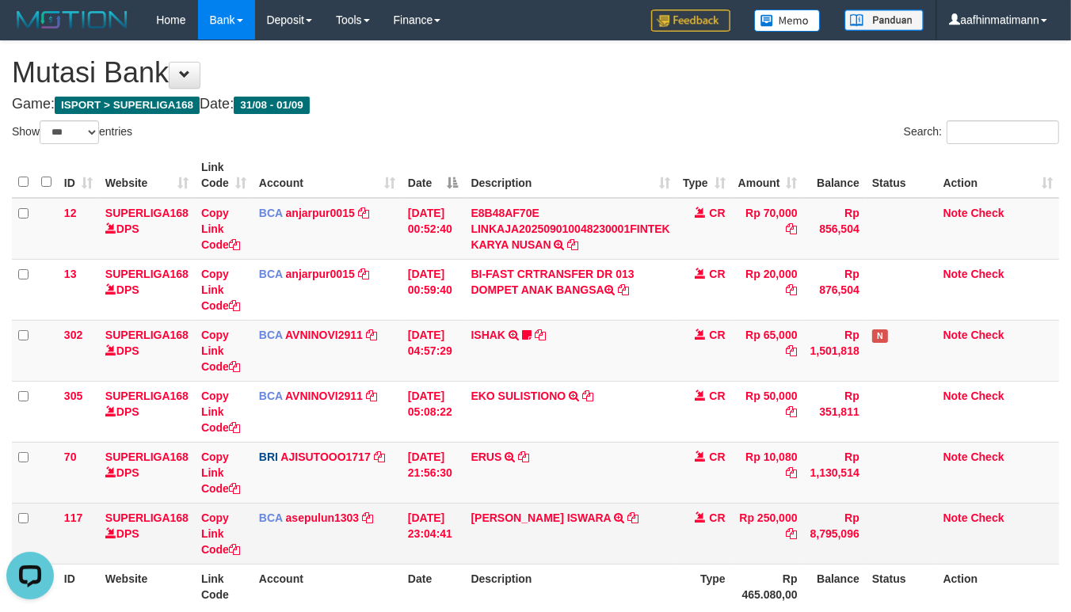
drag, startPoint x: 524, startPoint y: 172, endPoint x: 1040, endPoint y: 297, distance: 531.5
click at [524, 171] on th "Description" at bounding box center [571, 175] width 212 height 45
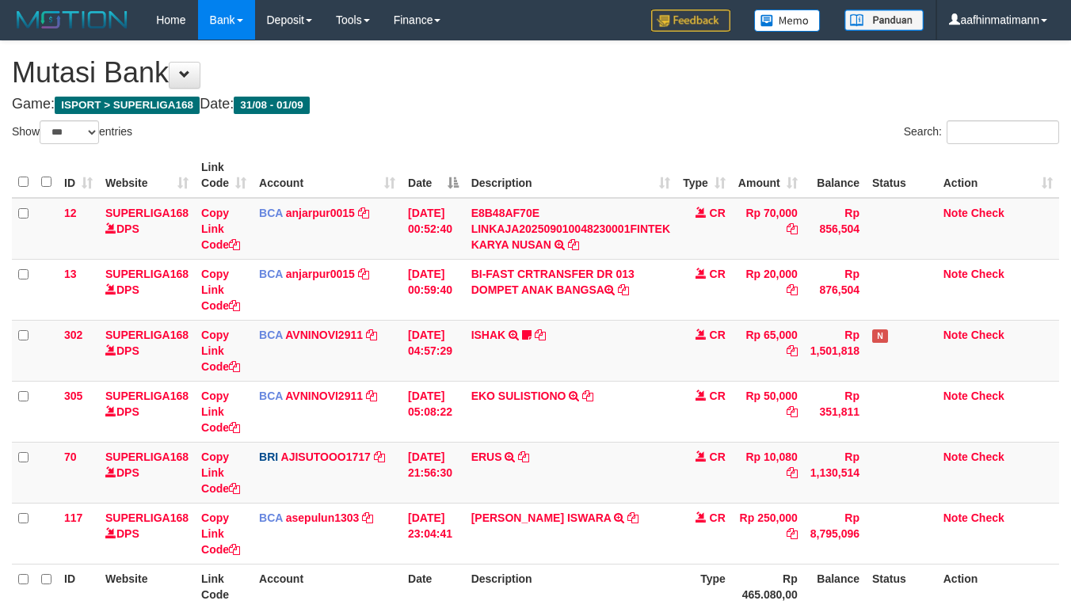
select select "***"
click at [450, 57] on h1 "Mutasi Bank" at bounding box center [535, 73] width 1047 height 32
select select "***"
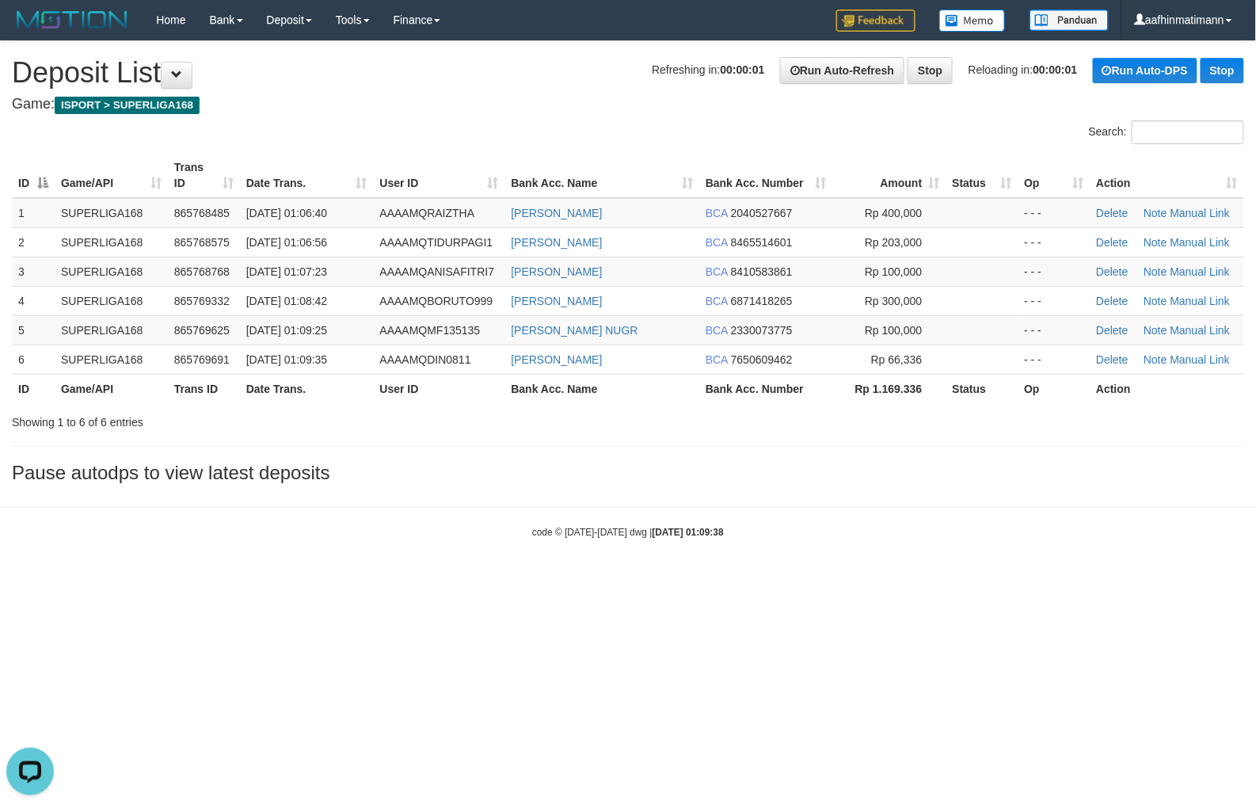
click at [735, 579] on html "Toggle navigation Home Bank Account List Load By Website Group [ISPORT] SUPERLI…" at bounding box center [628, 289] width 1256 height 579
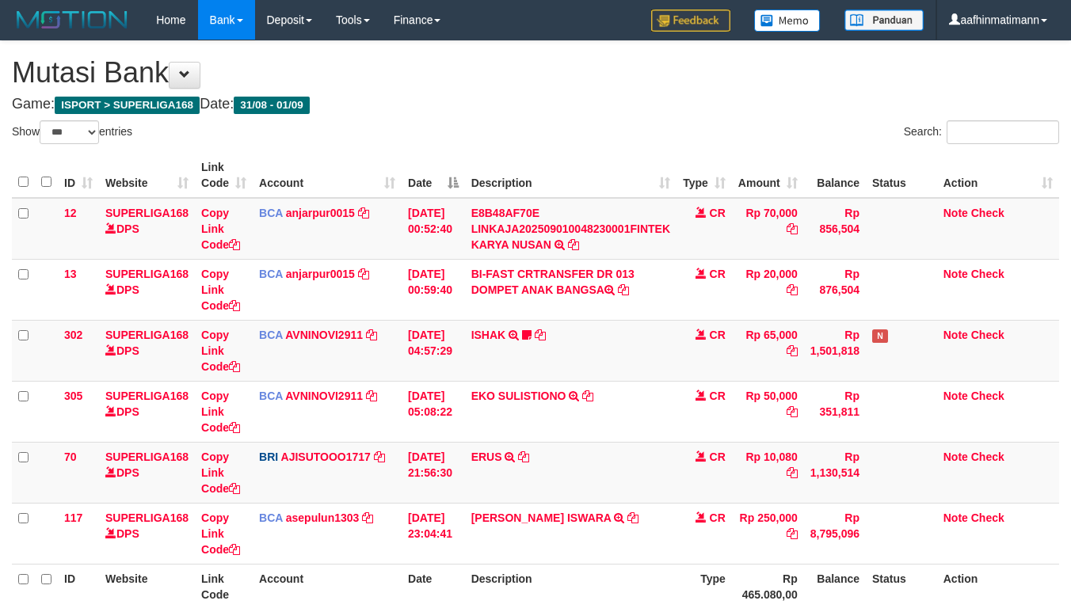
select select "***"
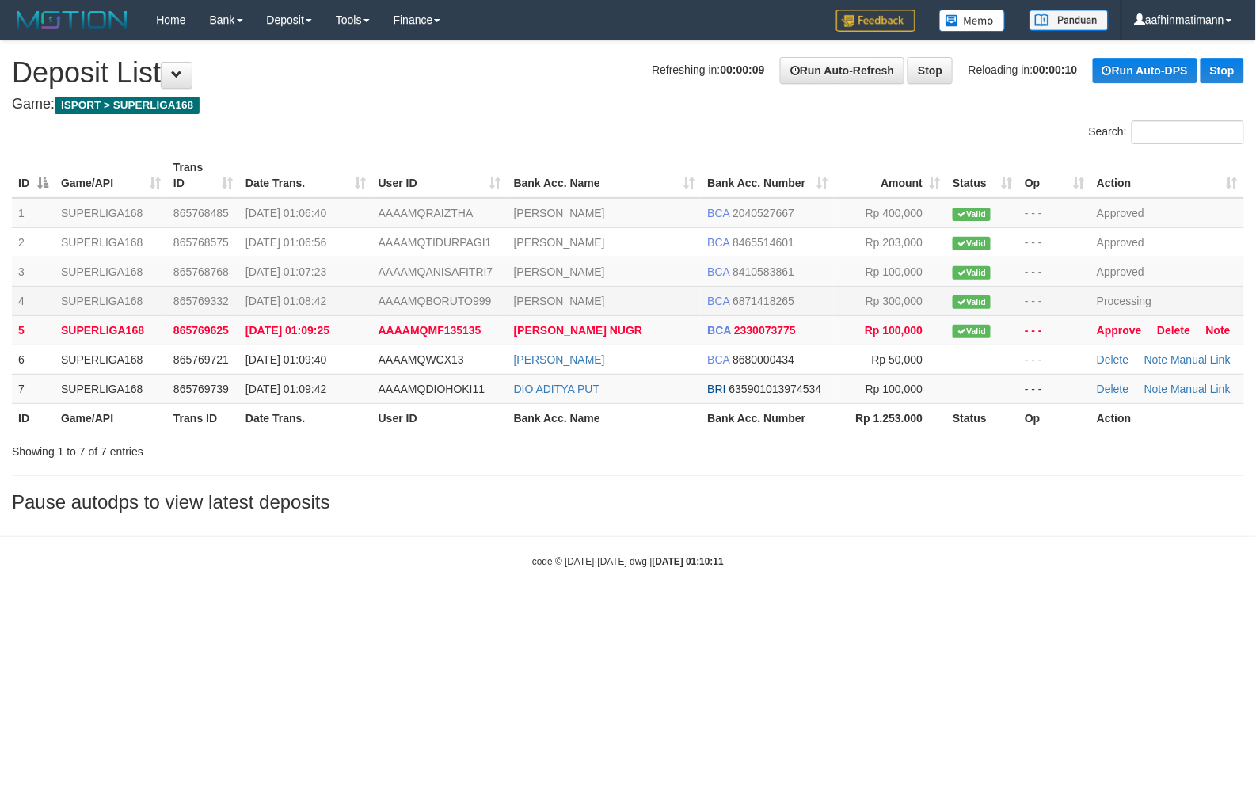
drag, startPoint x: 627, startPoint y: 309, endPoint x: 228, endPoint y: 534, distance: 457.6
click at [628, 311] on td "KEVIN GINTING" at bounding box center [605, 300] width 194 height 29
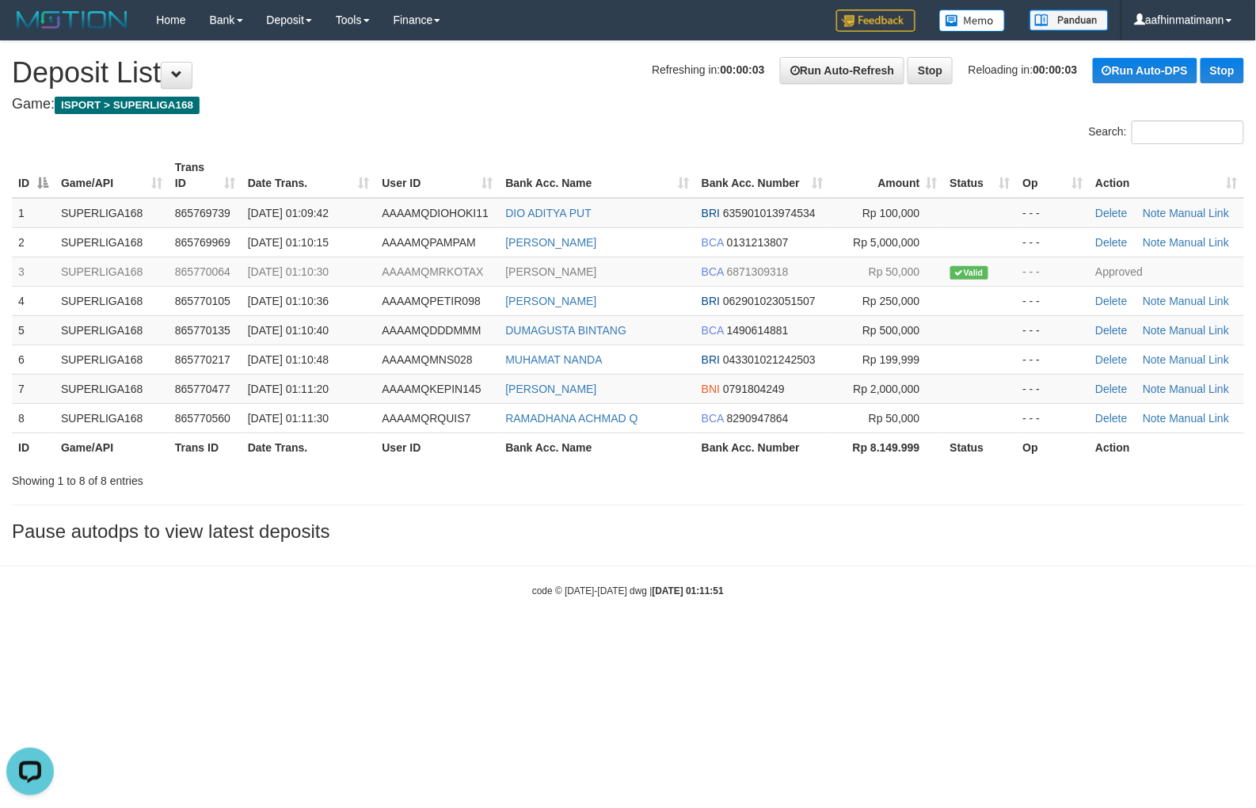
click at [743, 638] on html "Toggle navigation Home Bank Account List Load By Website Group [ISPORT] SUPERLI…" at bounding box center [628, 319] width 1256 height 638
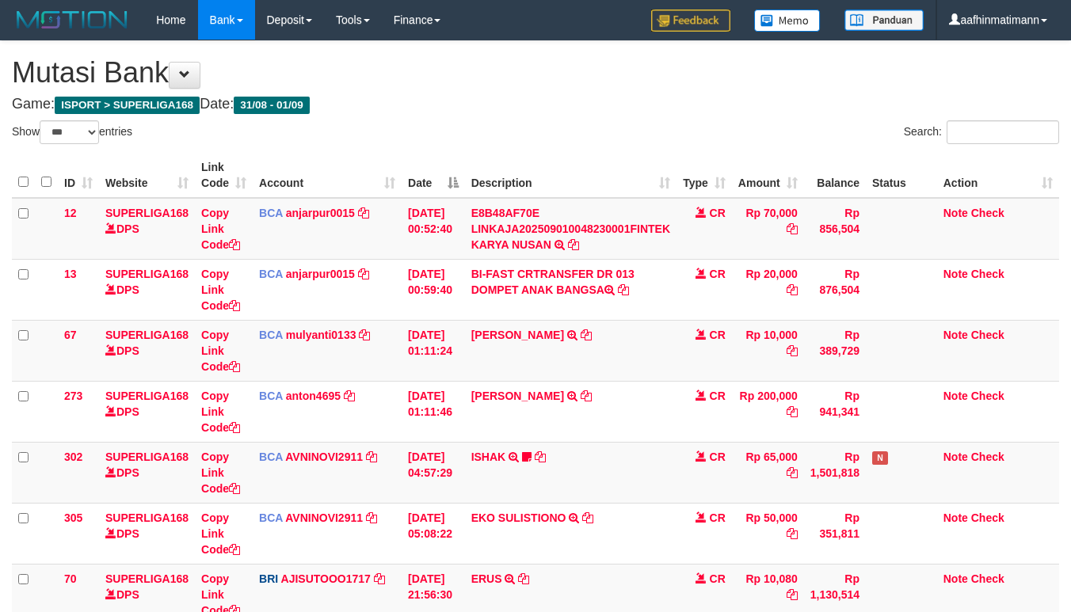
select select "***"
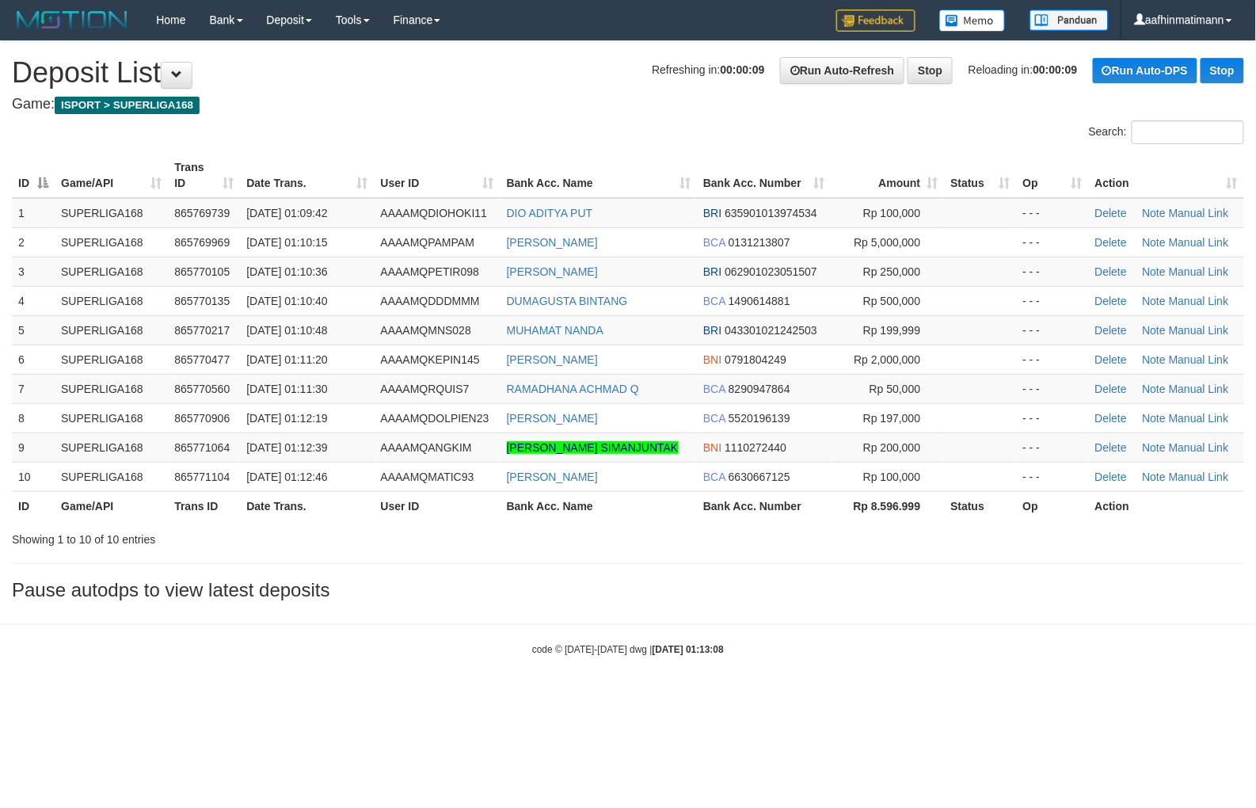
drag, startPoint x: 764, startPoint y: 418, endPoint x: 353, endPoint y: 532, distance: 425.9
click at [763, 421] on span "5520196139" at bounding box center [760, 418] width 62 height 13
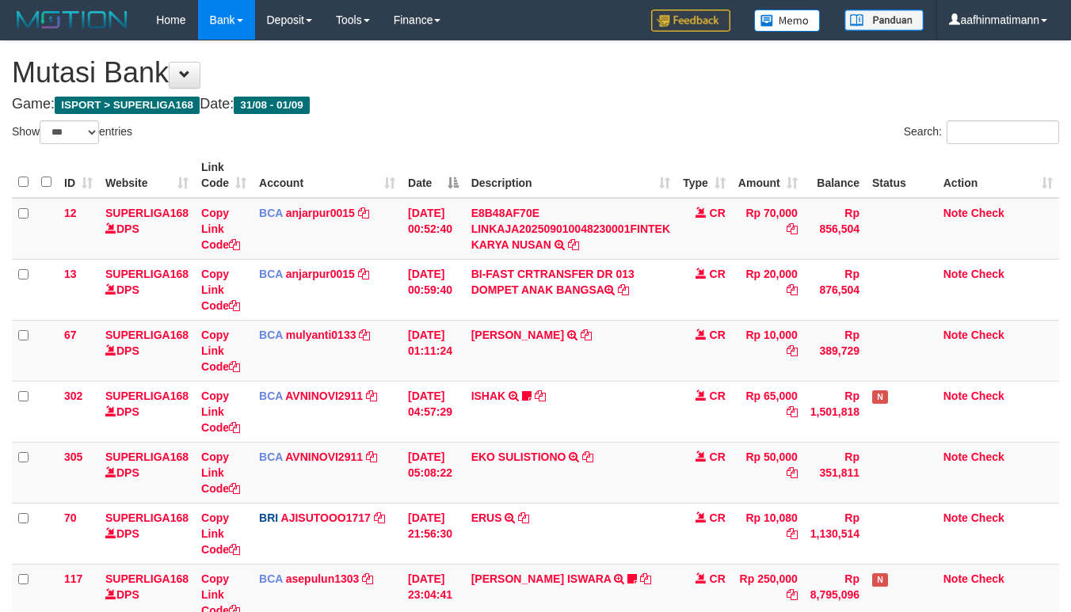
select select "***"
click at [623, 154] on th "Description" at bounding box center [571, 175] width 212 height 45
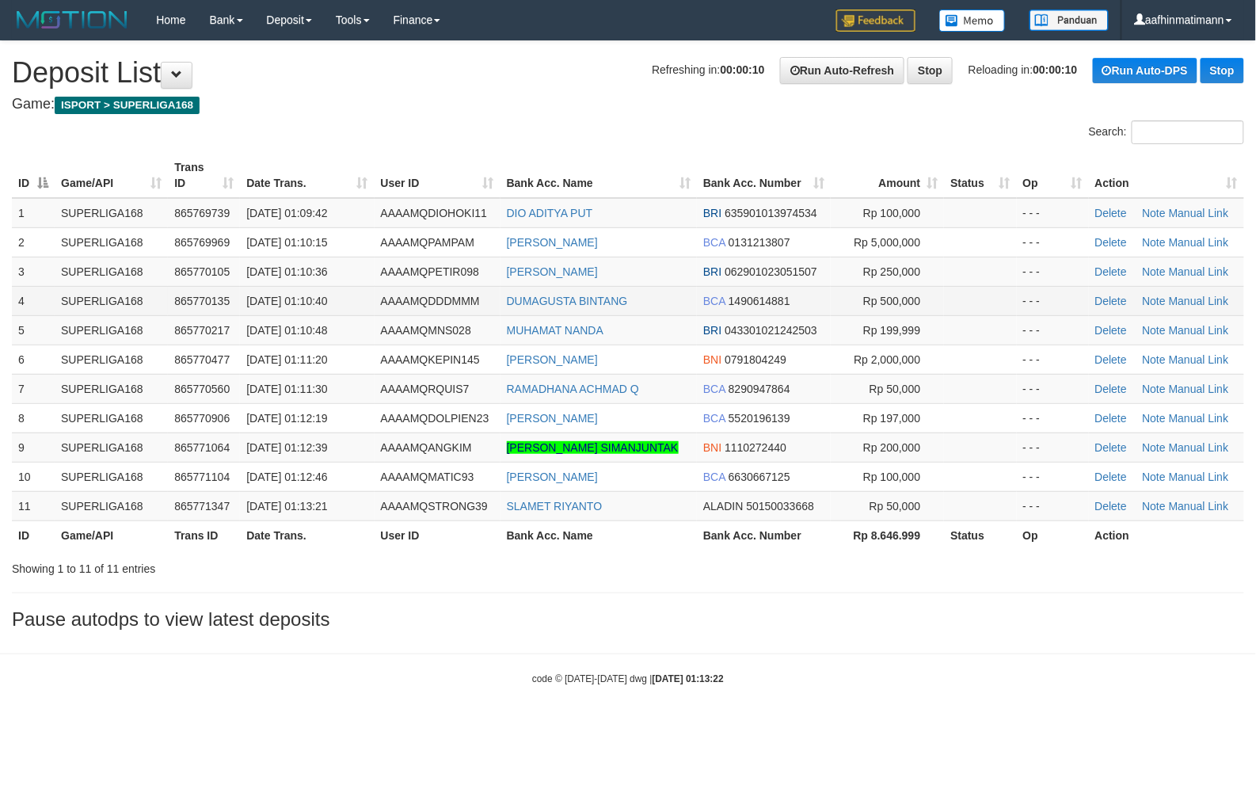
click at [359, 312] on td "[DATE] 01:10:40" at bounding box center [307, 300] width 134 height 29
click at [459, 146] on div "Search:" at bounding box center [628, 134] width 1256 height 28
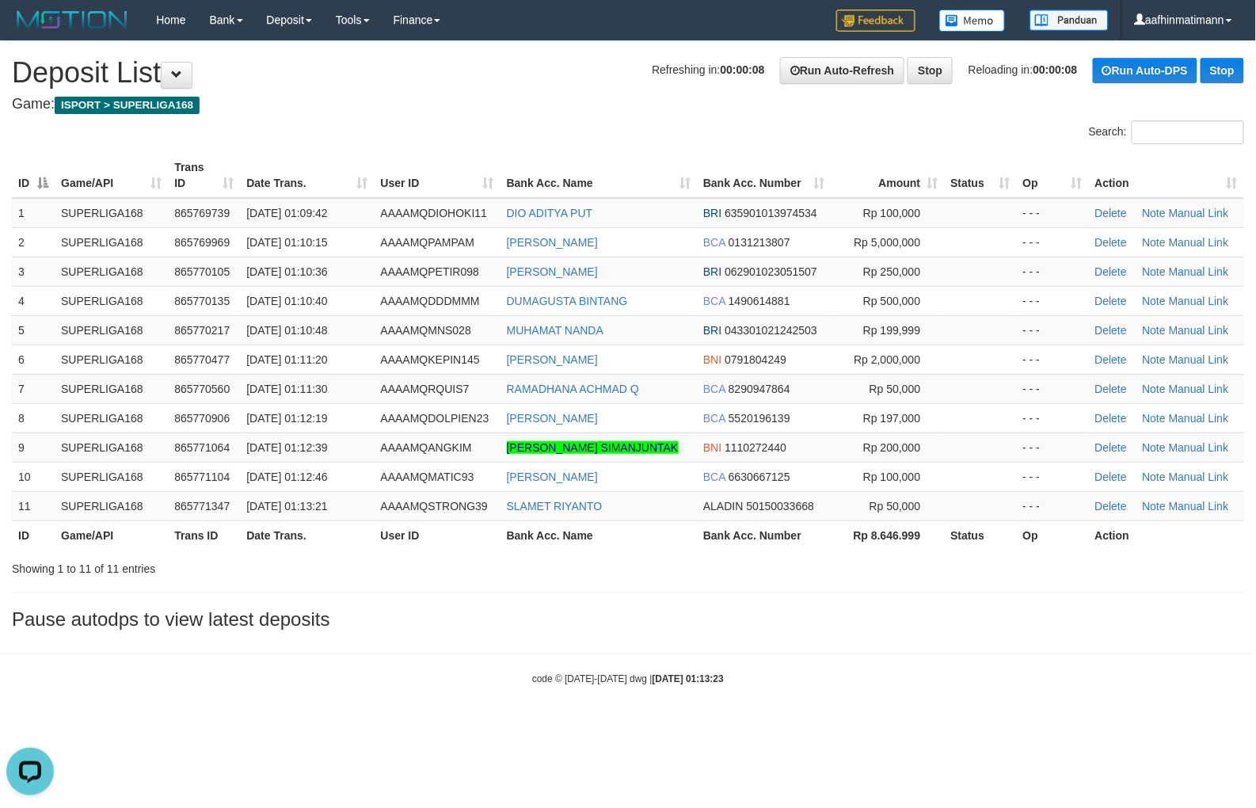
click at [353, 192] on th "Date Trans." at bounding box center [307, 175] width 134 height 45
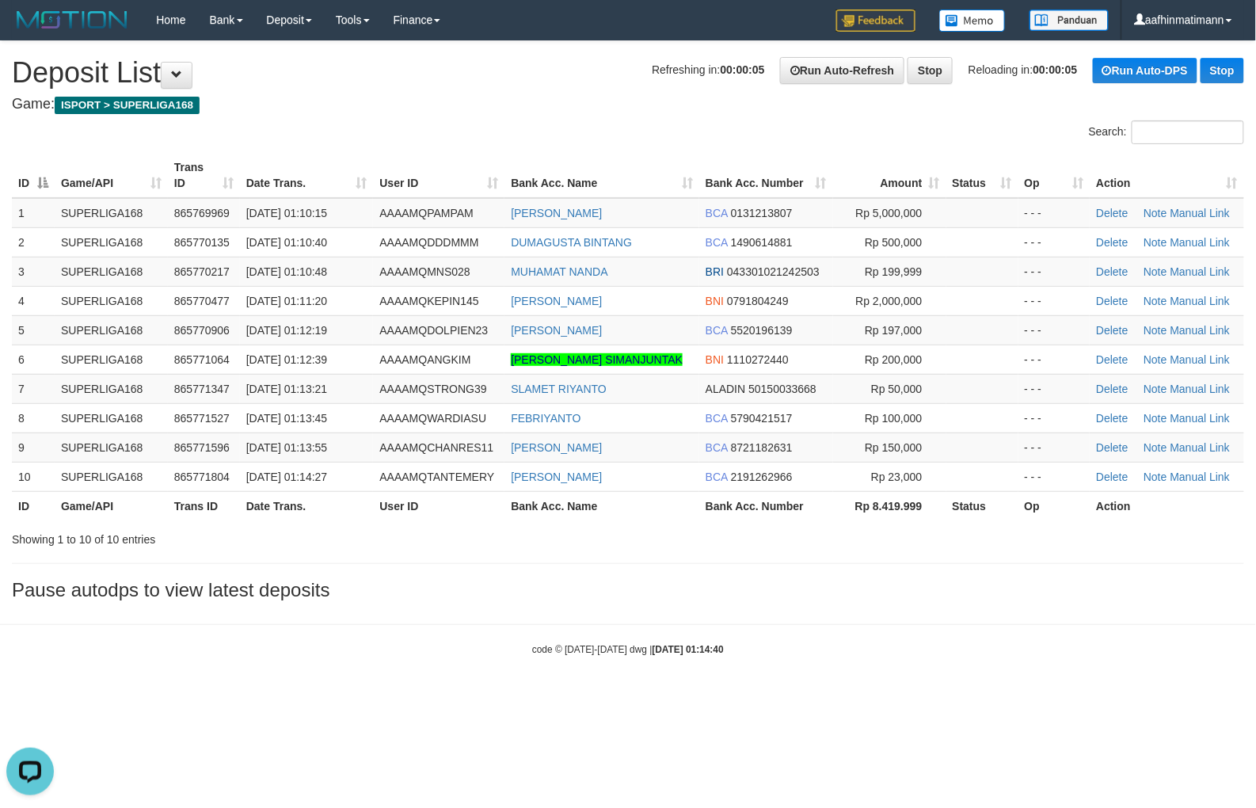
drag, startPoint x: 517, startPoint y: 38, endPoint x: 497, endPoint y: 44, distance: 20.8
click at [500, 44] on body "Toggle navigation Home Bank Account List Load By Website Group [ISPORT] SUPERLI…" at bounding box center [628, 348] width 1256 height 696
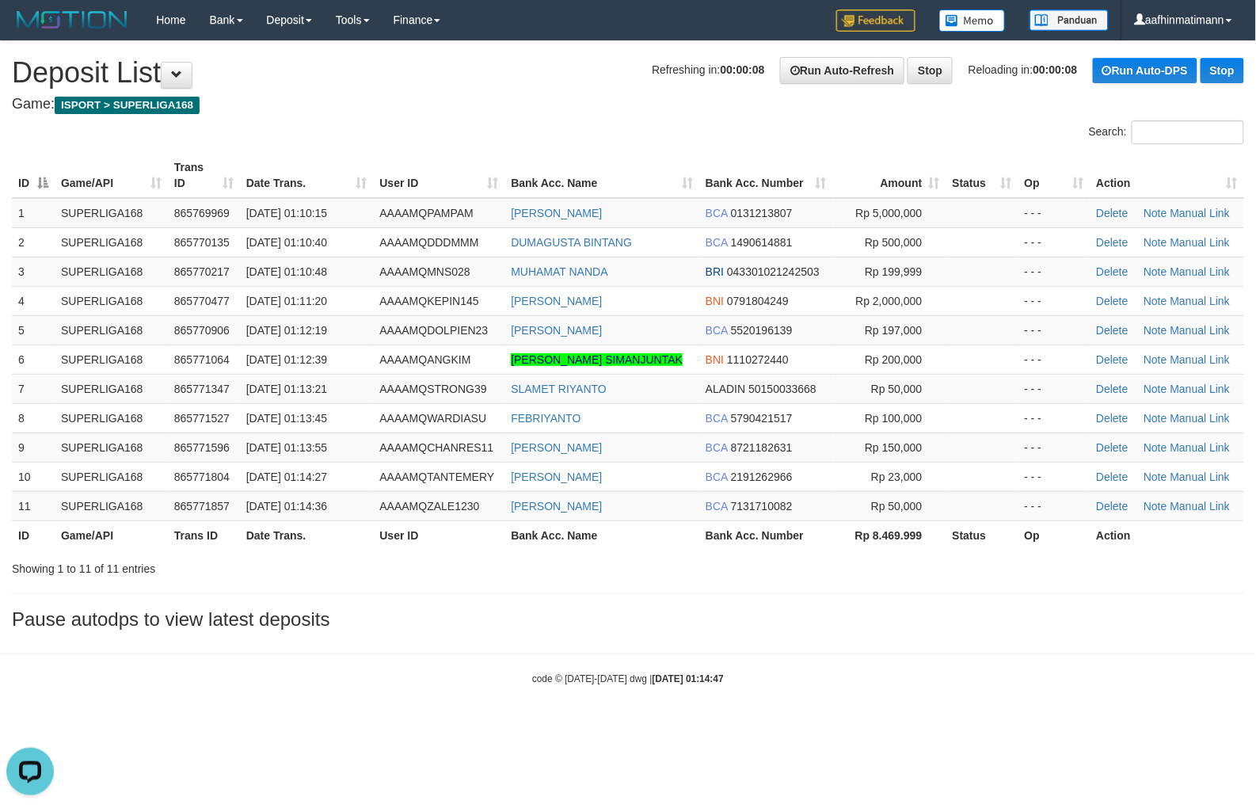
drag, startPoint x: 401, startPoint y: 193, endPoint x: 382, endPoint y: 193, distance: 19.0
click at [392, 193] on th "User ID" at bounding box center [439, 175] width 132 height 45
